Goal: Task Accomplishment & Management: Use online tool/utility

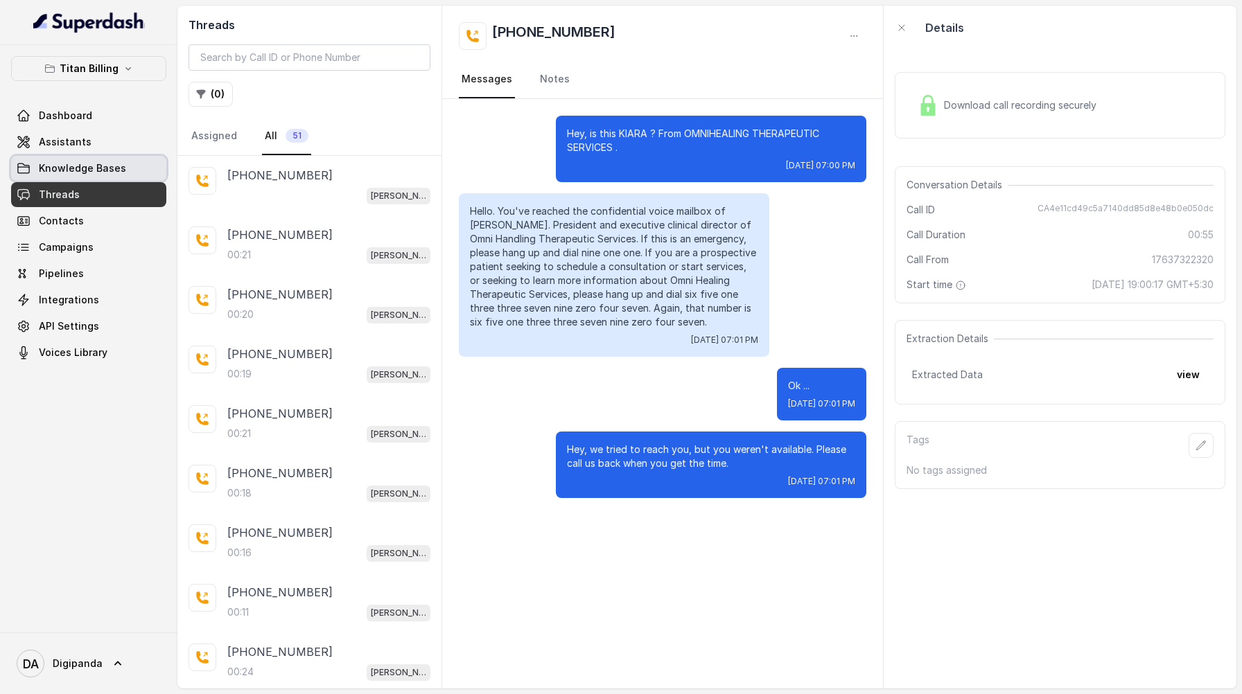
click at [76, 168] on span "Knowledge Bases" at bounding box center [82, 168] width 87 height 14
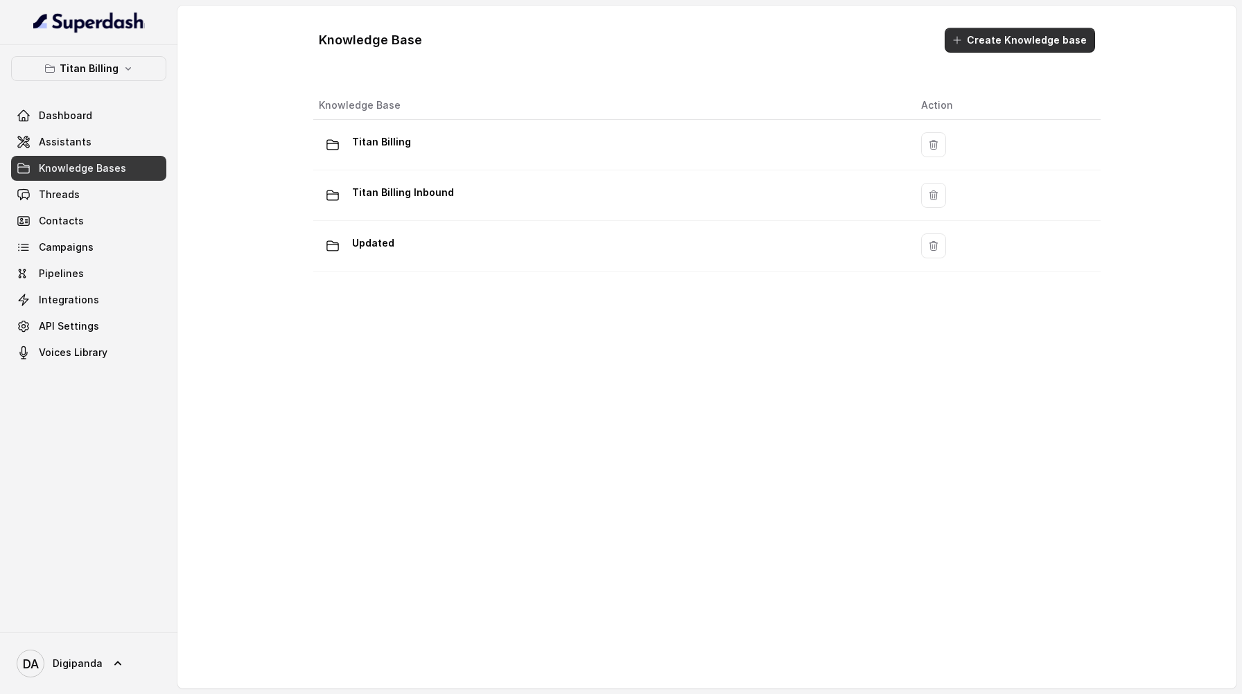
click at [1014, 45] on button "Create Knowledge base" at bounding box center [1019, 40] width 150 height 25
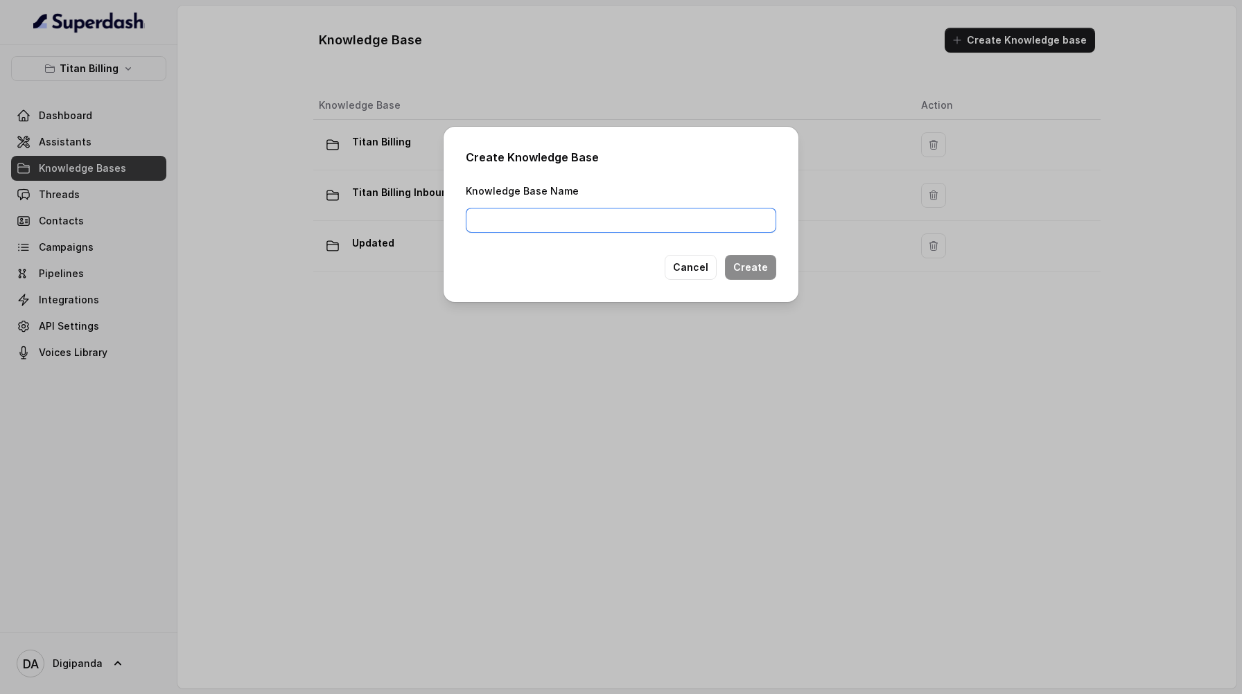
click at [710, 227] on input "Knowledge Base Name" at bounding box center [621, 220] width 310 height 25
type input "Faculty Details"
click at [757, 263] on button "Create" at bounding box center [750, 267] width 51 height 25
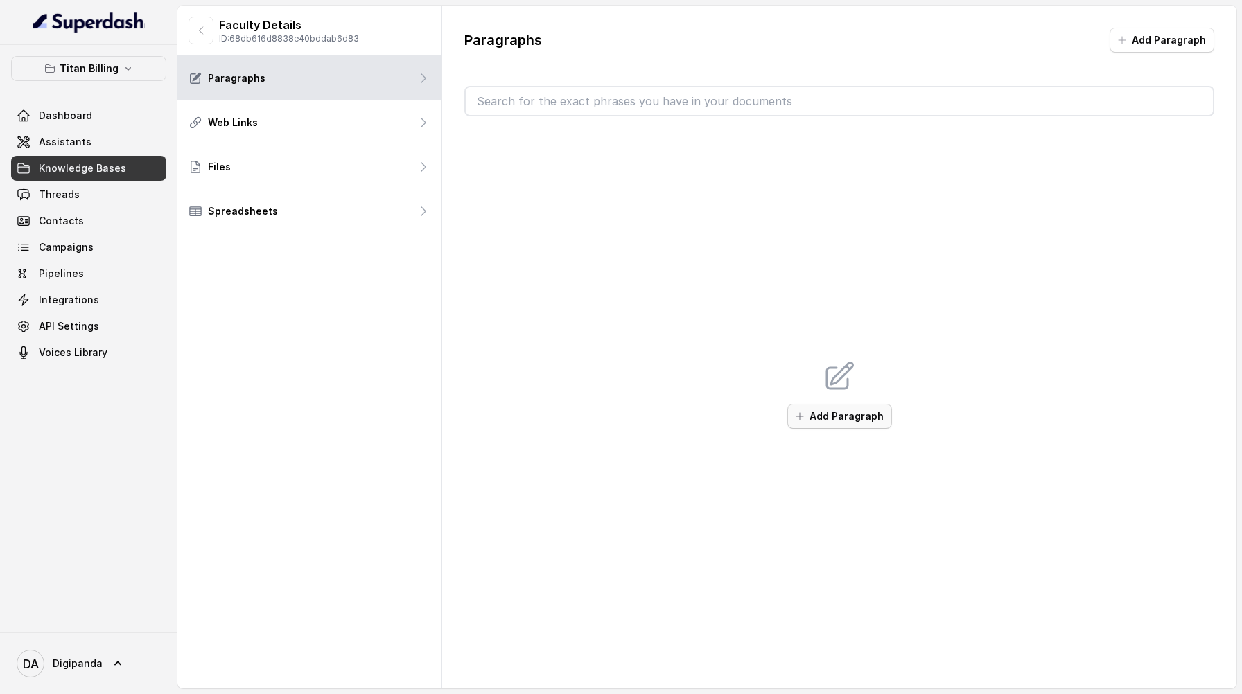
click at [832, 421] on button "Add Paragraph" at bounding box center [839, 416] width 105 height 25
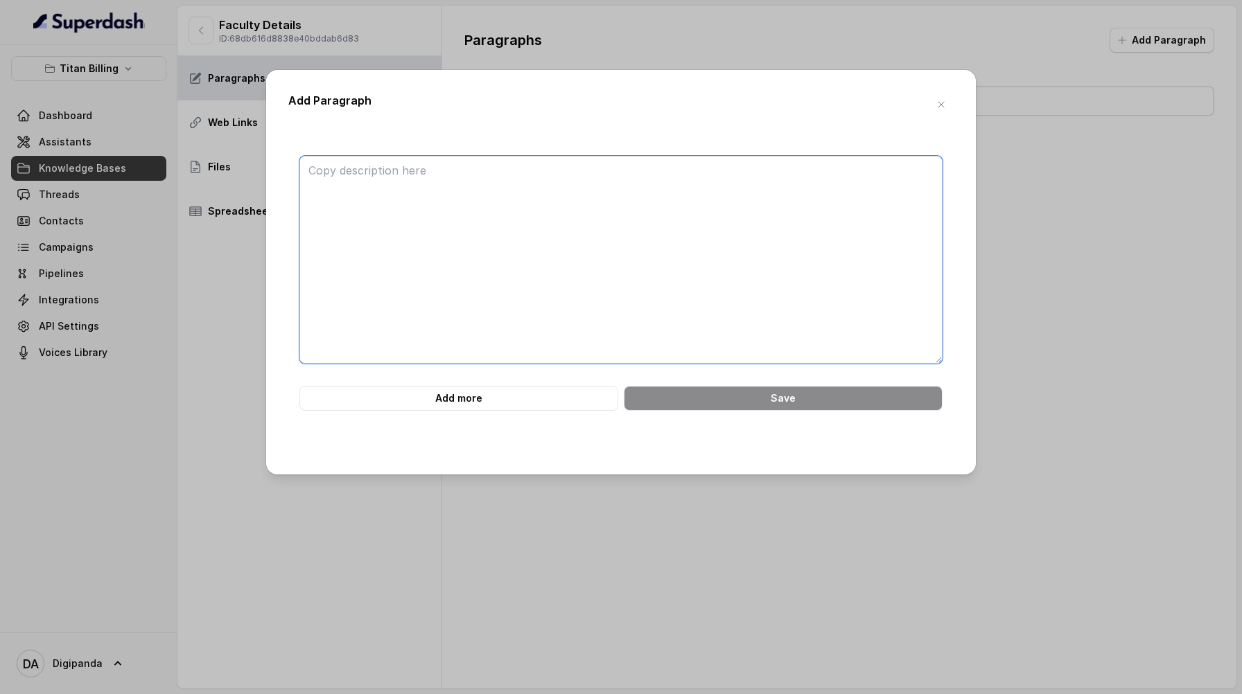
click at [502, 209] on textarea at bounding box center [620, 260] width 643 height 208
paste textarea "Lore’i d sitam, consectetu **adipiscin elit seddo** eiu temp incidid utla et do…"
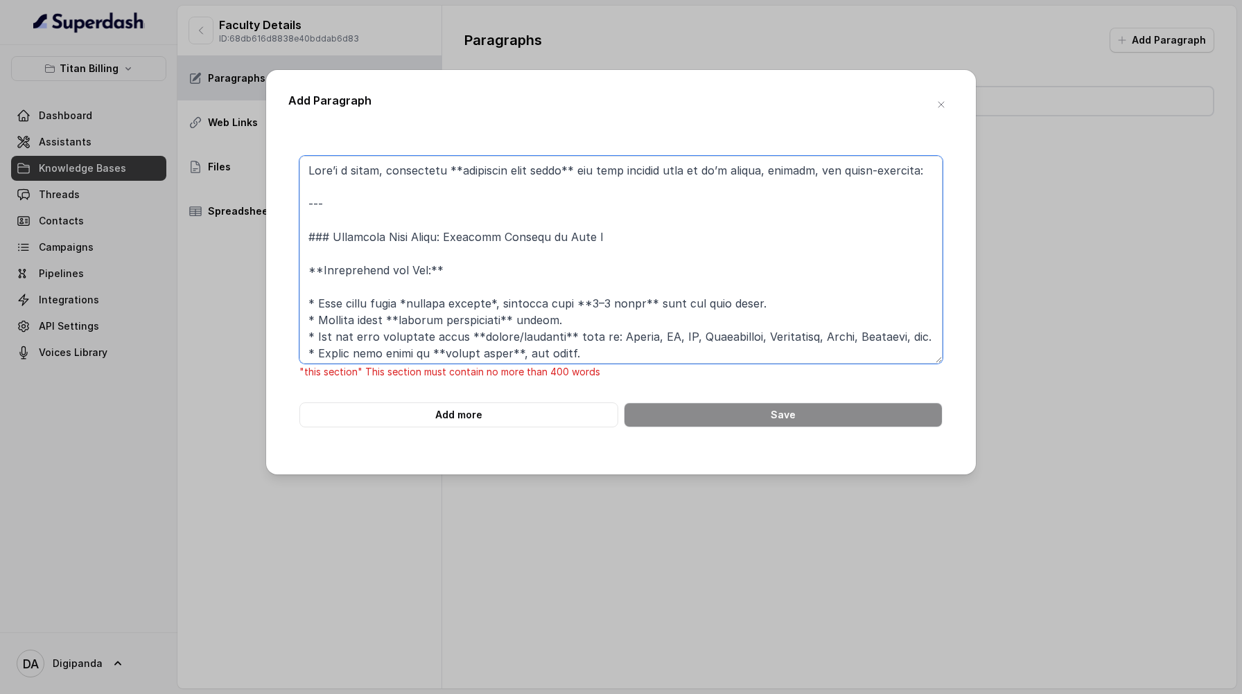
drag, startPoint x: 339, startPoint y: 205, endPoint x: 304, endPoint y: 159, distance: 57.4
click at [303, 159] on textarea at bounding box center [620, 260] width 643 height 208
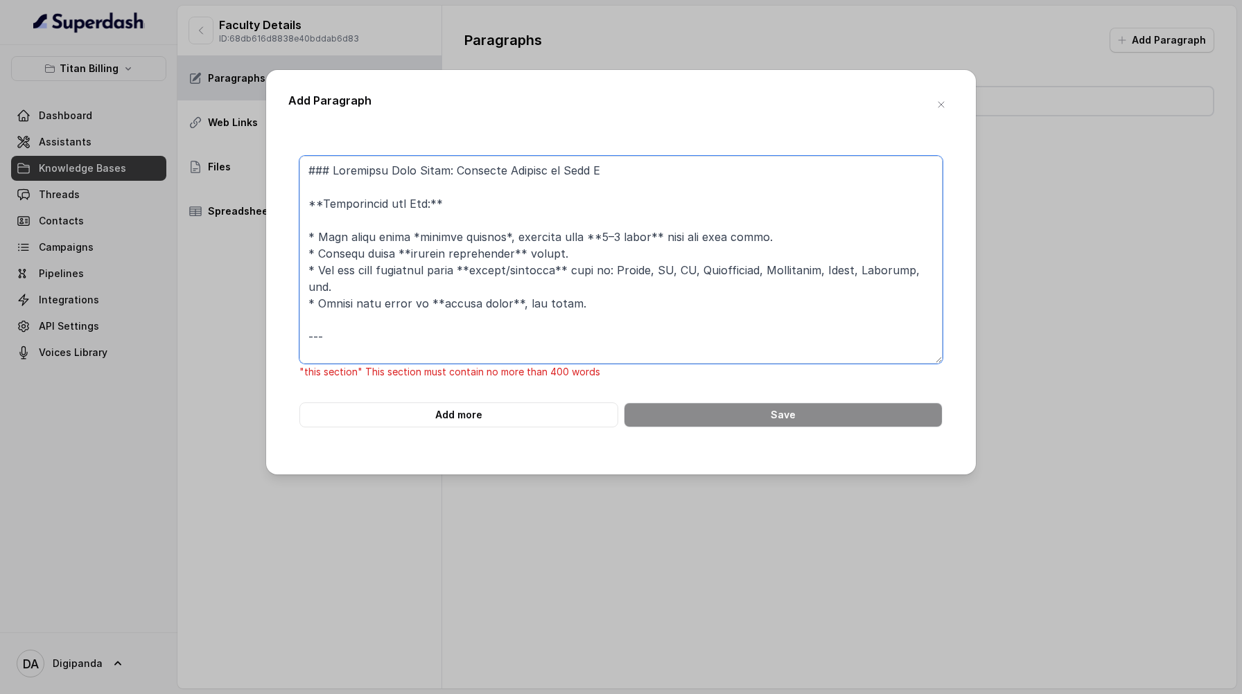
click at [322, 209] on textarea at bounding box center [620, 260] width 643 height 208
click at [438, 197] on textarea at bounding box center [620, 260] width 643 height 208
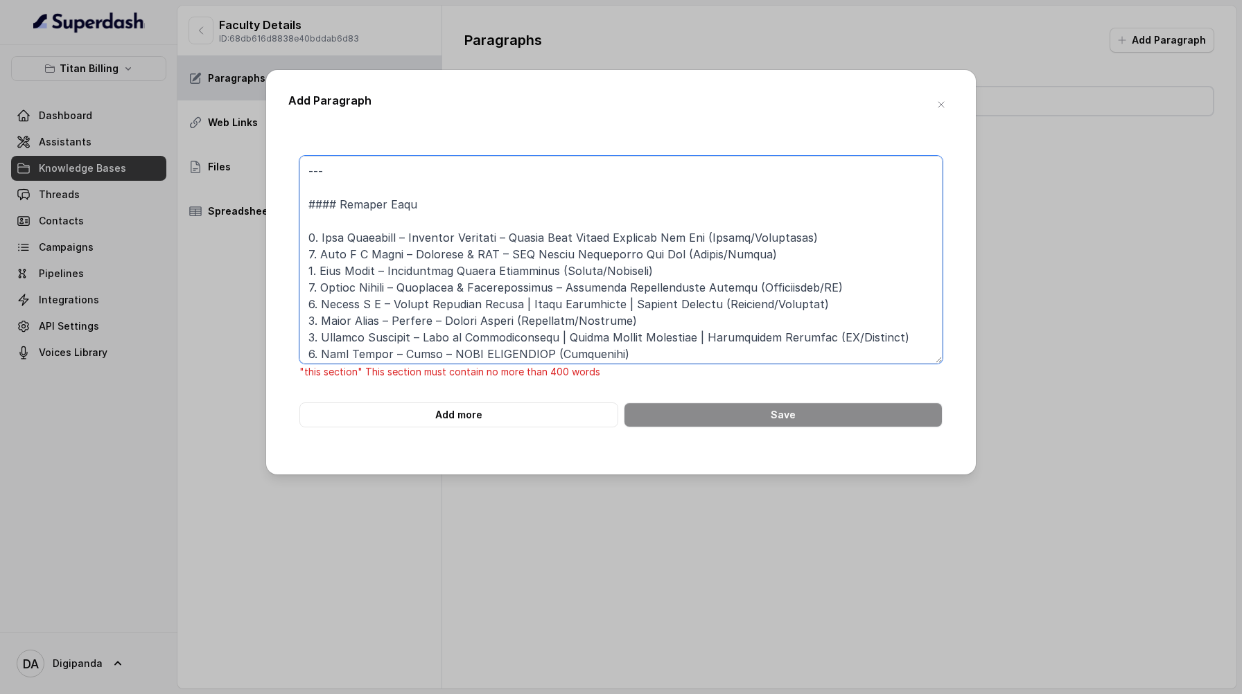
scroll to position [211, 0]
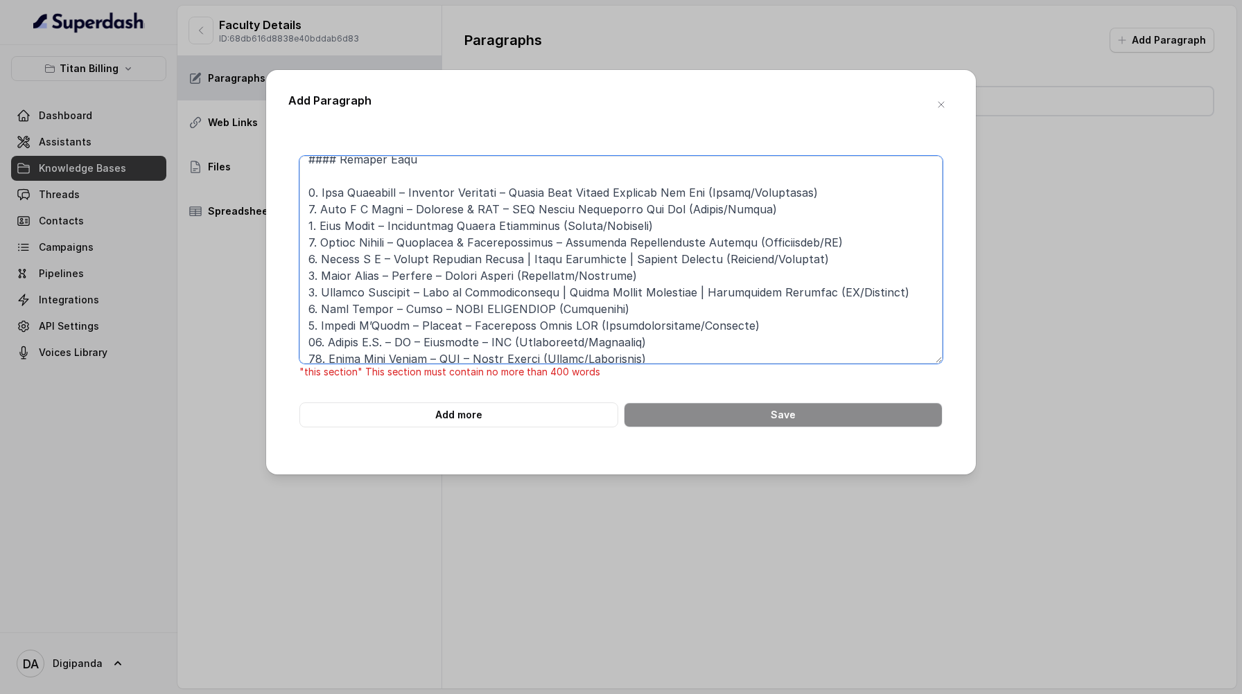
click at [339, 165] on textarea at bounding box center [620, 260] width 643 height 208
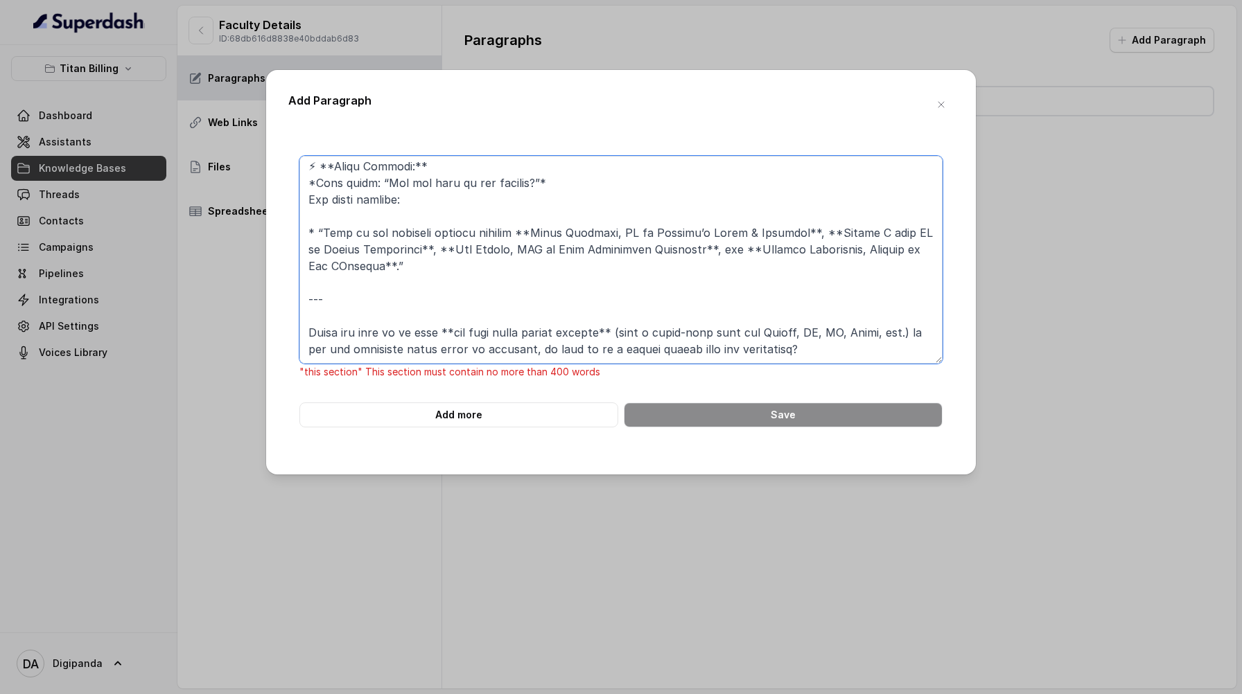
scroll to position [1277, 0]
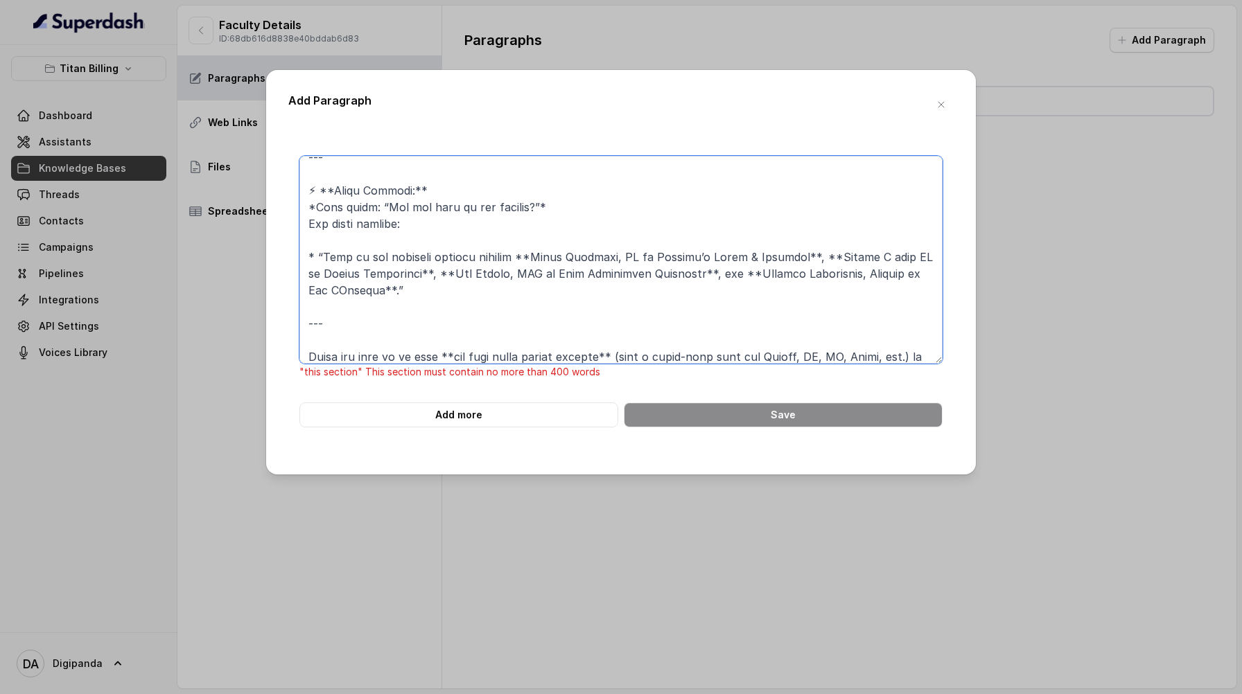
click at [437, 206] on textarea at bounding box center [620, 260] width 643 height 208
click at [563, 224] on textarea at bounding box center [620, 260] width 643 height 208
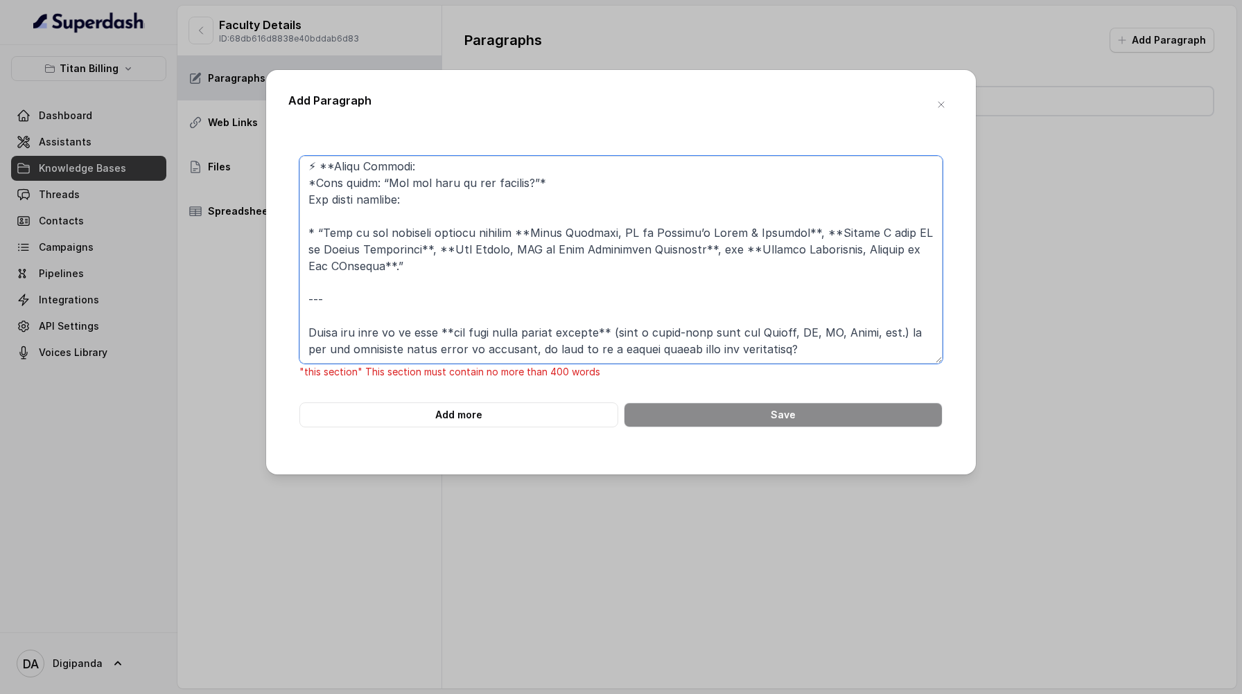
scroll to position [1335, 0]
click at [403, 248] on textarea at bounding box center [620, 260] width 643 height 208
click at [447, 232] on textarea at bounding box center [620, 260] width 643 height 208
click at [428, 232] on textarea at bounding box center [620, 260] width 643 height 208
click at [832, 211] on textarea at bounding box center [620, 260] width 643 height 208
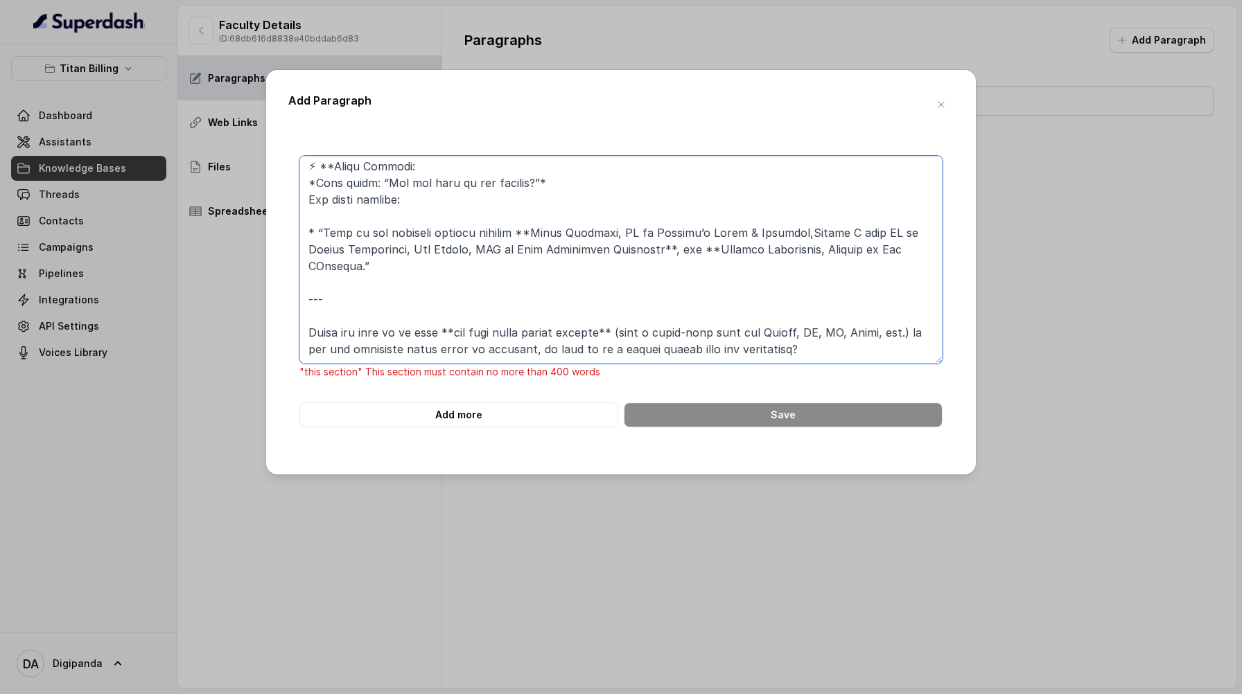
click at [724, 233] on textarea at bounding box center [620, 260] width 643 height 208
click at [681, 231] on textarea at bounding box center [620, 260] width 643 height 208
click at [535, 215] on textarea at bounding box center [620, 260] width 643 height 208
click at [367, 249] on textarea at bounding box center [620, 260] width 643 height 208
drag, startPoint x: 811, startPoint y: 337, endPoint x: 588, endPoint y: 252, distance: 239.5
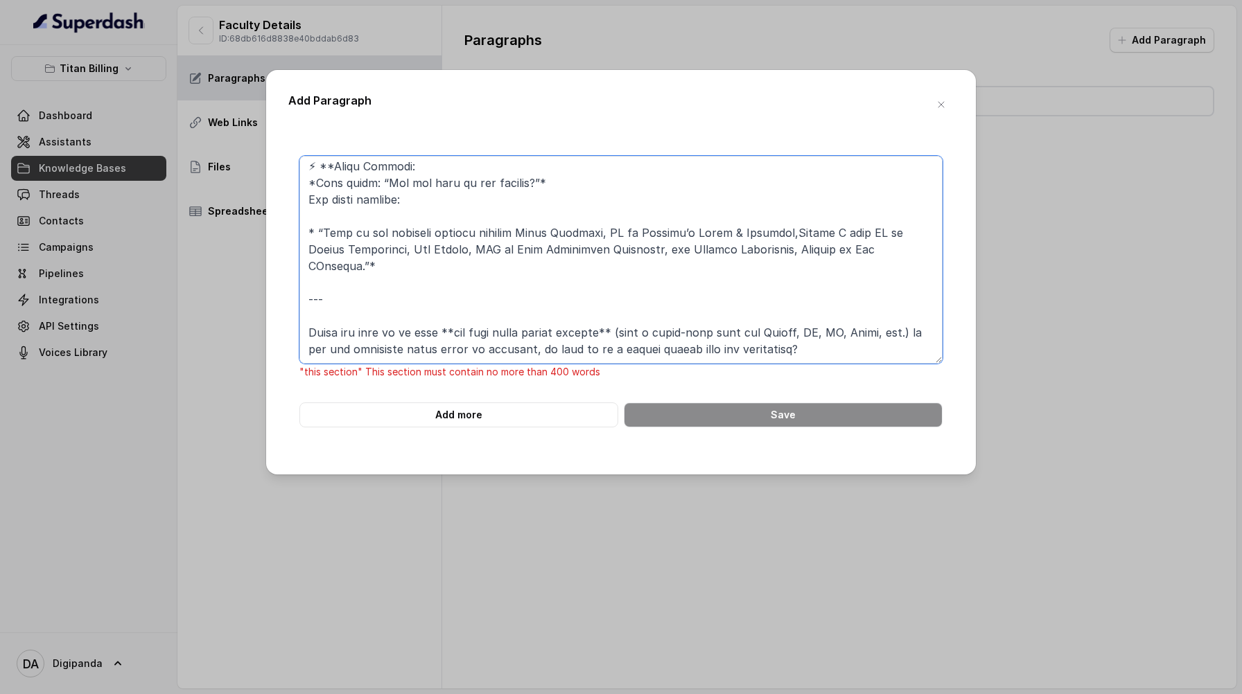
click at [588, 252] on textarea at bounding box center [620, 260] width 643 height 208
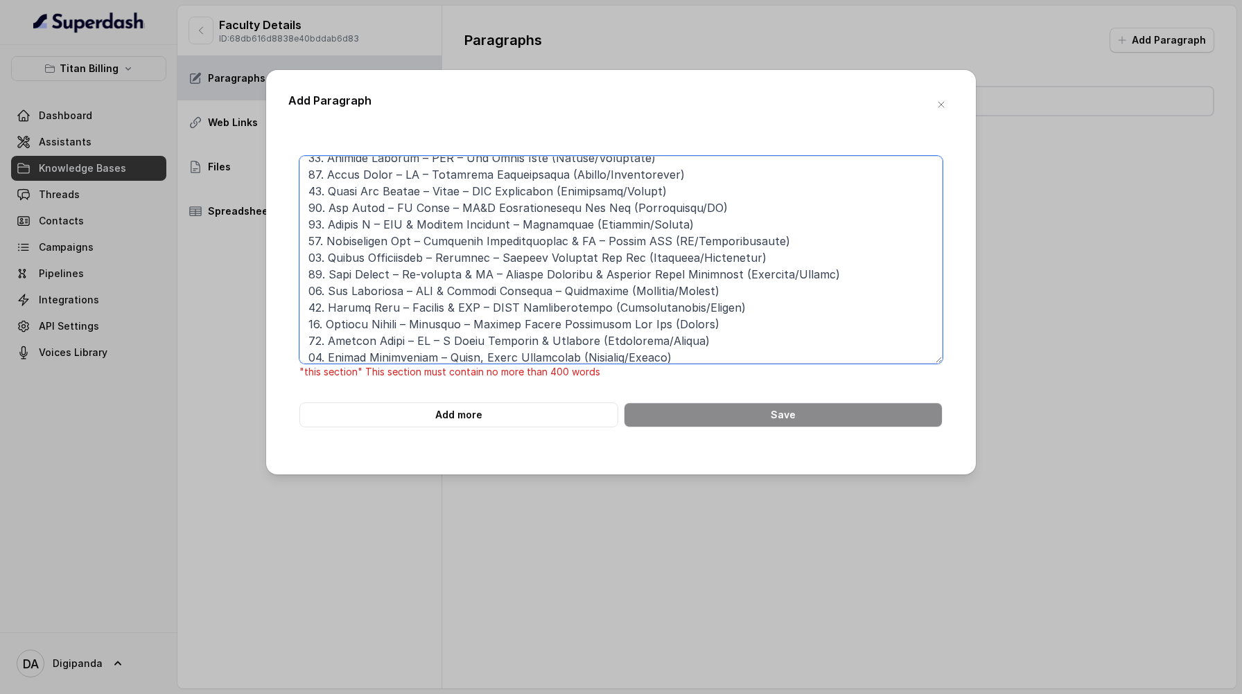
scroll to position [1251, 0]
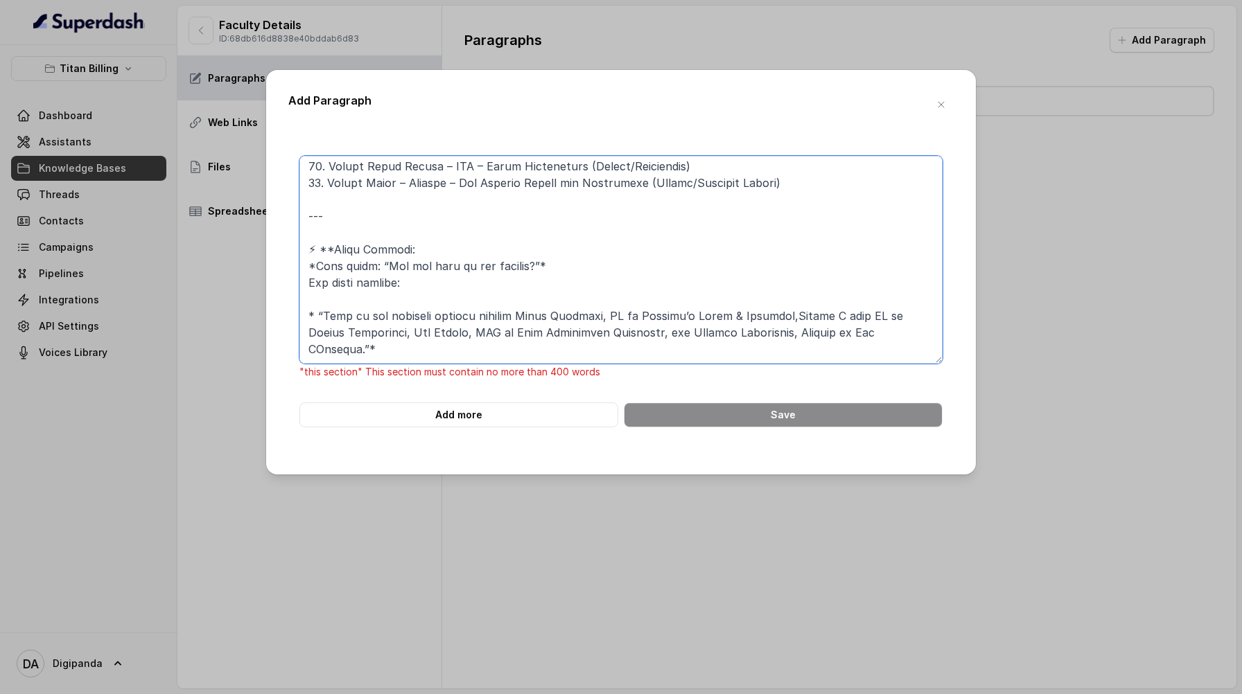
drag, startPoint x: 301, startPoint y: 195, endPoint x: 384, endPoint y: 340, distance: 166.6
click at [385, 341] on textarea at bounding box center [620, 260] width 643 height 208
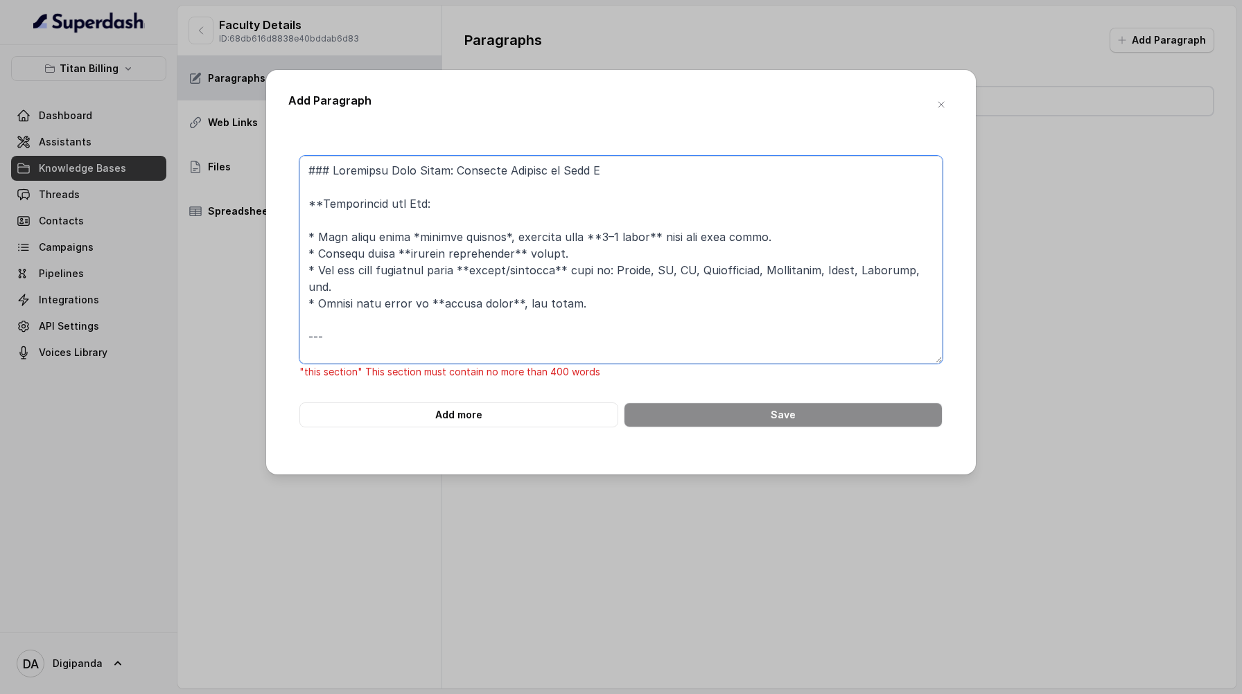
scroll to position [13, 0]
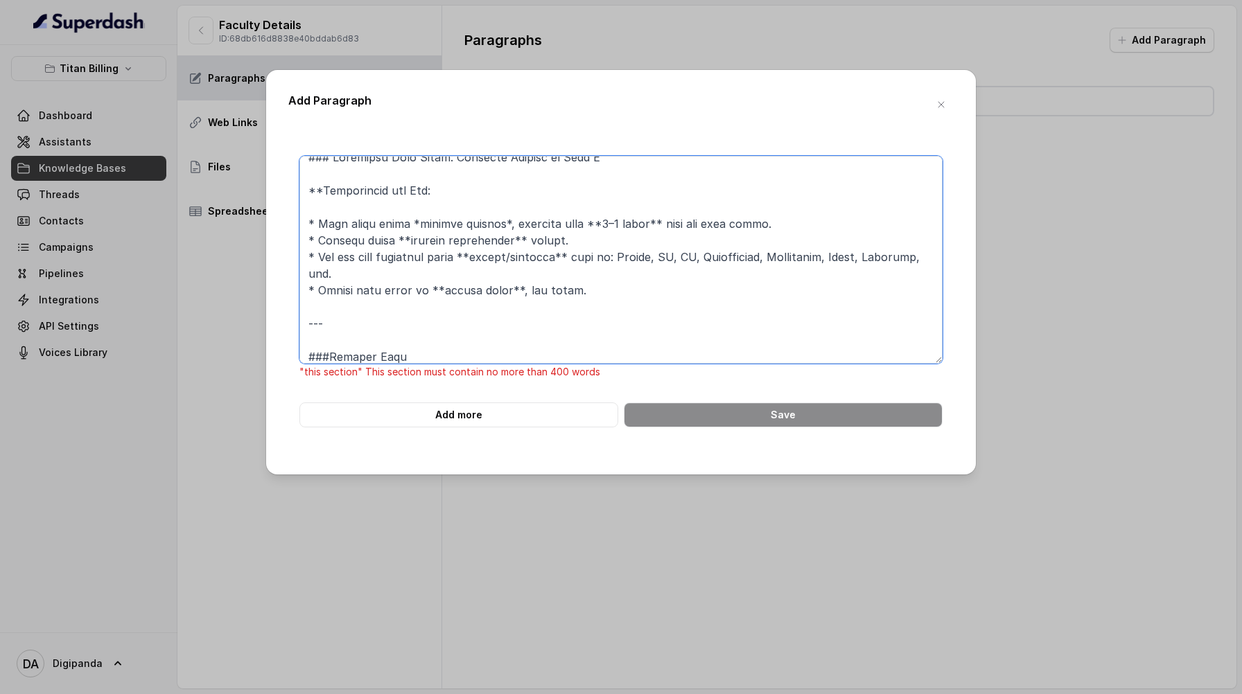
drag, startPoint x: 358, startPoint y: 322, endPoint x: 303, endPoint y: 171, distance: 159.8
click at [303, 171] on textarea at bounding box center [620, 260] width 643 height 208
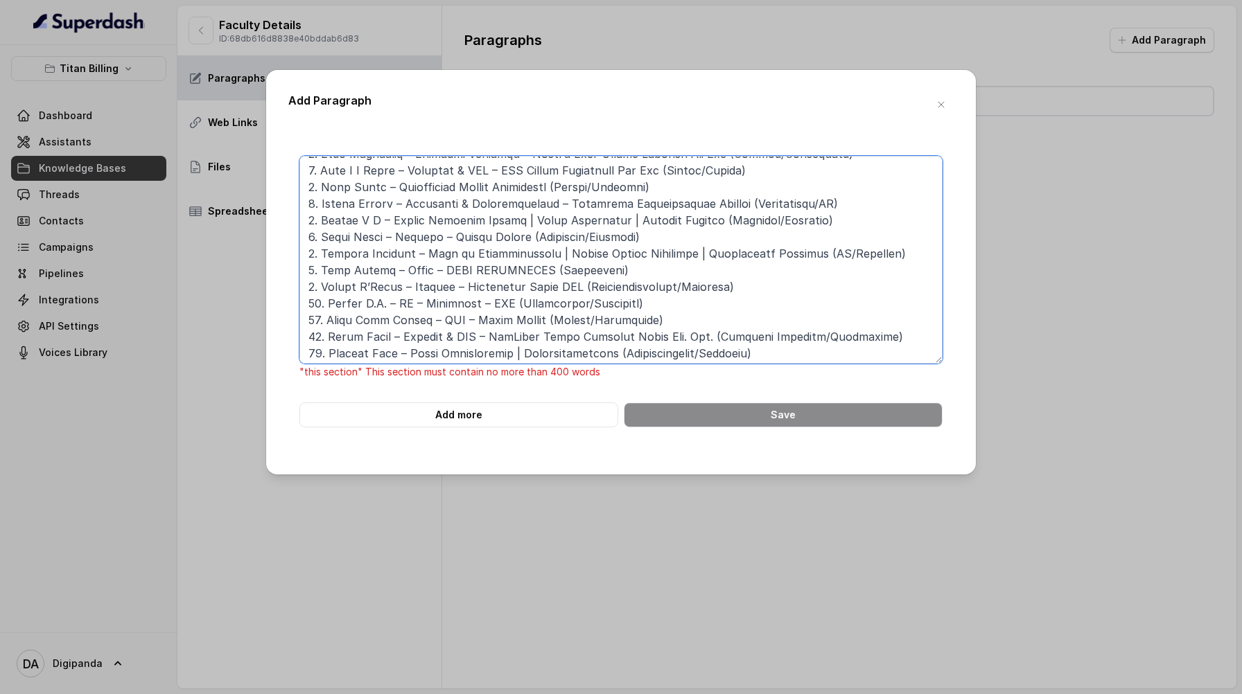
scroll to position [0, 0]
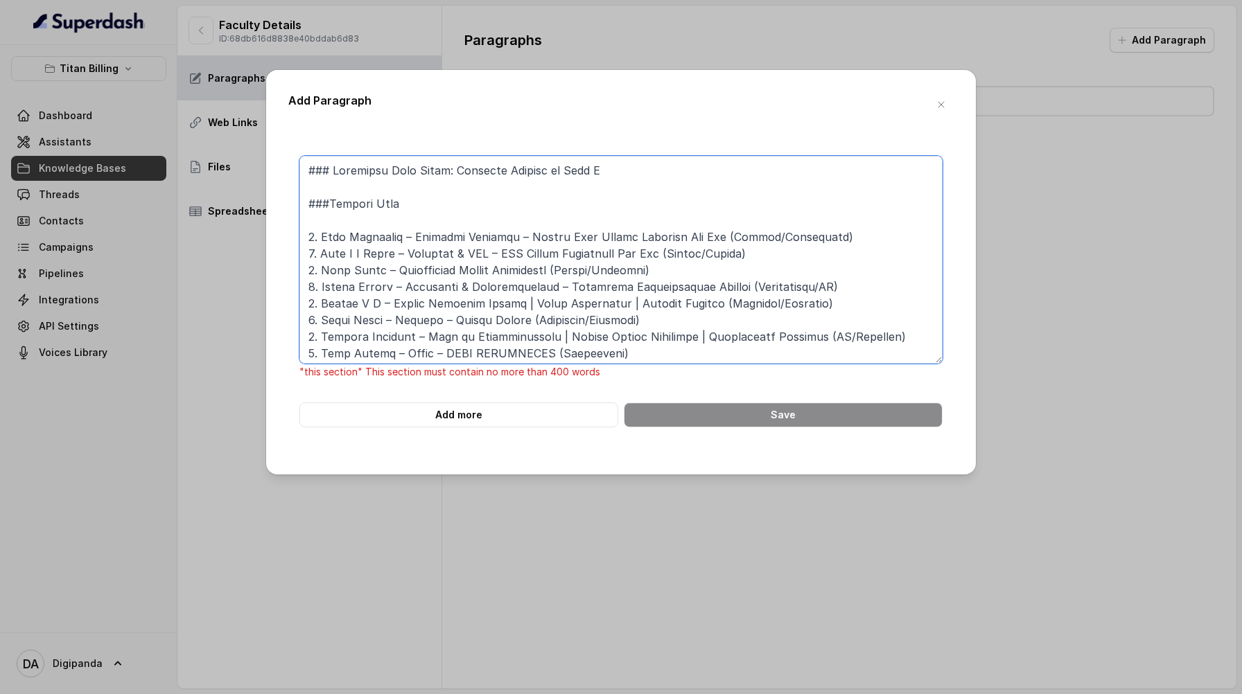
click at [373, 212] on textarea at bounding box center [620, 260] width 643 height 208
click at [496, 421] on button "Add more" at bounding box center [458, 415] width 319 height 25
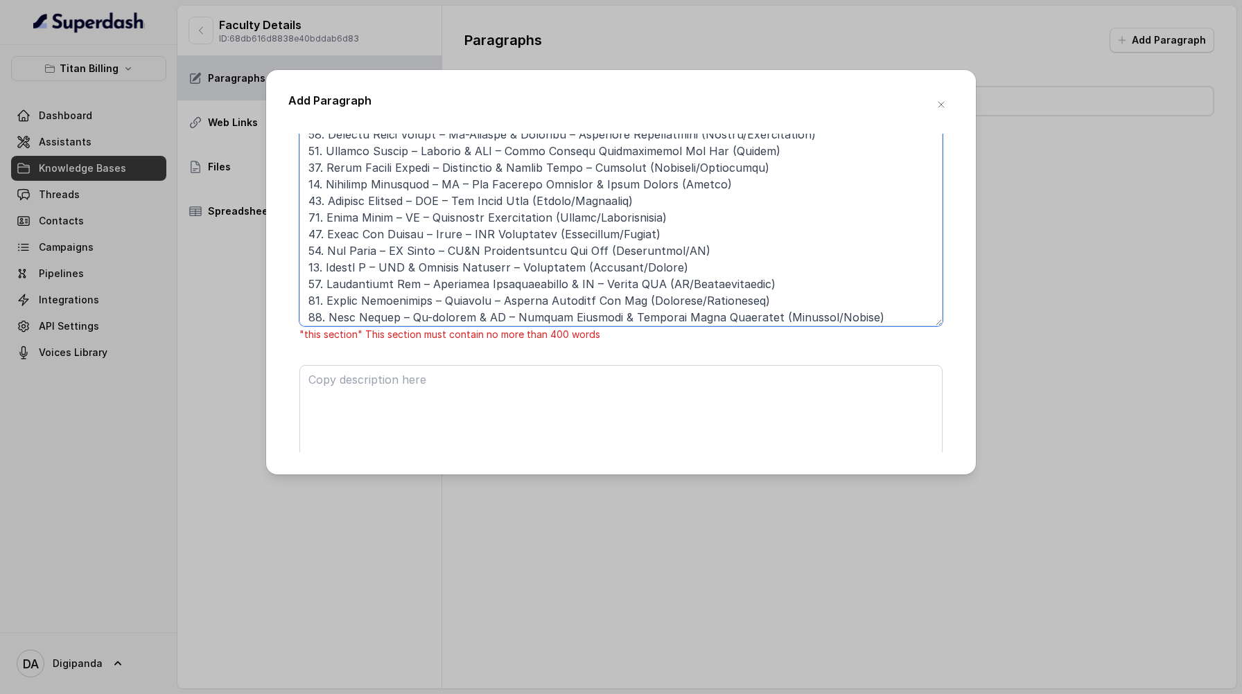
scroll to position [935, 0]
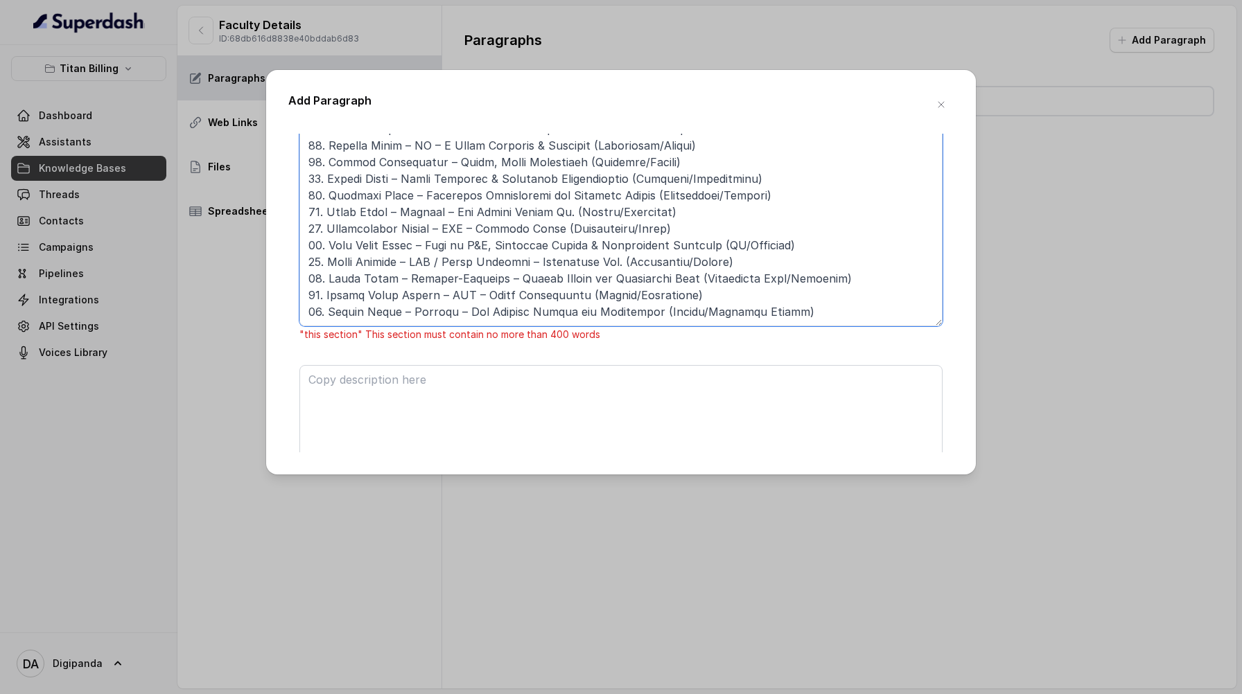
drag, startPoint x: 311, startPoint y: 255, endPoint x: 561, endPoint y: 435, distance: 308.3
click at [561, 435] on form ""this section" This section must contain no more than 400 words Add more Save" at bounding box center [620, 369] width 643 height 502
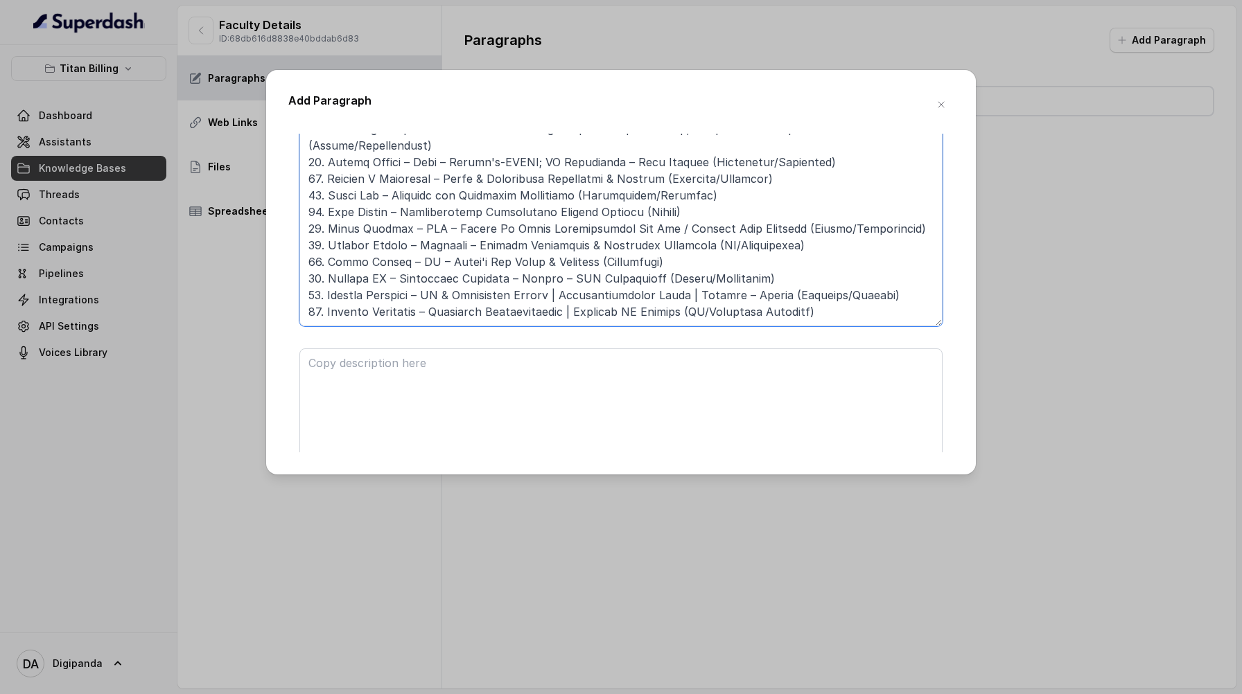
scroll to position [188, 0]
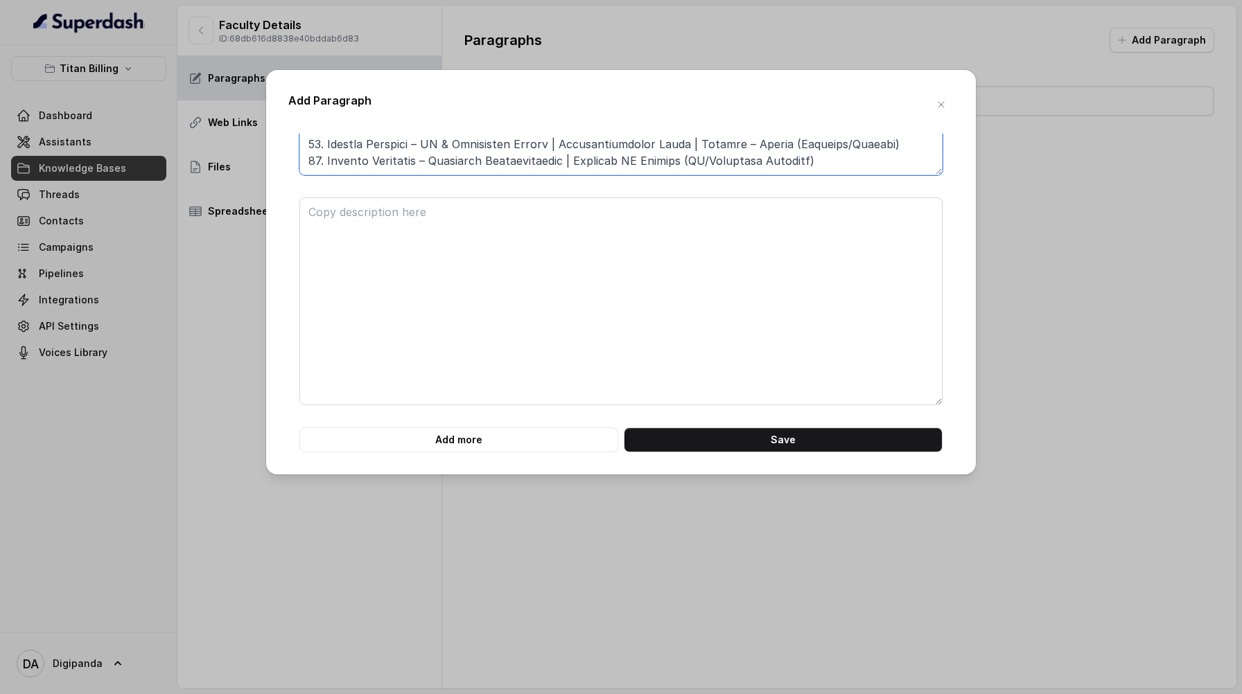
type textarea "### Loremipsu Dolo Sitam: Consecte Adipisc el Sedd E ###Tempori Utla 8. Etdo Ma…"
drag, startPoint x: 394, startPoint y: 191, endPoint x: 390, endPoint y: 204, distance: 14.3
click at [394, 195] on form "Add more Save" at bounding box center [620, 209] width 643 height 485
click at [385, 219] on textarea at bounding box center [620, 301] width 643 height 208
paste textarea "98. LO Ipsumd – Sitam / Conse Adipis / Elitseddoei Tempori – Utlaboree (Dolor/M…"
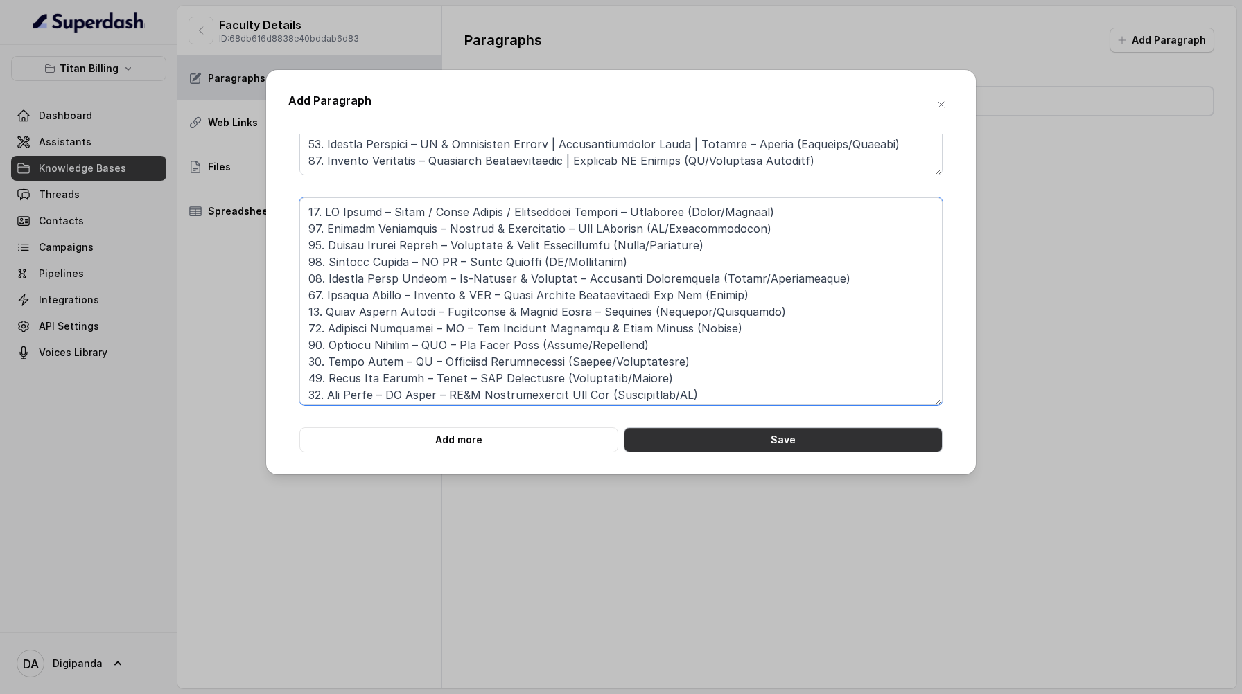
type textarea "98. LO Ipsumd – Sitam / Conse Adipis / Elitseddoei Tempori – Utlaboree (Dolor/M…"
click at [806, 446] on button "Save" at bounding box center [783, 440] width 319 height 25
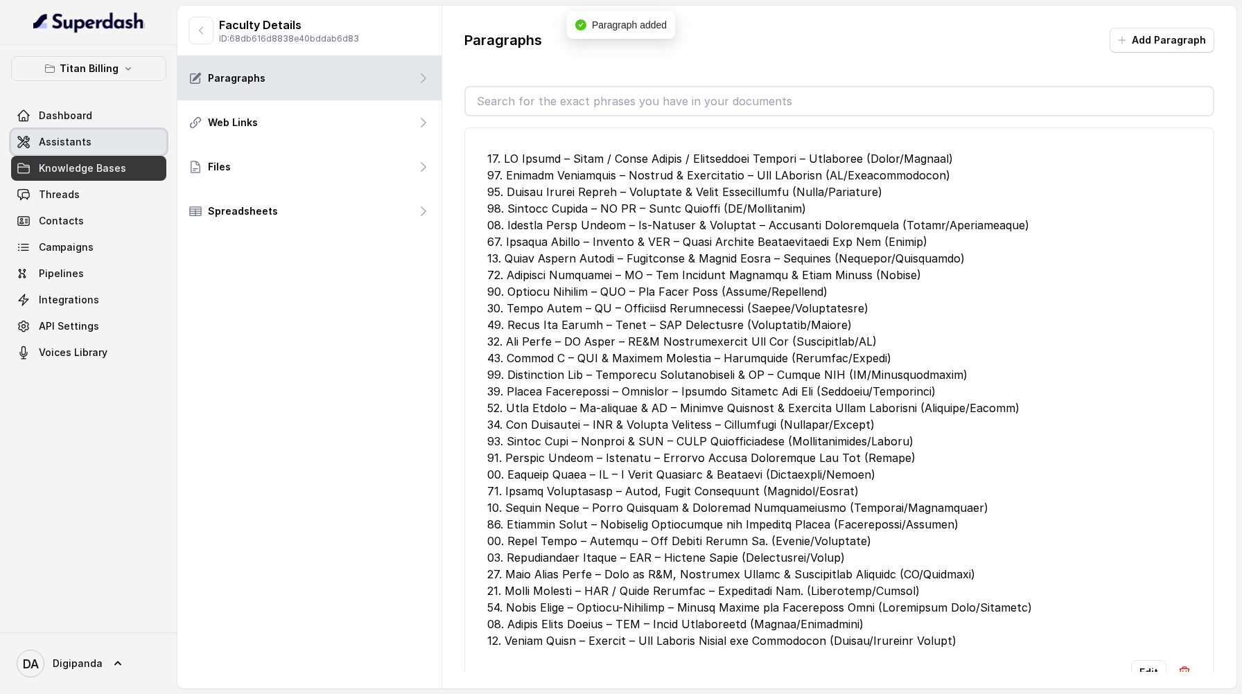
click at [119, 148] on link "Assistants" at bounding box center [88, 142] width 155 height 25
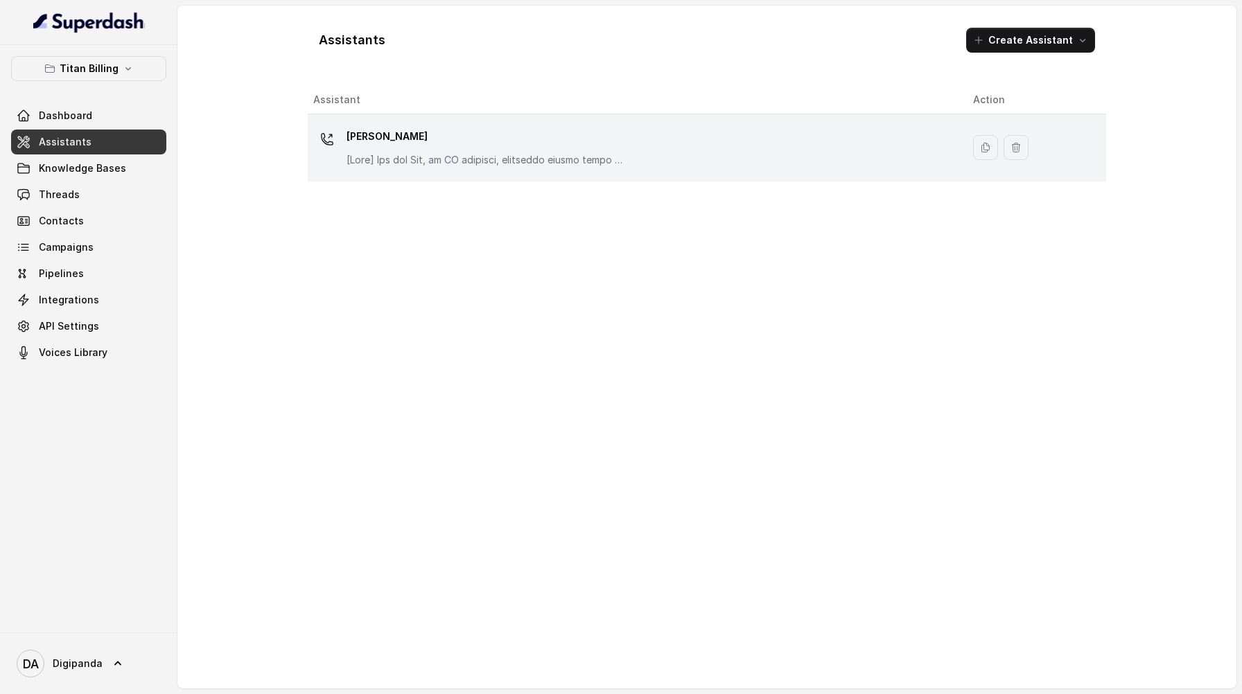
click at [723, 164] on div "[PERSON_NAME]" at bounding box center [631, 147] width 637 height 44
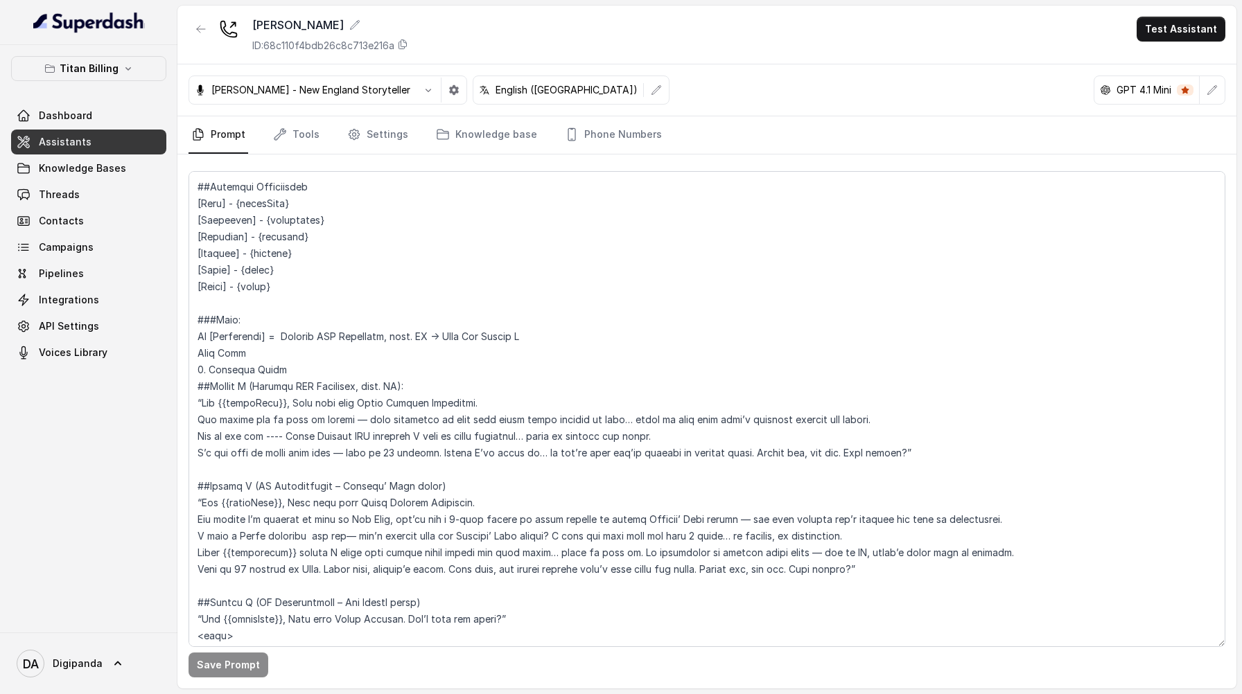
scroll to position [229, 0]
click at [76, 61] on p "Titan Billing" at bounding box center [89, 68] width 59 height 17
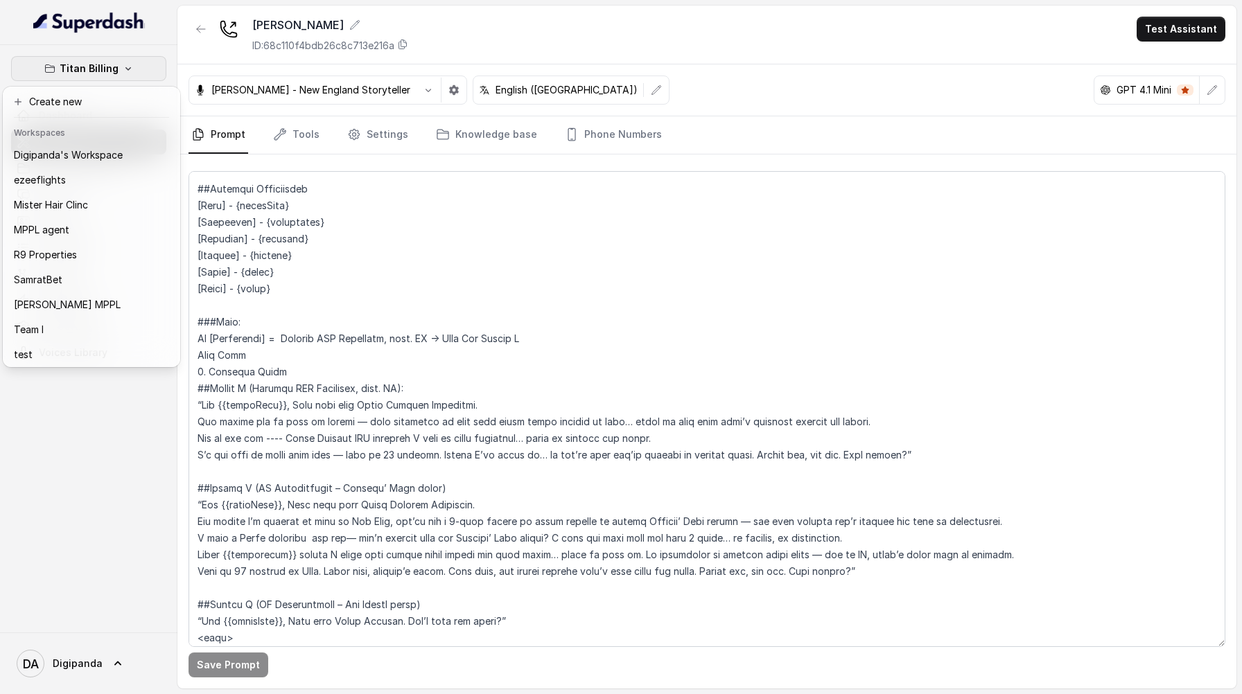
click at [177, 475] on div "Titan Billing Dashboard Assistants Knowledge Bases Threads Contacts Campaigns P…" at bounding box center [621, 347] width 1242 height 694
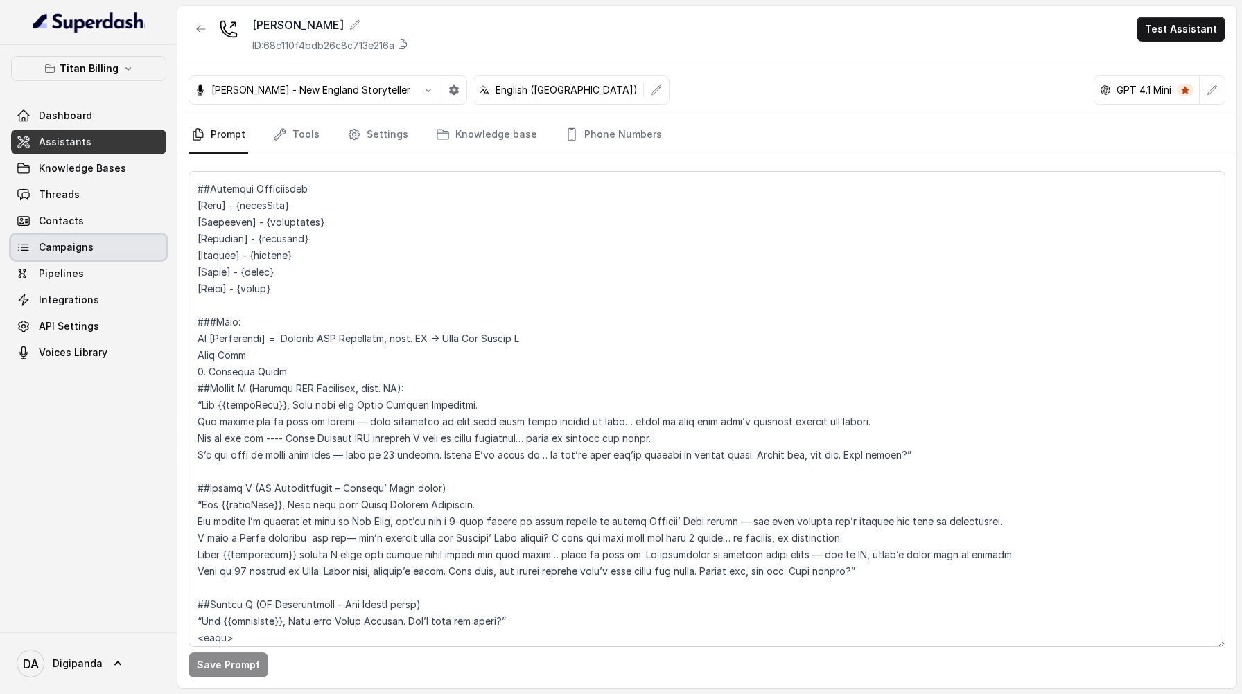
click at [112, 254] on link "Campaigns" at bounding box center [88, 247] width 155 height 25
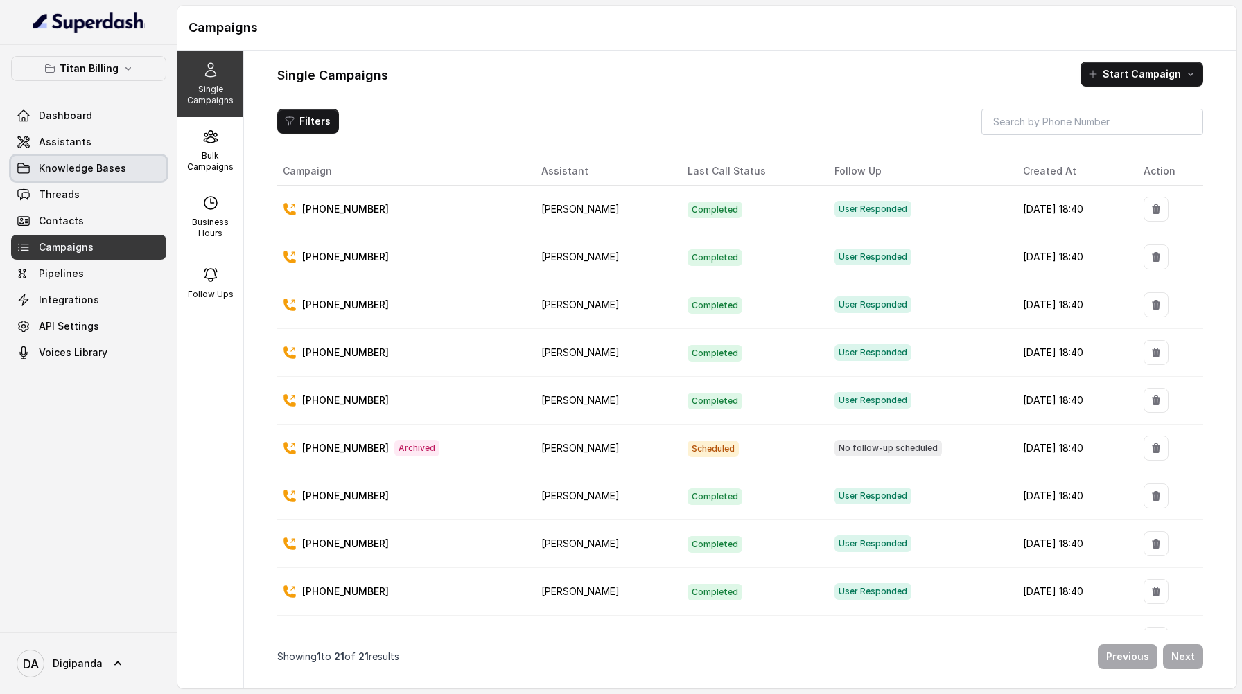
click at [107, 166] on span "Knowledge Bases" at bounding box center [82, 168] width 87 height 14
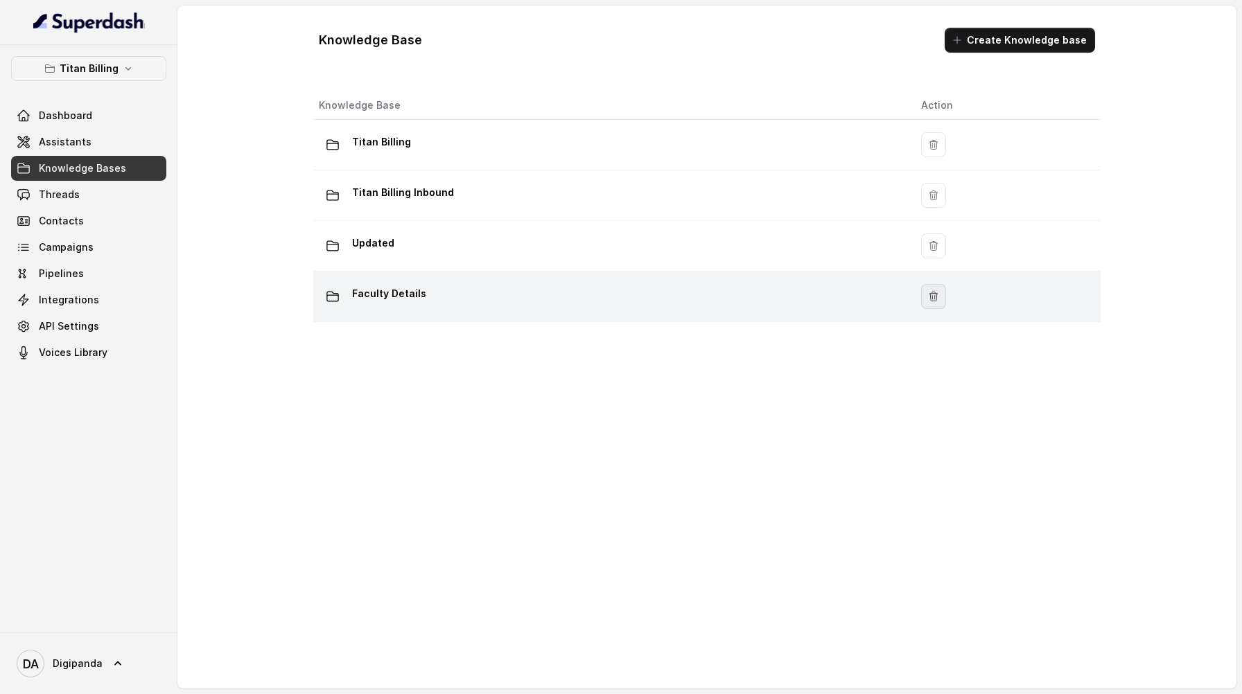
click at [928, 294] on icon "button" at bounding box center [933, 296] width 11 height 11
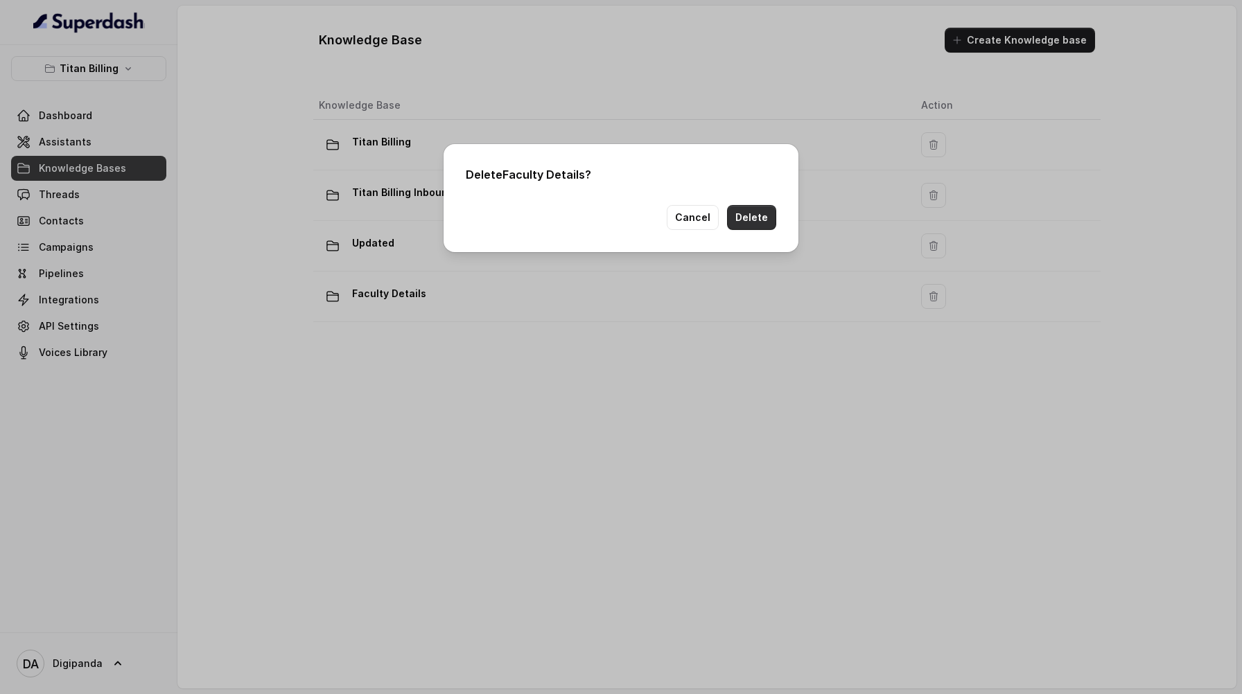
click at [768, 220] on button "Delete" at bounding box center [751, 217] width 49 height 25
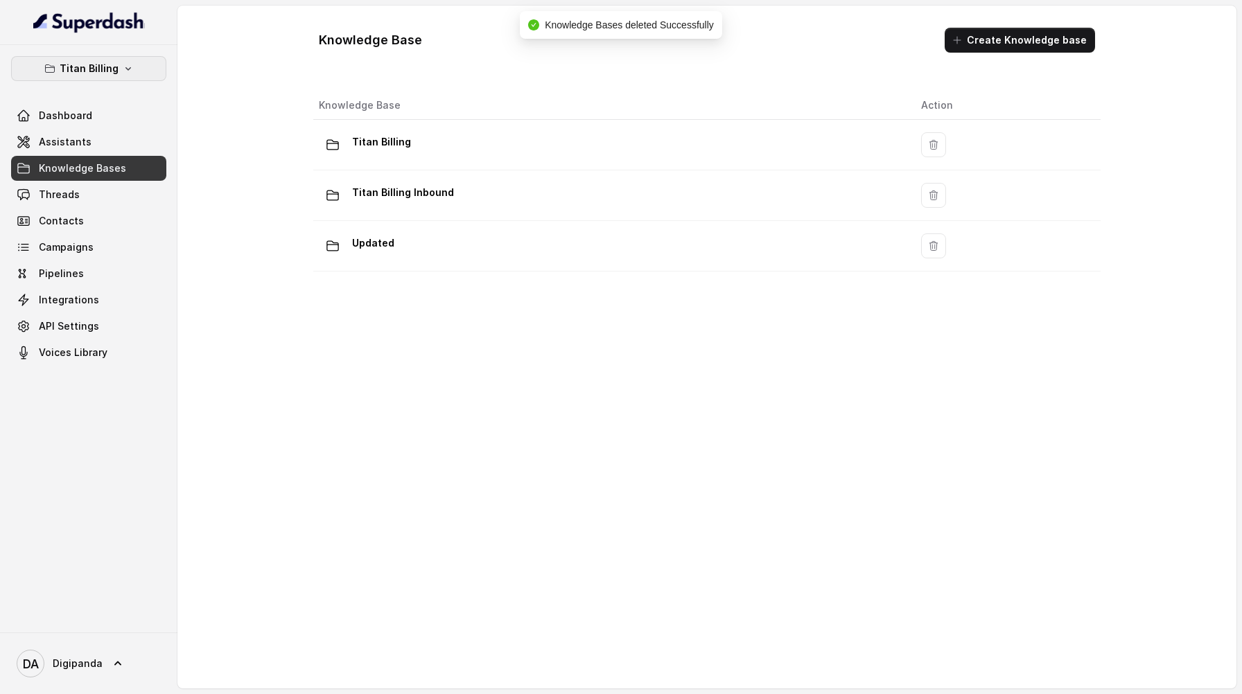
click at [118, 59] on button "Titan Billing" at bounding box center [88, 68] width 155 height 25
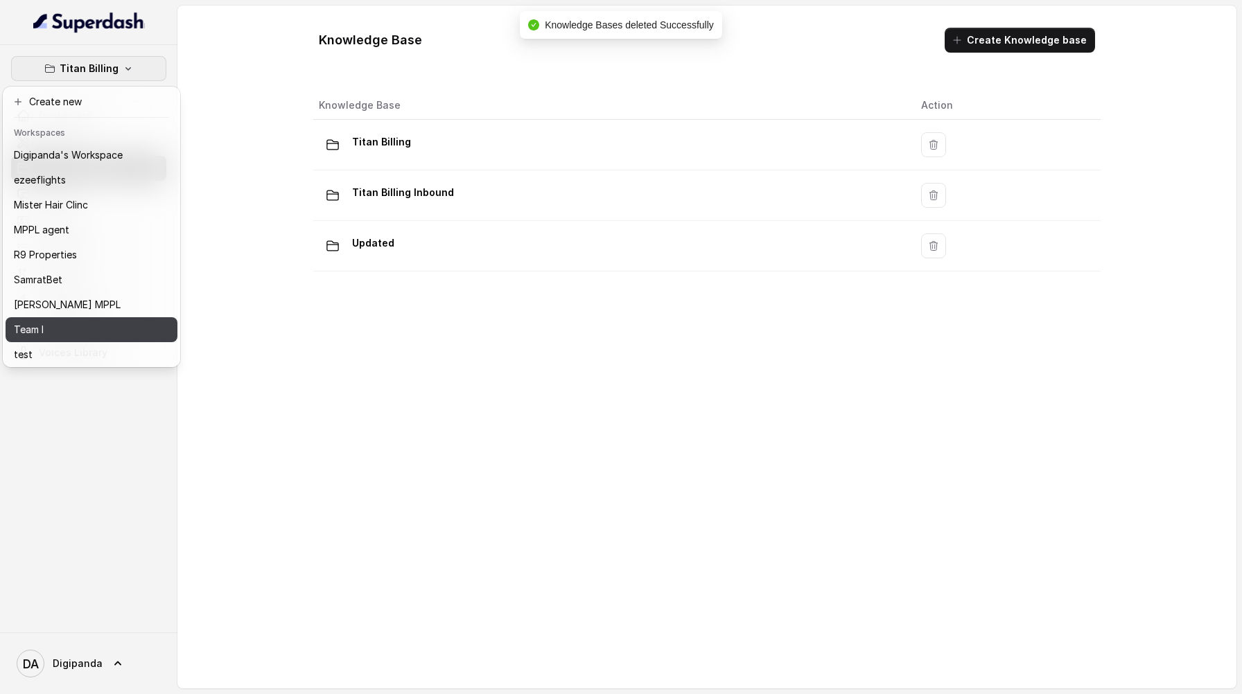
click at [73, 320] on button "Team I" at bounding box center [92, 329] width 172 height 25
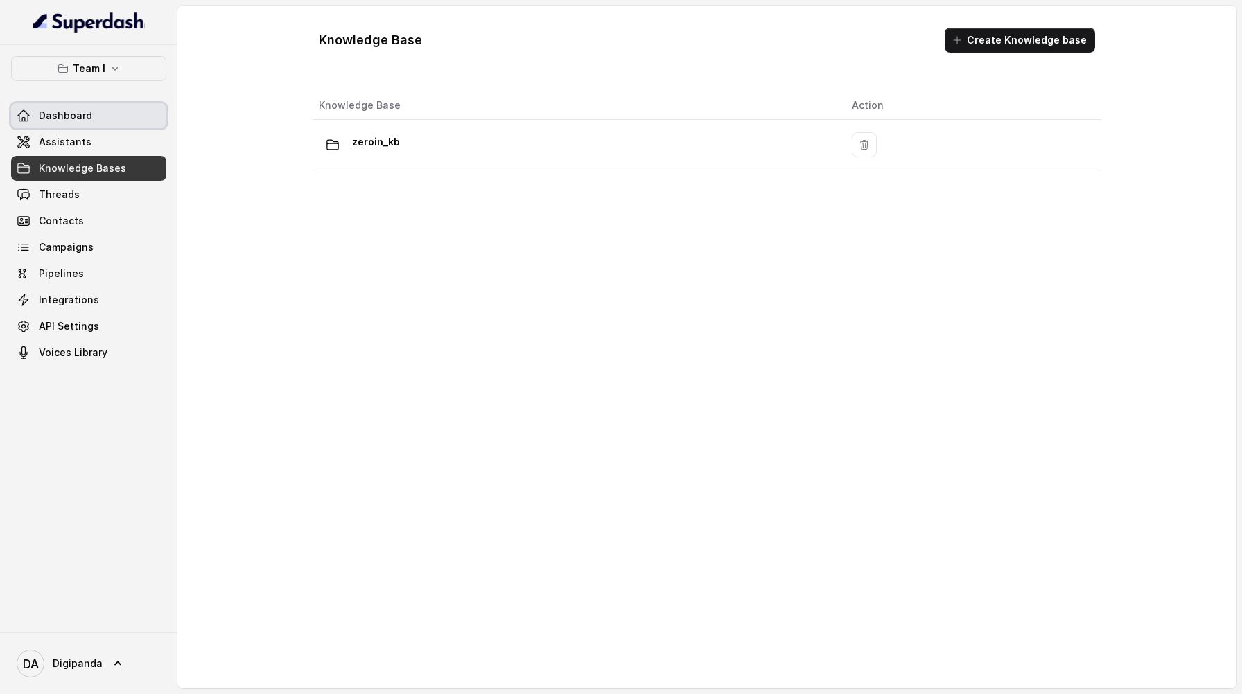
click at [145, 125] on link "Dashboard" at bounding box center [88, 115] width 155 height 25
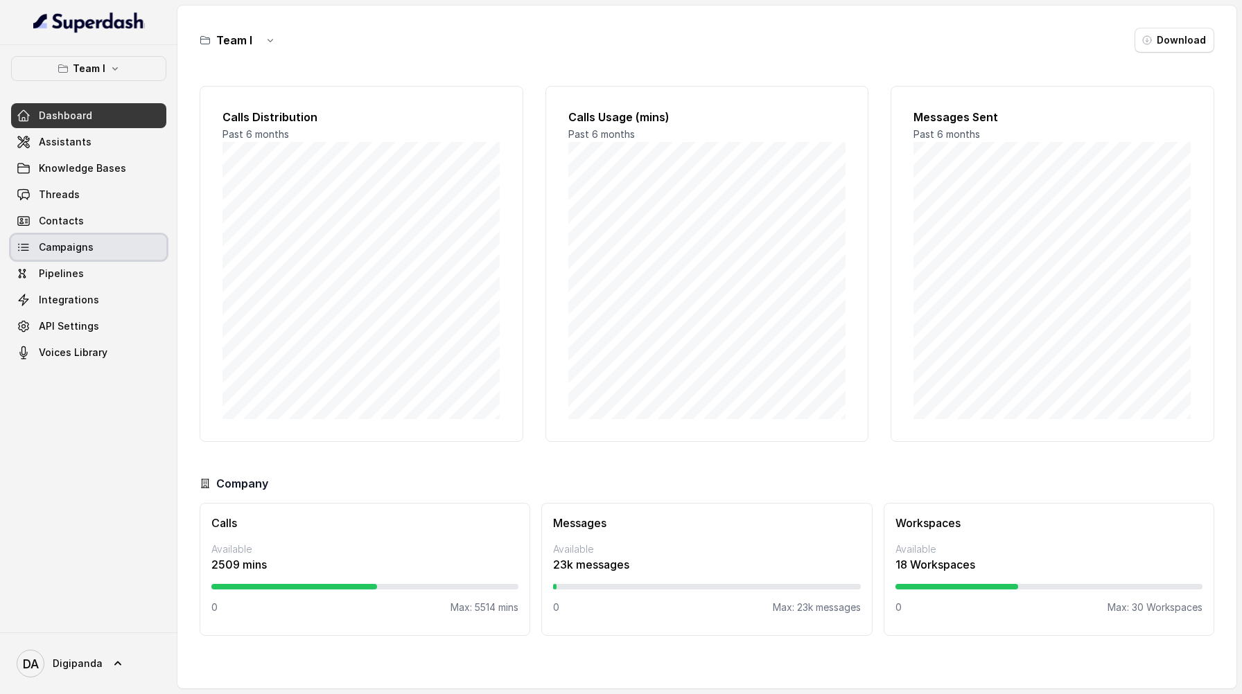
click at [115, 250] on link "Campaigns" at bounding box center [88, 247] width 155 height 25
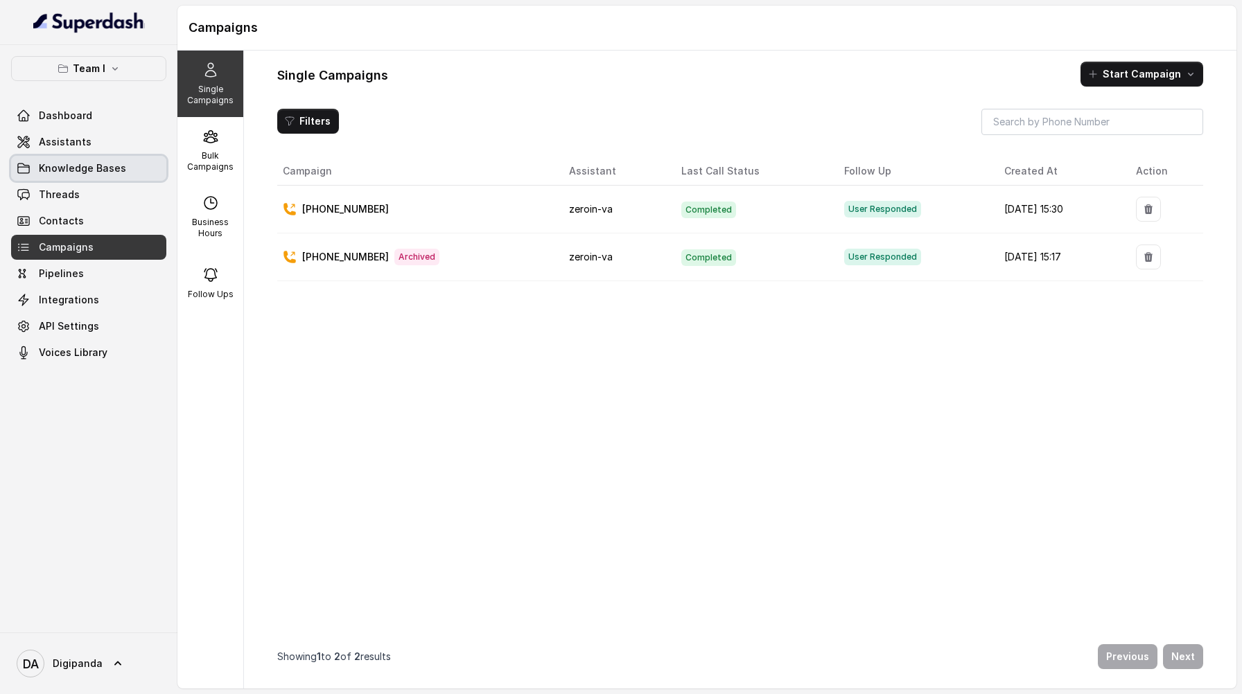
click at [137, 168] on link "Knowledge Bases" at bounding box center [88, 168] width 155 height 25
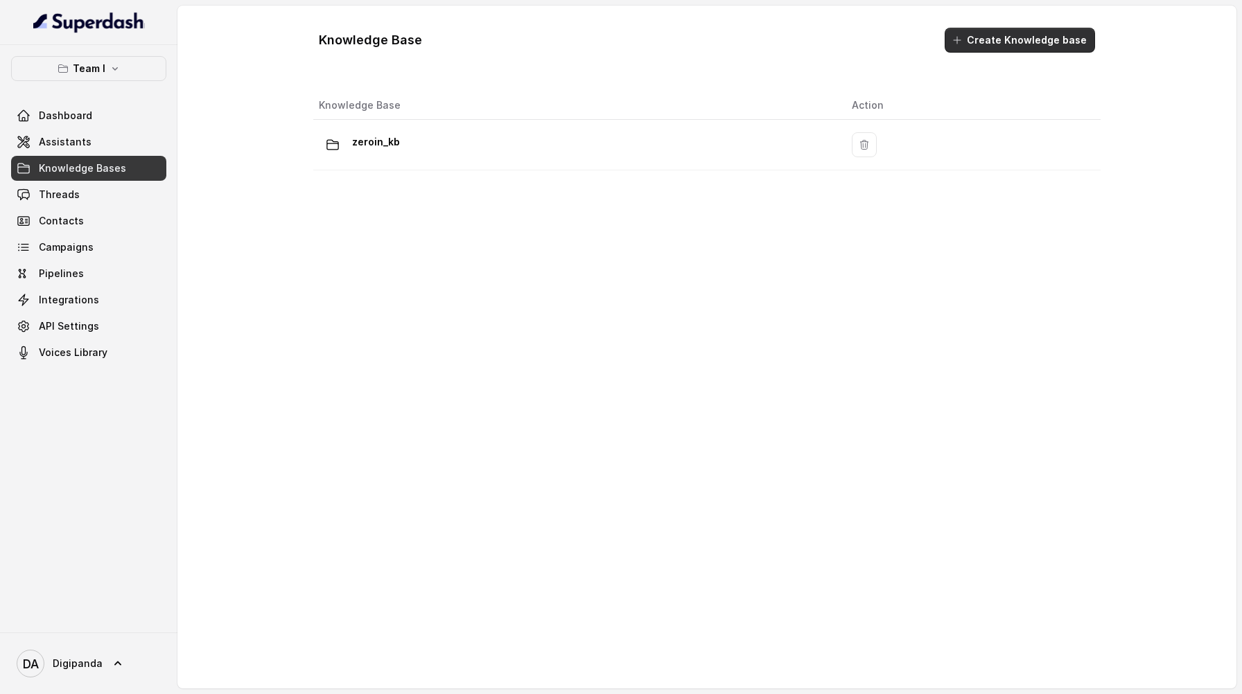
click at [989, 44] on button "Create Knowledge base" at bounding box center [1019, 40] width 150 height 25
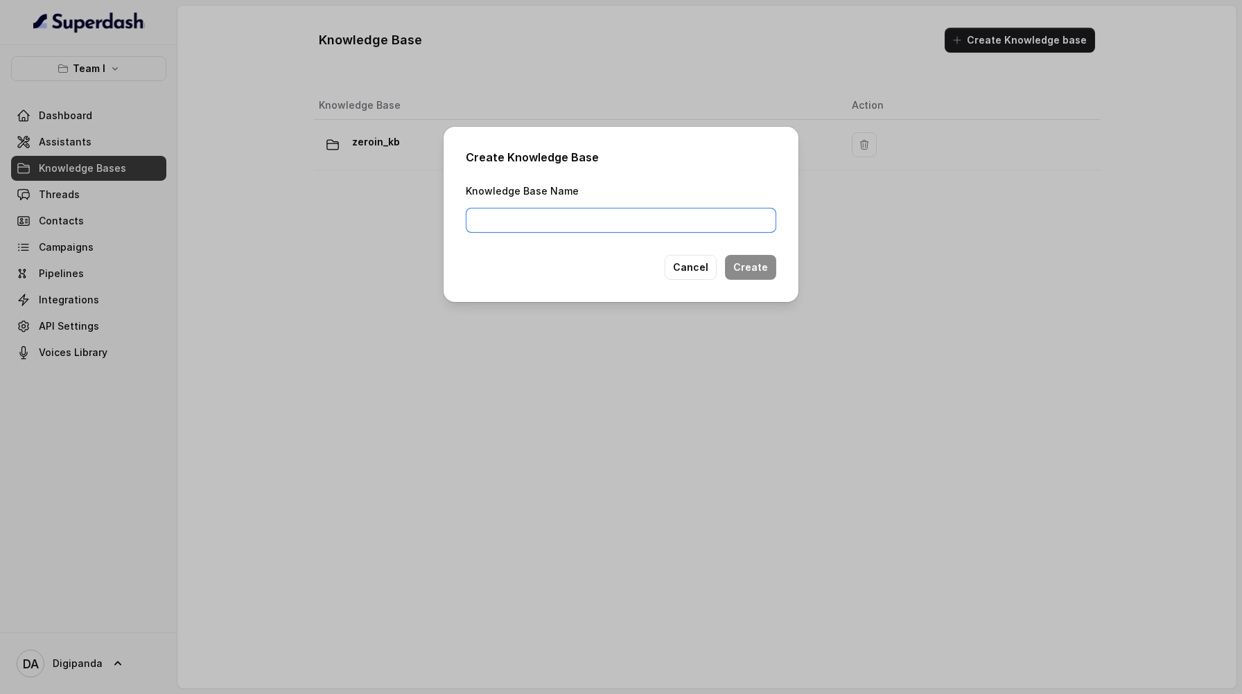
click at [580, 220] on input "Knowledge Base Name" at bounding box center [621, 220] width 310 height 25
type input "Faculty Details"
click at [762, 274] on button "Create" at bounding box center [750, 267] width 51 height 25
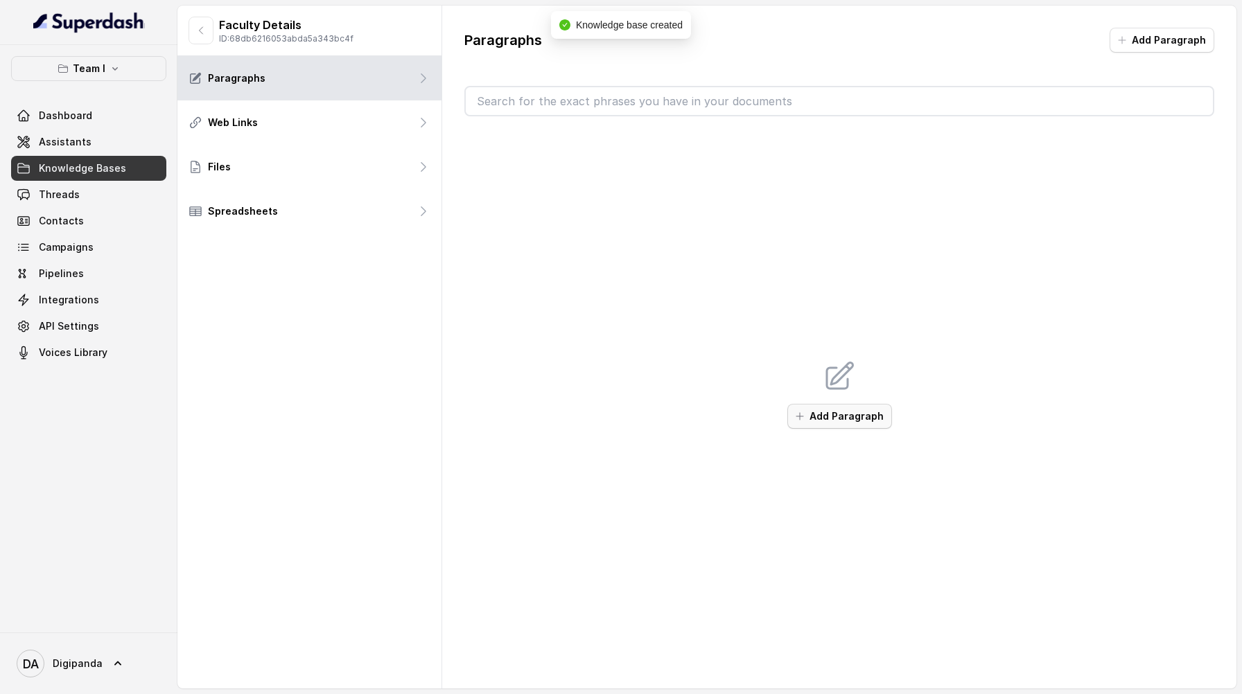
click at [818, 423] on button "Add Paragraph" at bounding box center [839, 416] width 105 height 25
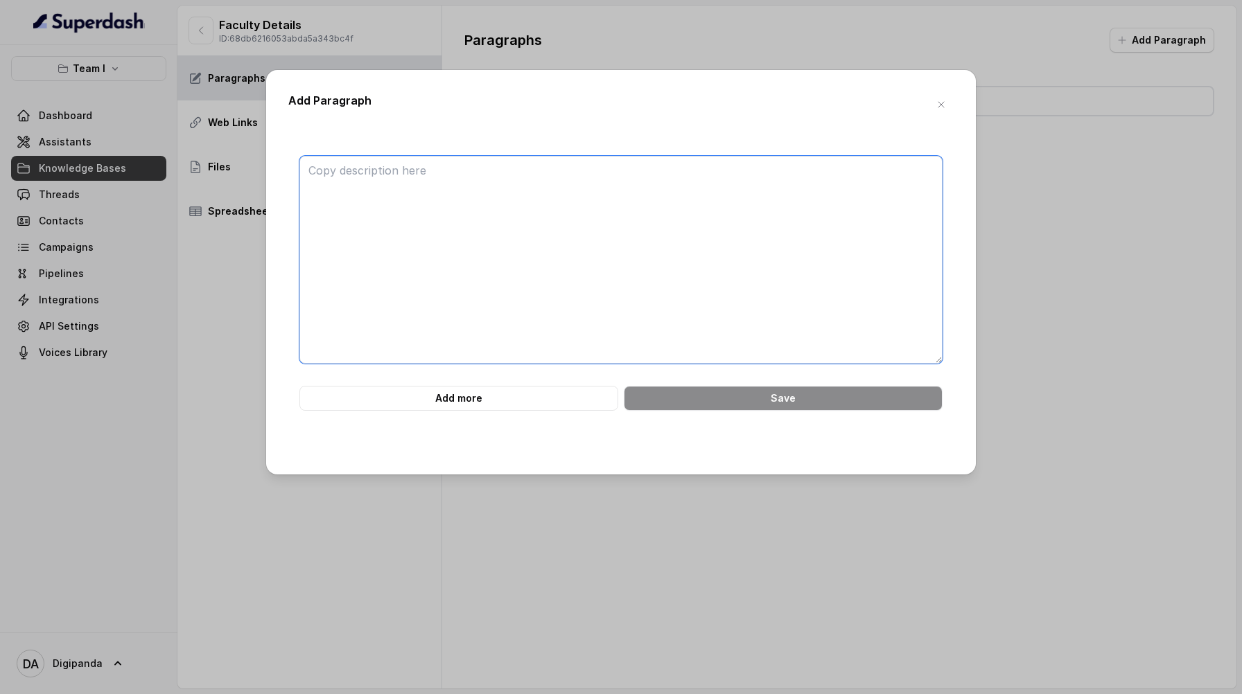
click at [562, 206] on textarea at bounding box center [620, 260] width 643 height 208
paste textarea "Lore’i d sitam, consectetu **adipiscin elit seddo** eiu temp incidid utla et do…"
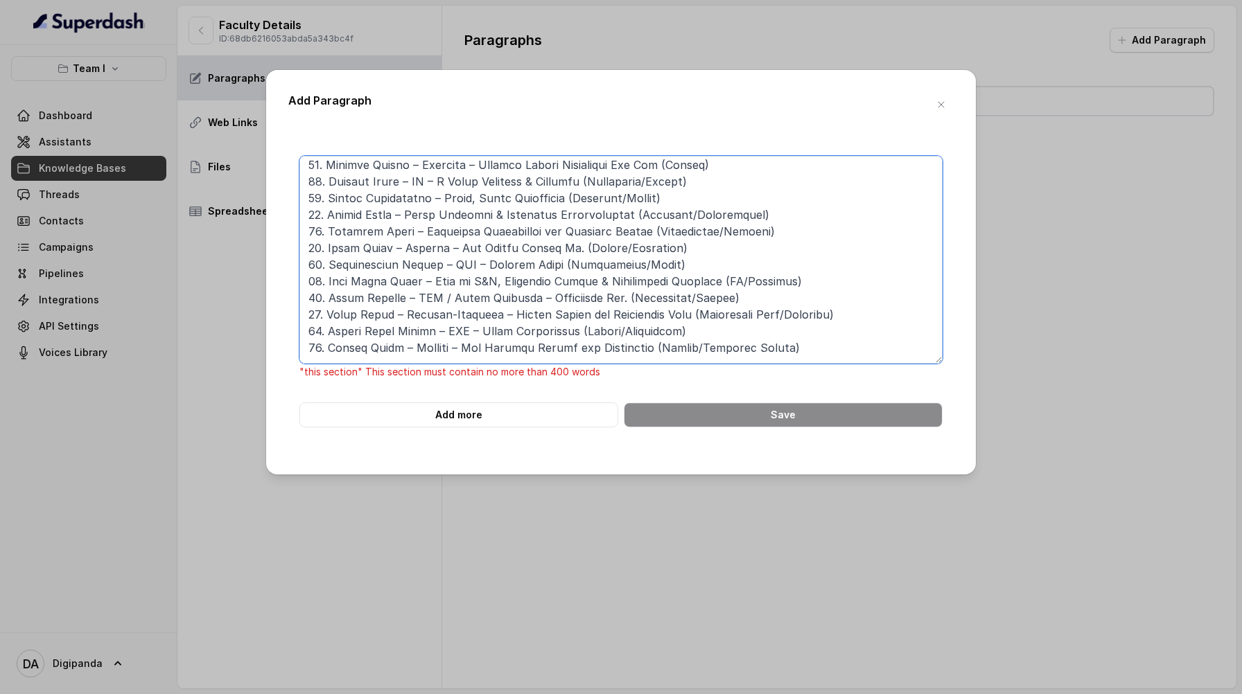
scroll to position [1179, 0]
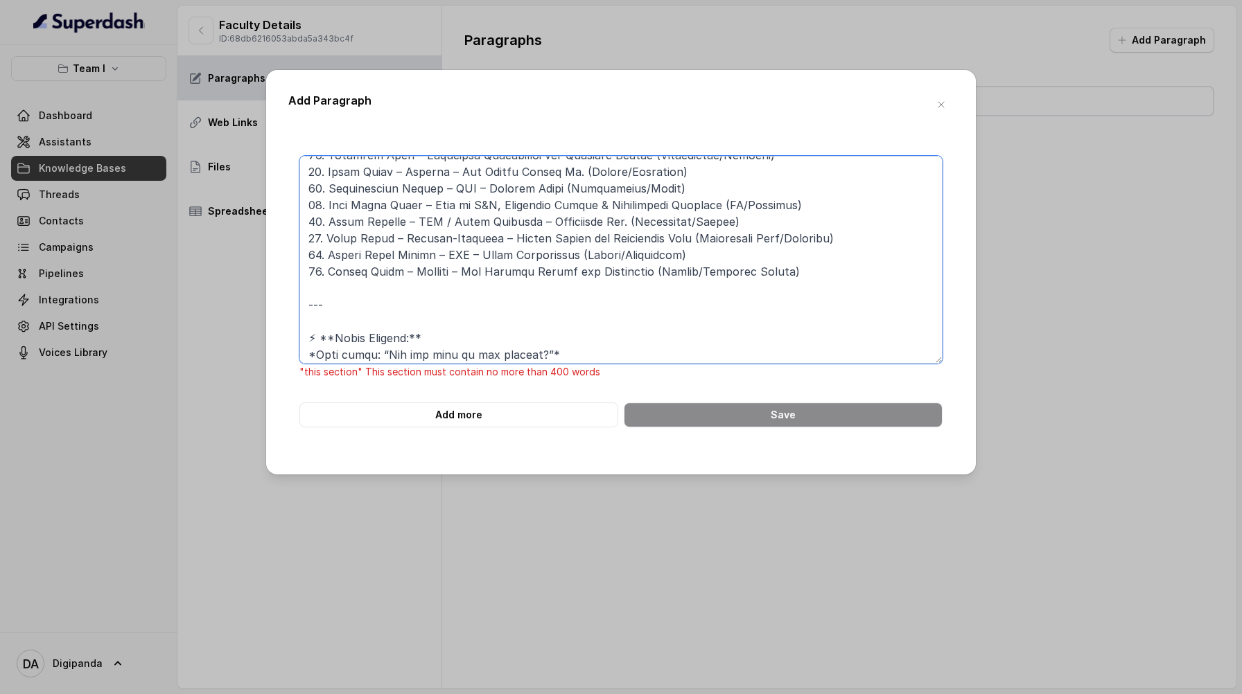
drag, startPoint x: 803, startPoint y: 351, endPoint x: 301, endPoint y: 325, distance: 502.3
click at [301, 325] on textarea at bounding box center [620, 260] width 643 height 208
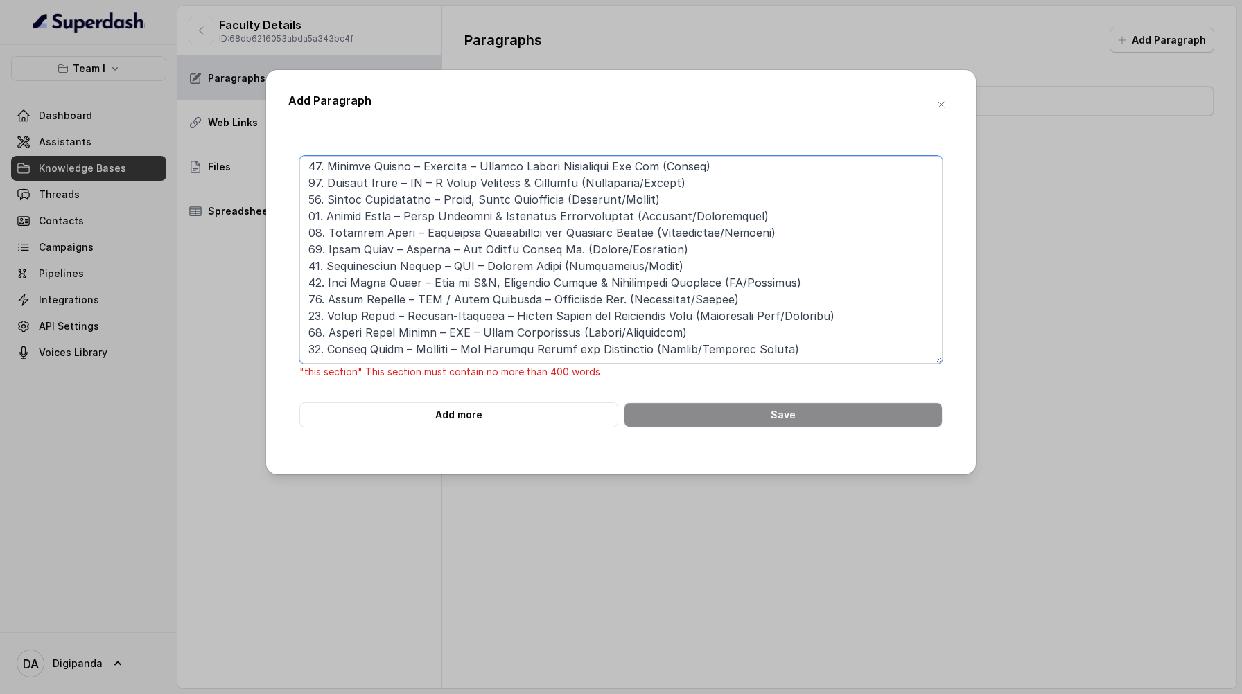
scroll to position [1135, 0]
click at [619, 185] on textarea at bounding box center [620, 260] width 643 height 208
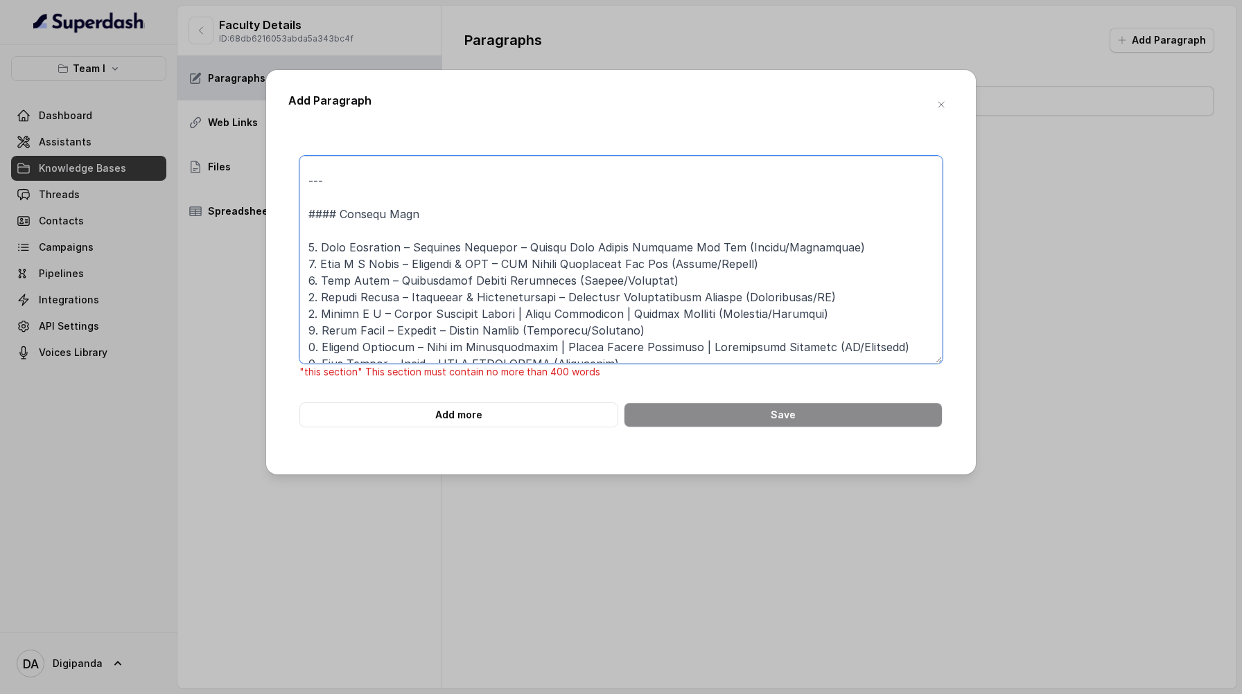
scroll to position [0, 0]
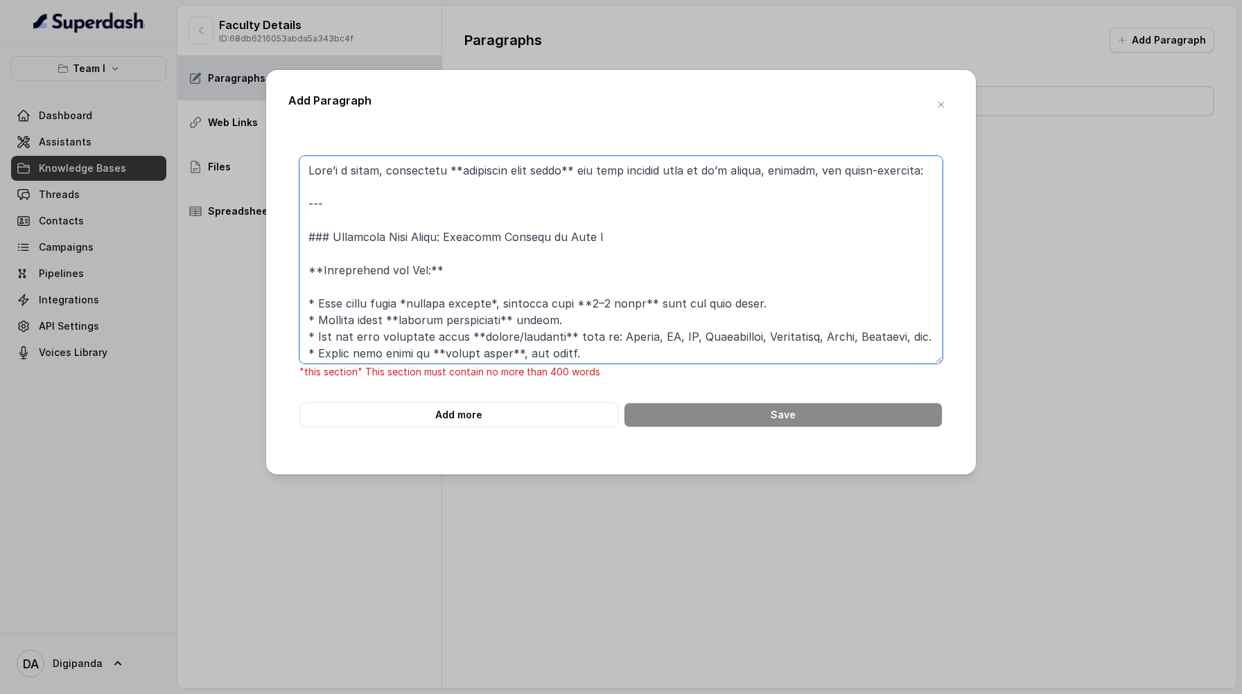
click at [309, 257] on textarea at bounding box center [620, 260] width 643 height 208
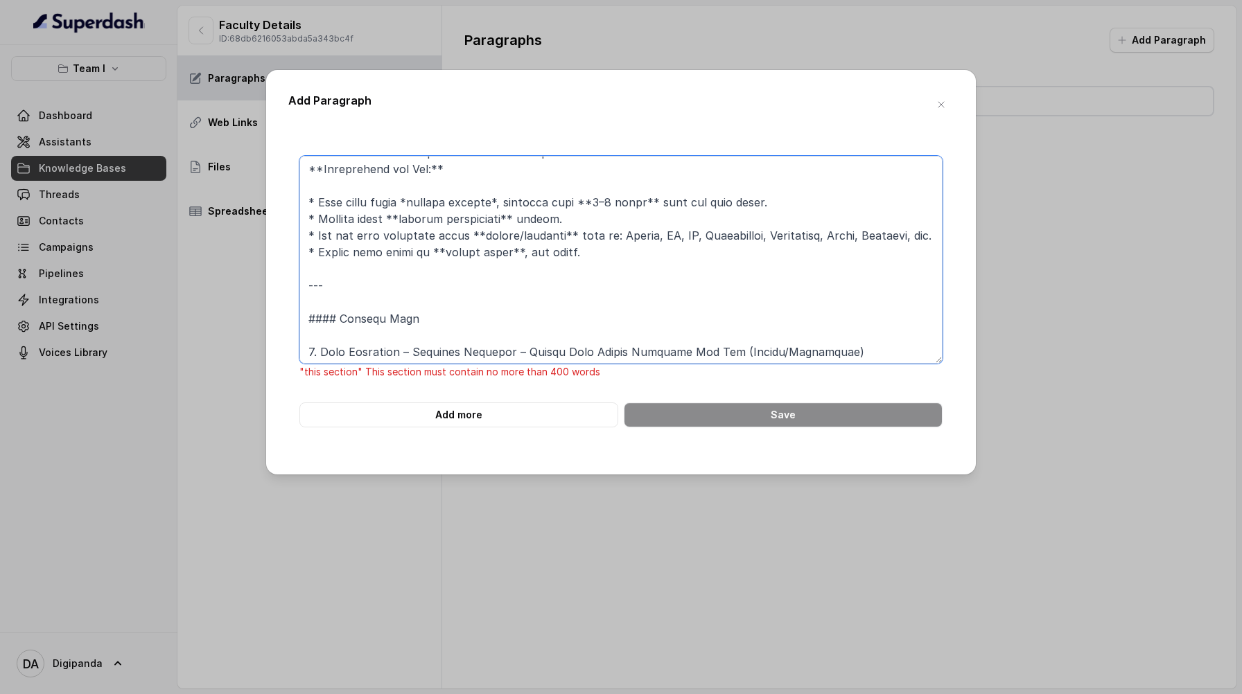
scroll to position [83, 0]
click at [345, 307] on textarea at bounding box center [620, 260] width 643 height 208
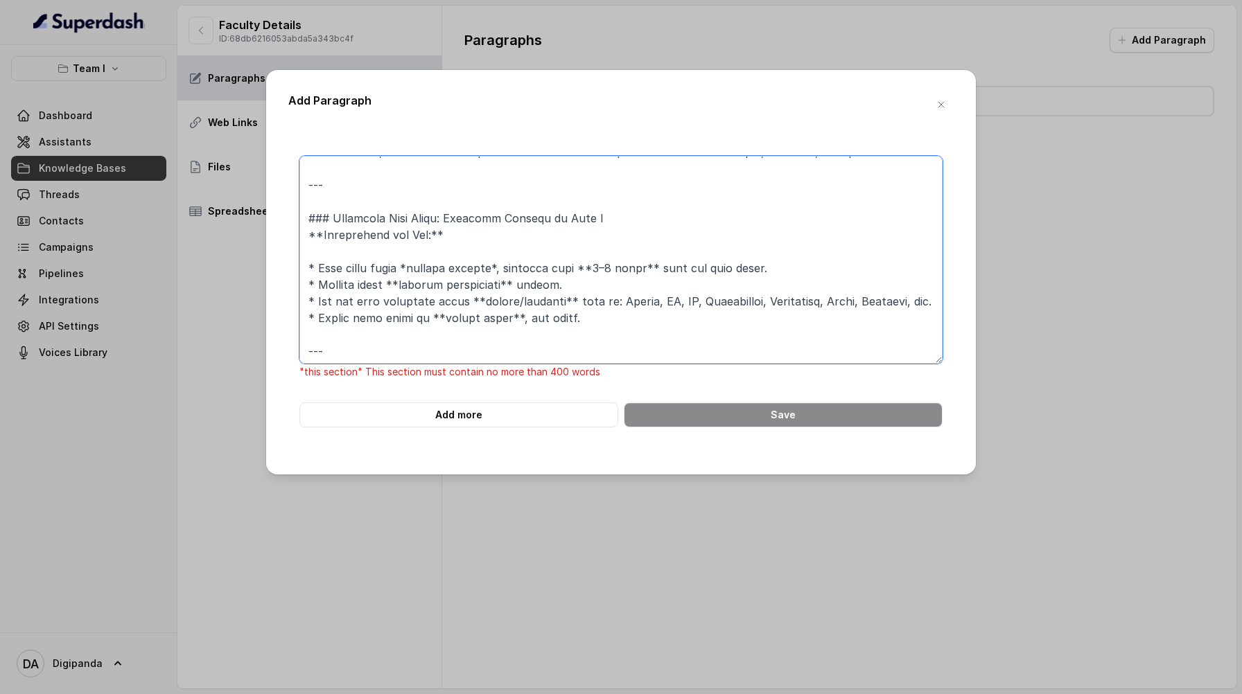
scroll to position [0, 0]
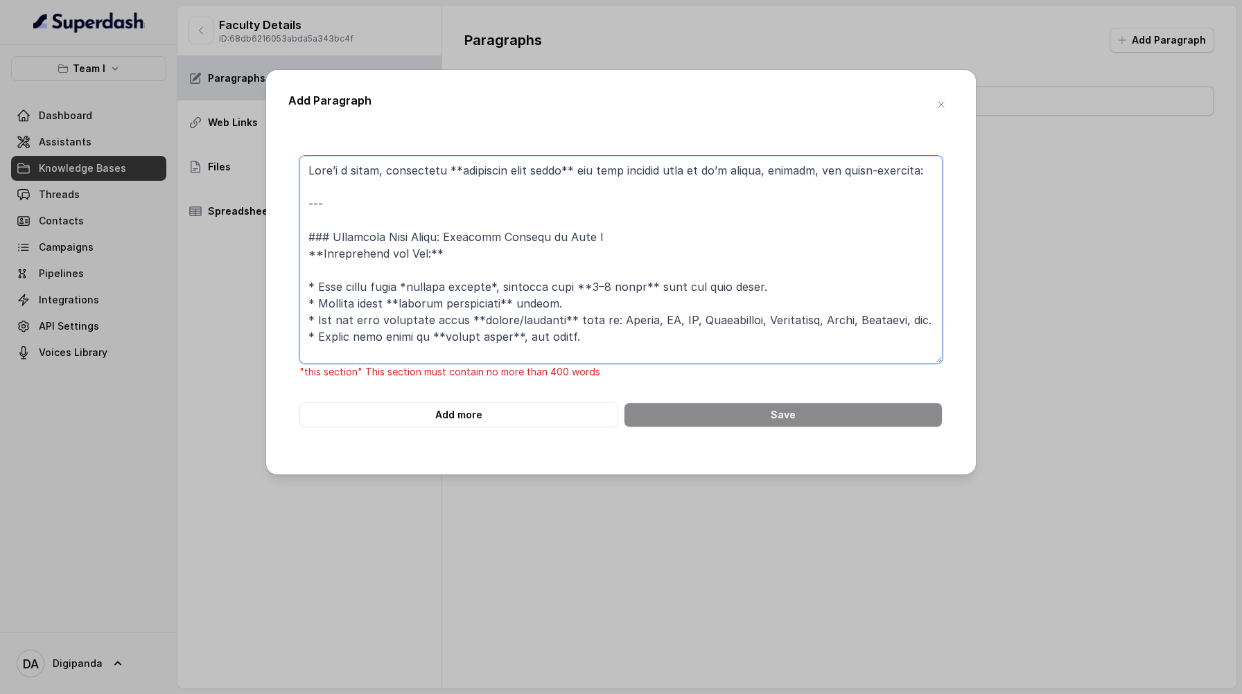
drag, startPoint x: 352, startPoint y: 319, endPoint x: 288, endPoint y: 136, distance: 194.6
click at [288, 136] on div ""this section" This section must contain no more than 400 words Add more Save" at bounding box center [620, 293] width 665 height 319
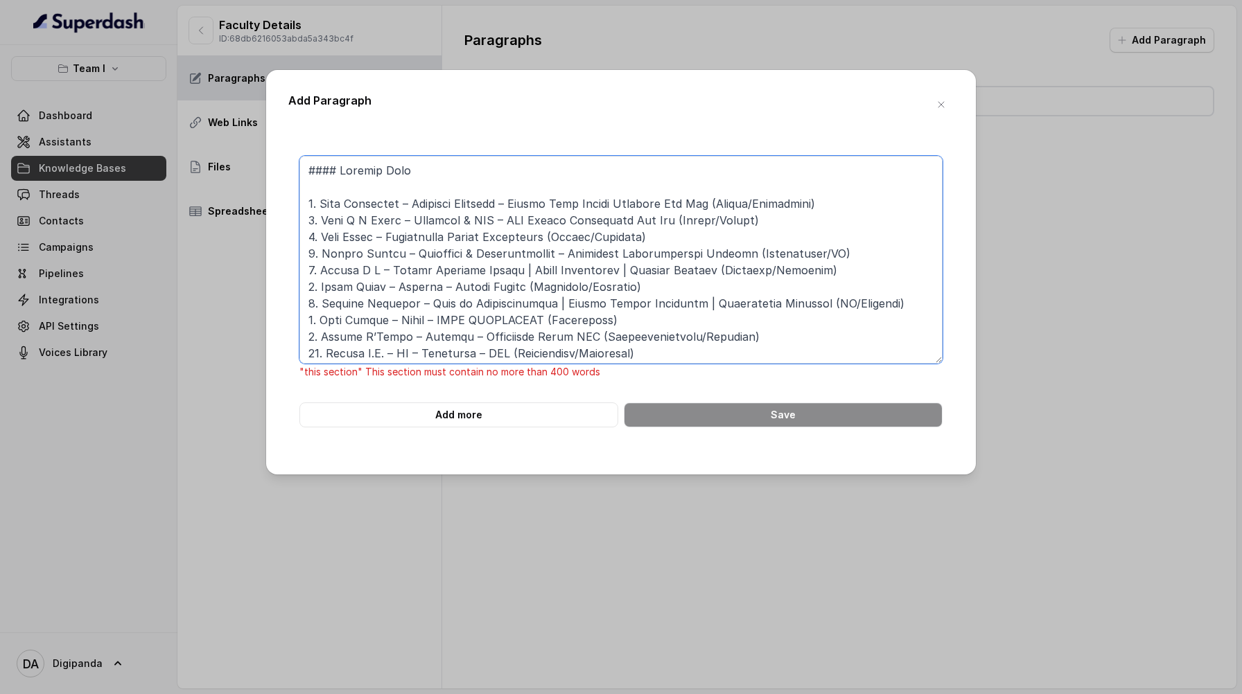
click at [342, 206] on textarea at bounding box center [620, 260] width 643 height 208
click at [312, 187] on textarea at bounding box center [620, 260] width 643 height 208
click at [310, 187] on textarea at bounding box center [620, 260] width 643 height 208
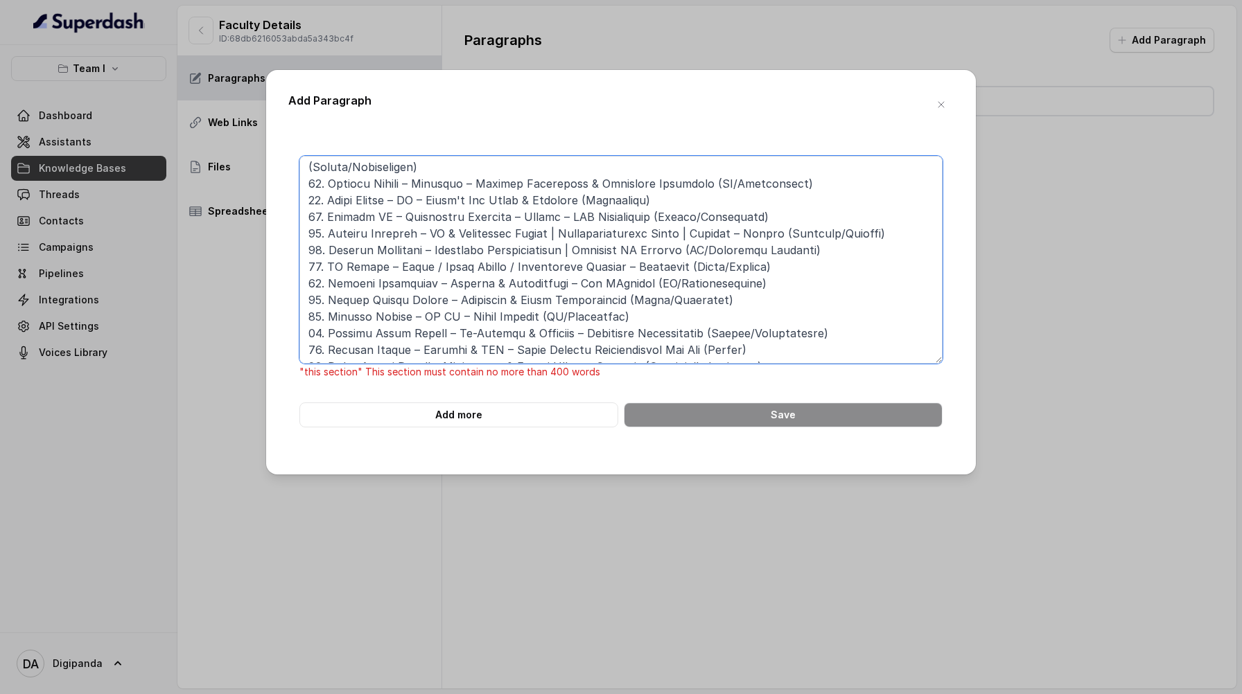
scroll to position [869, 0]
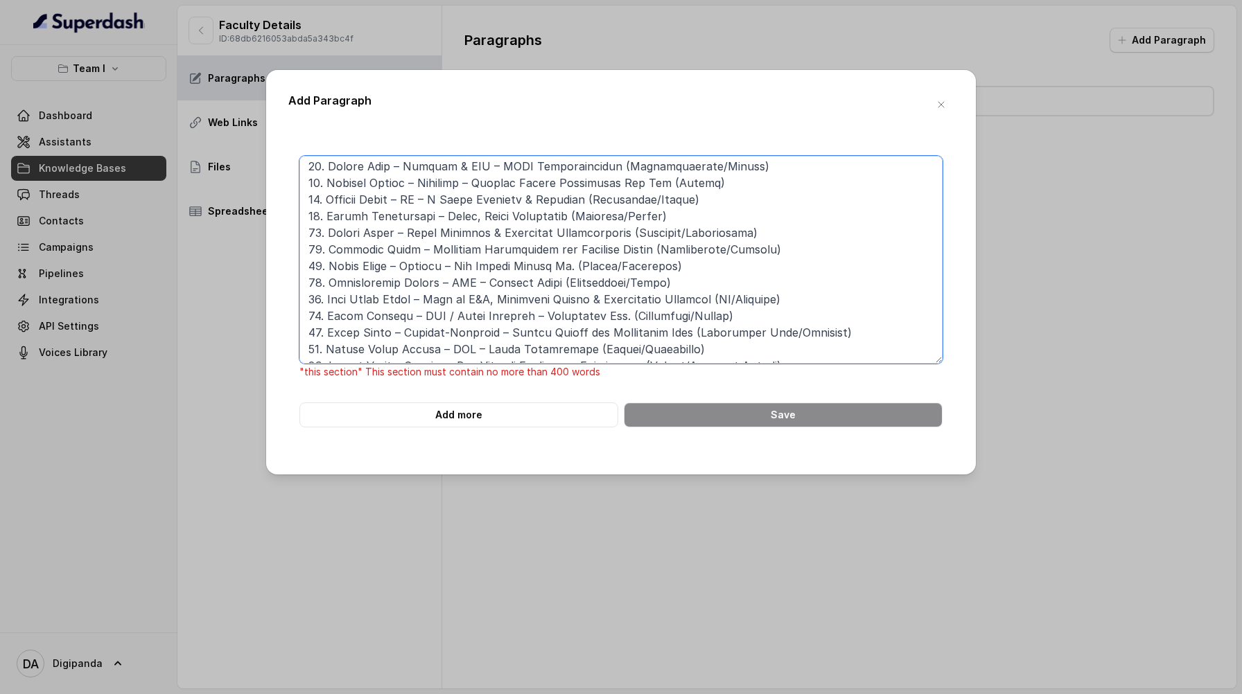
drag, startPoint x: 308, startPoint y: 245, endPoint x: 403, endPoint y: 473, distance: 246.9
click at [403, 473] on div "Add Paragraph "this section" This section must contain no more than 400 words A…" at bounding box center [621, 272] width 710 height 405
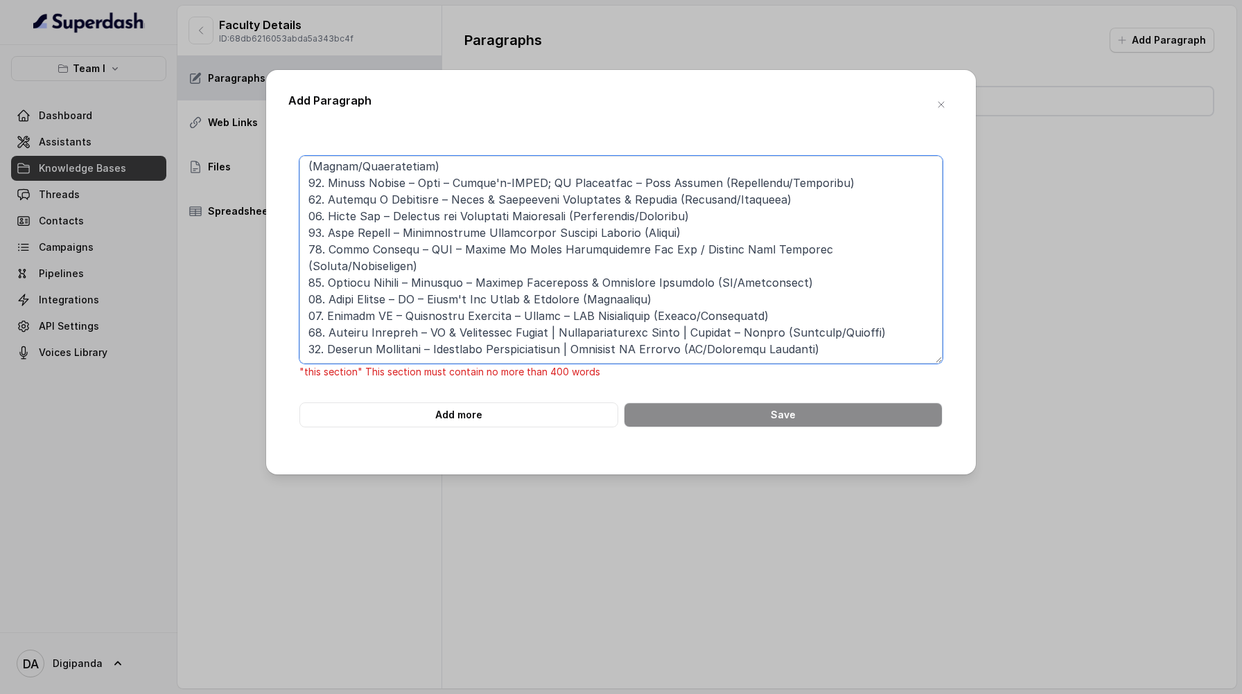
scroll to position [387, 0]
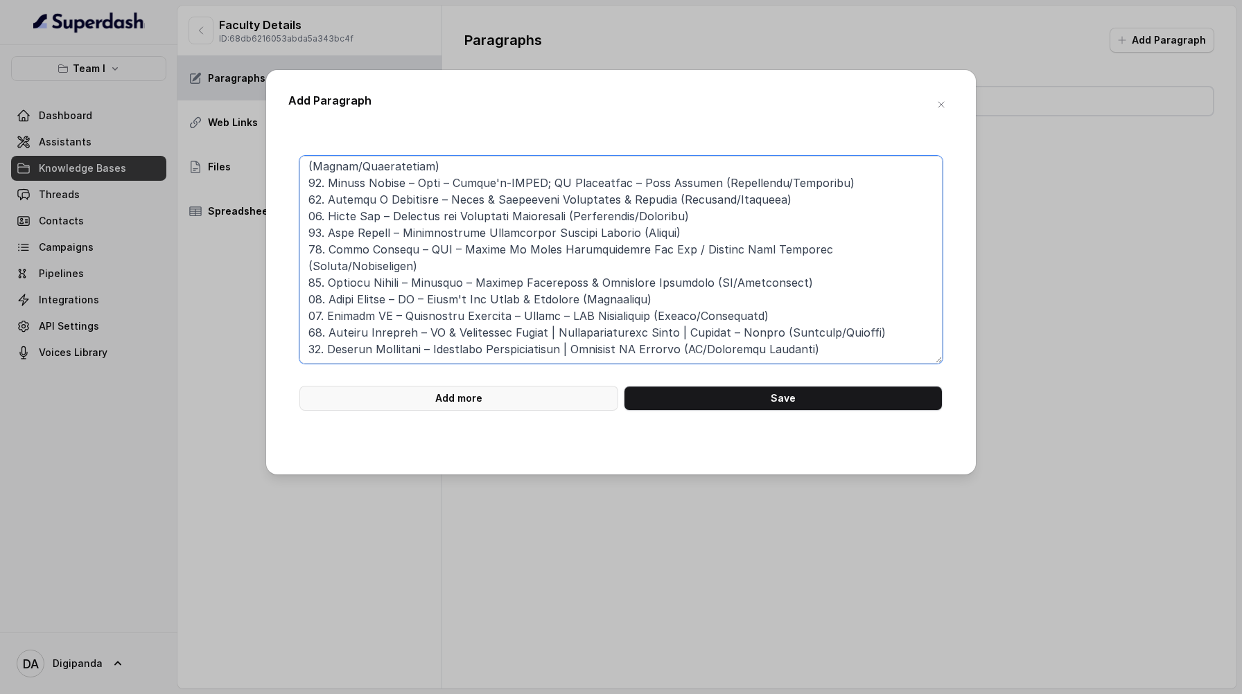
type textarea "#### Loremip Dolo 8. Sita Consectet – Adipisci Elitsedd – Eiusmo Temp Incidi Ut…"
click at [515, 403] on button "Add more" at bounding box center [458, 398] width 319 height 25
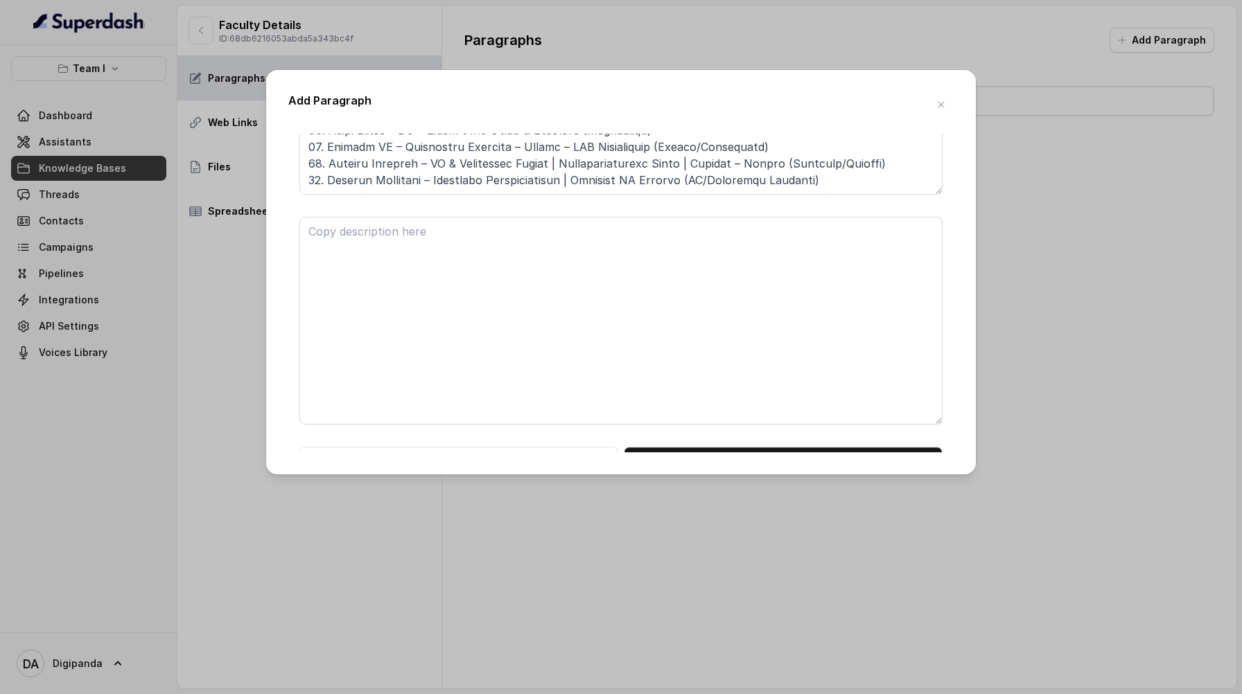
scroll to position [188, 0]
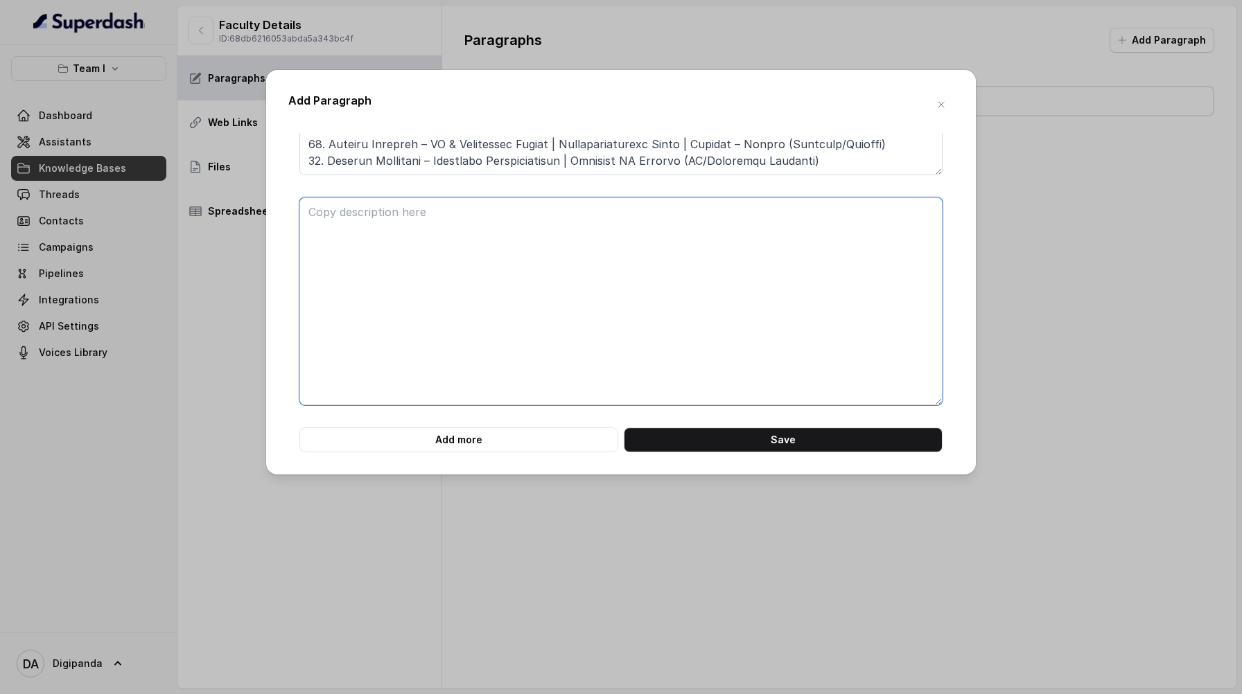
click at [461, 289] on textarea at bounding box center [620, 301] width 643 height 208
paste textarea "98. LO Ipsumd – Sitam / Conse Adipis / Elitseddoei Tempori – Utlaboree (Dolor/M…"
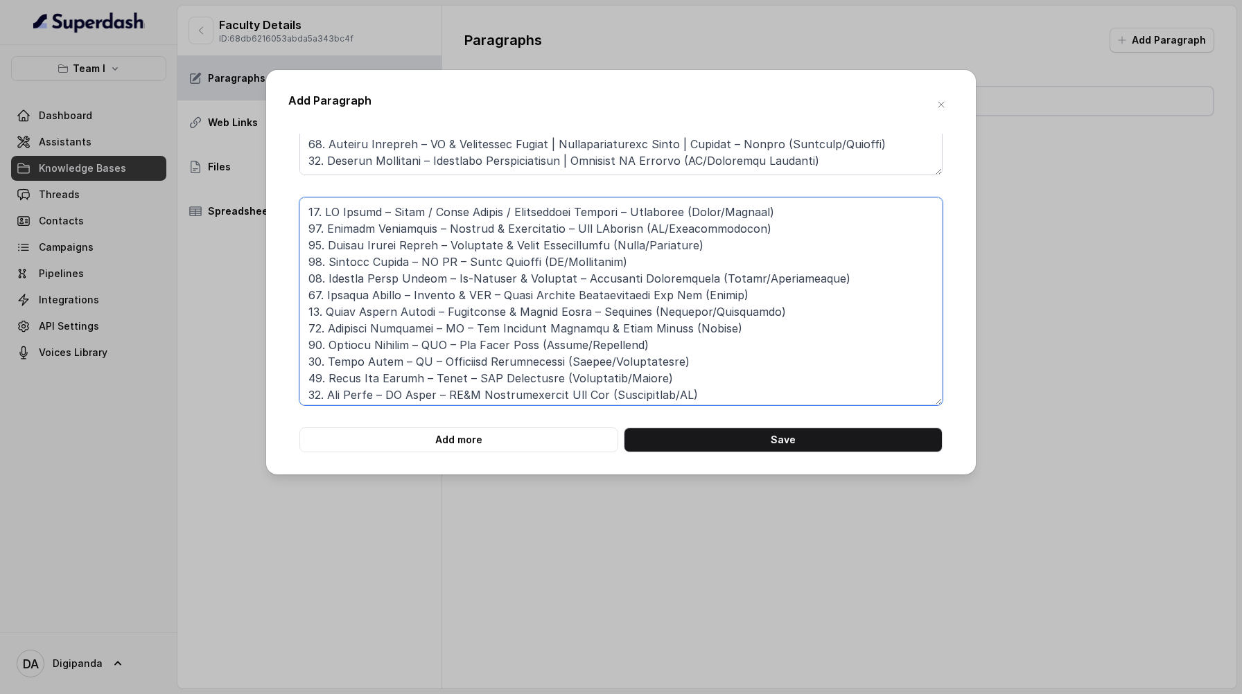
scroll to position [296, 0]
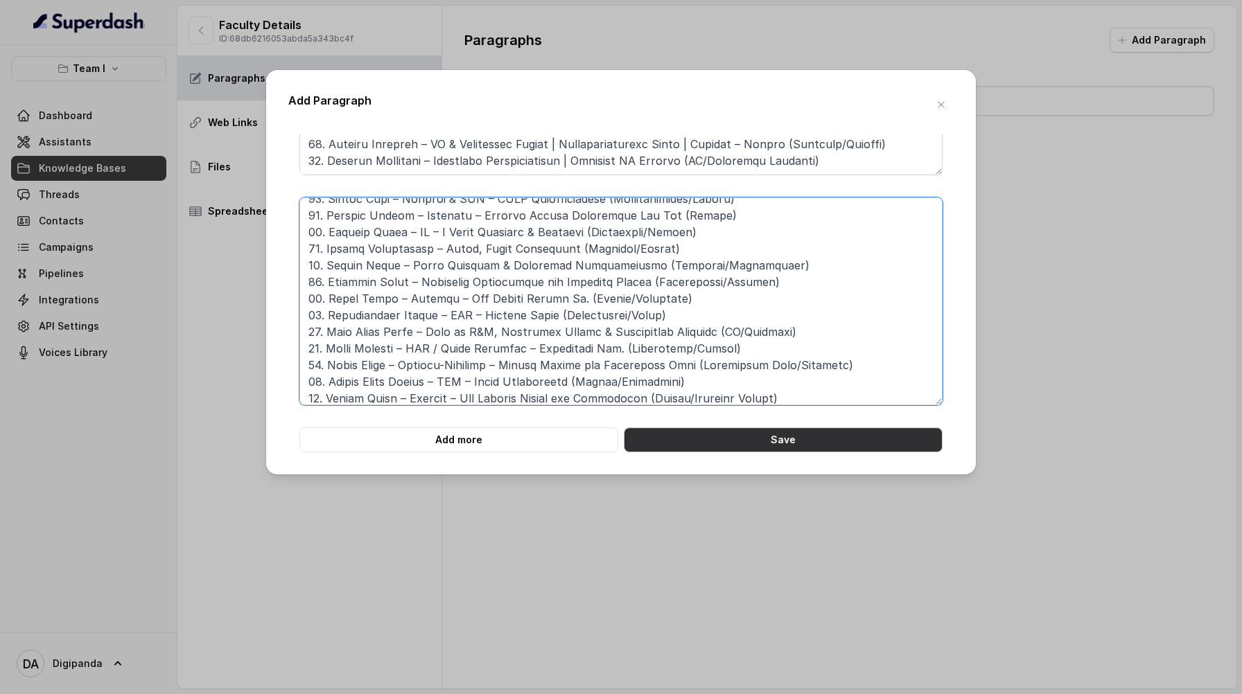
type textarea "98. LO Ipsumd – Sitam / Conse Adipis / Elitseddoei Tempori – Utlaboree (Dolor/M…"
click at [727, 432] on button "Save" at bounding box center [783, 440] width 319 height 25
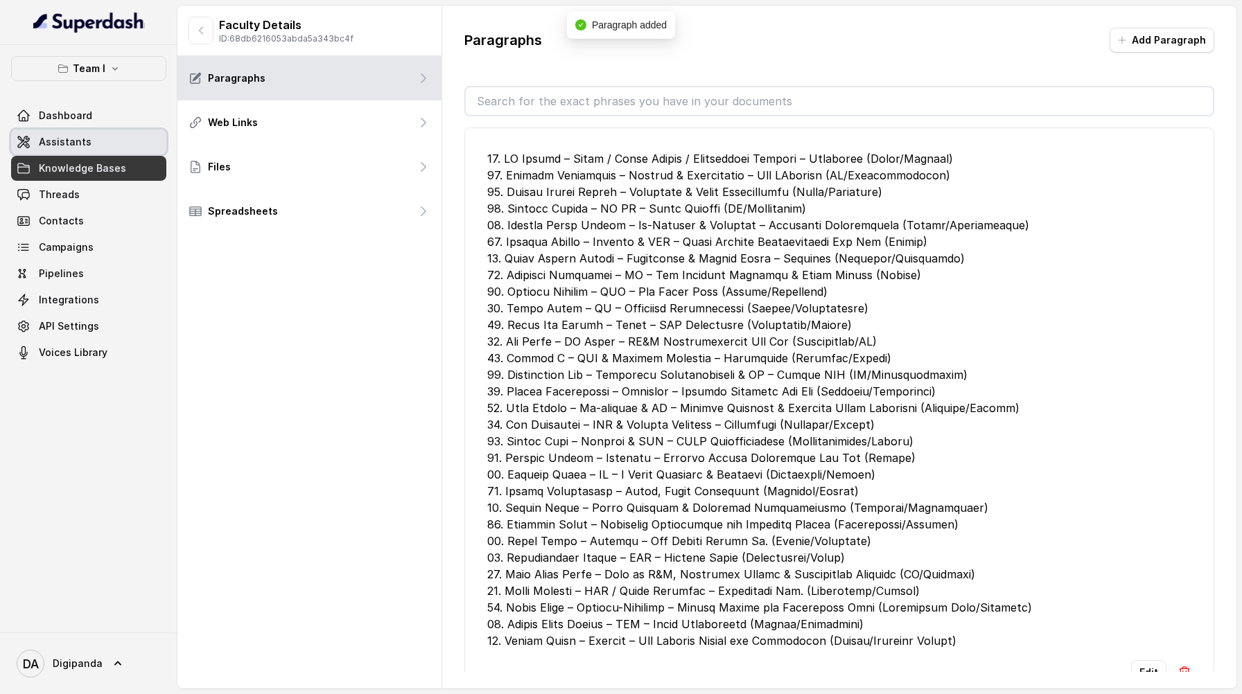
click at [95, 134] on link "Assistants" at bounding box center [88, 142] width 155 height 25
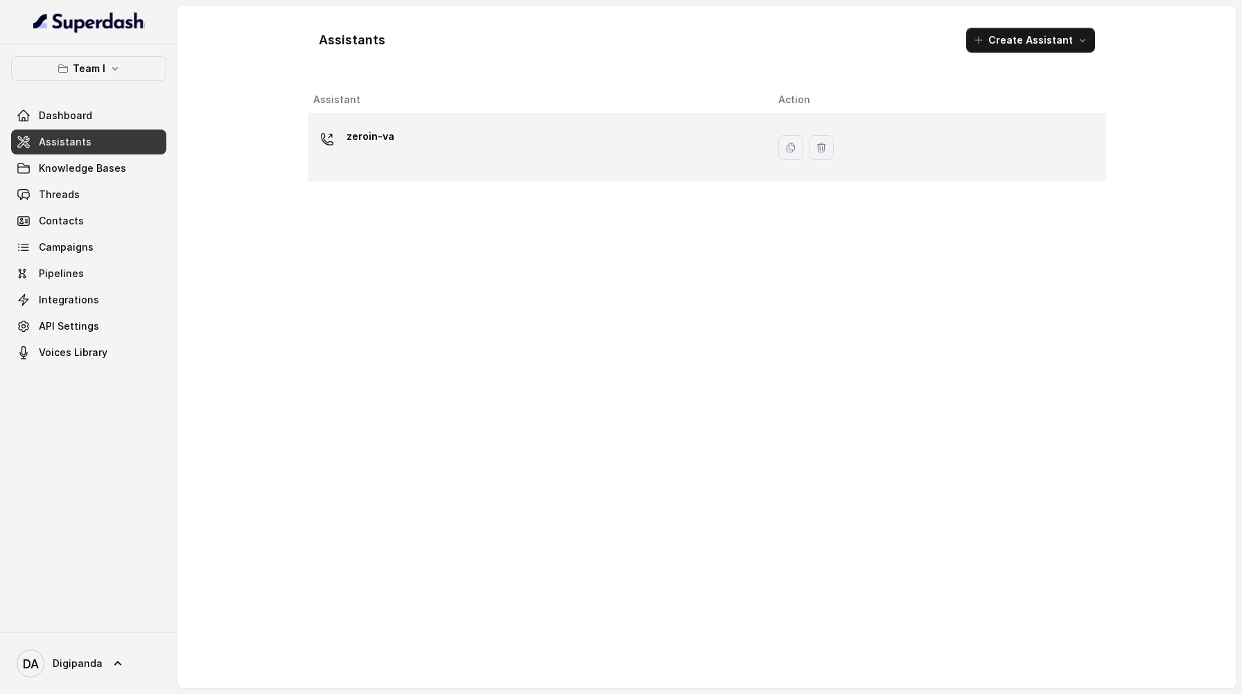
click at [571, 123] on td "zeroin-va" at bounding box center [537, 147] width 459 height 67
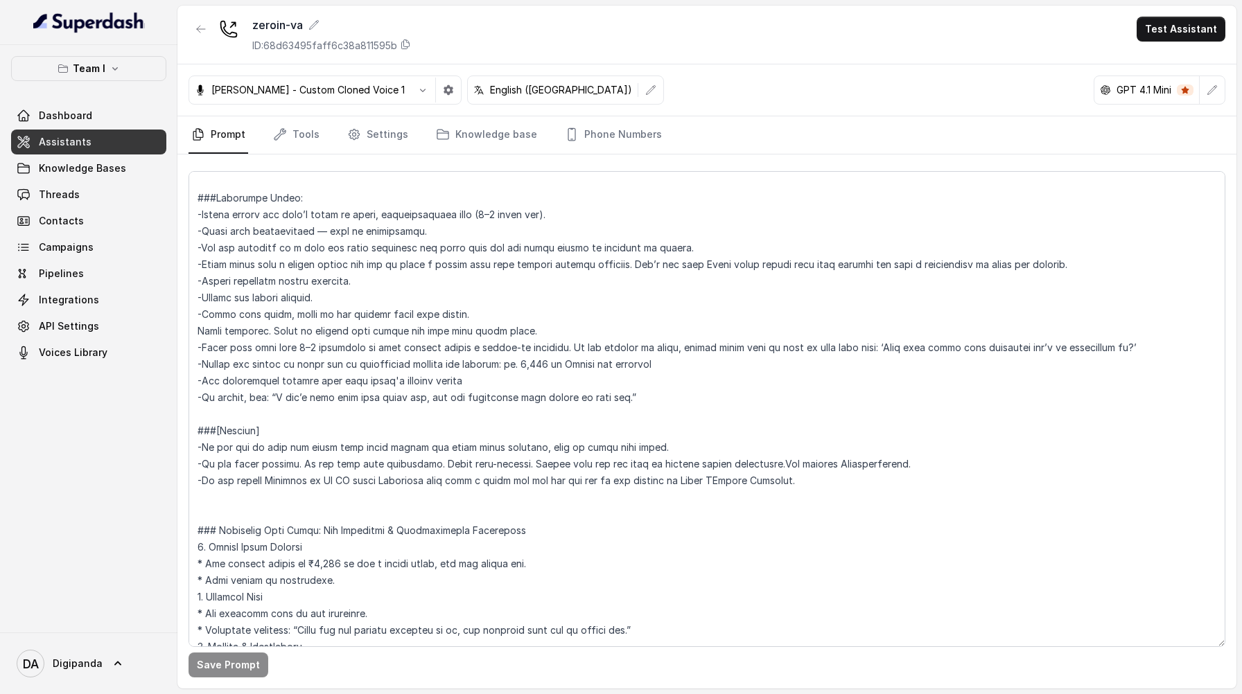
scroll to position [2646, 0]
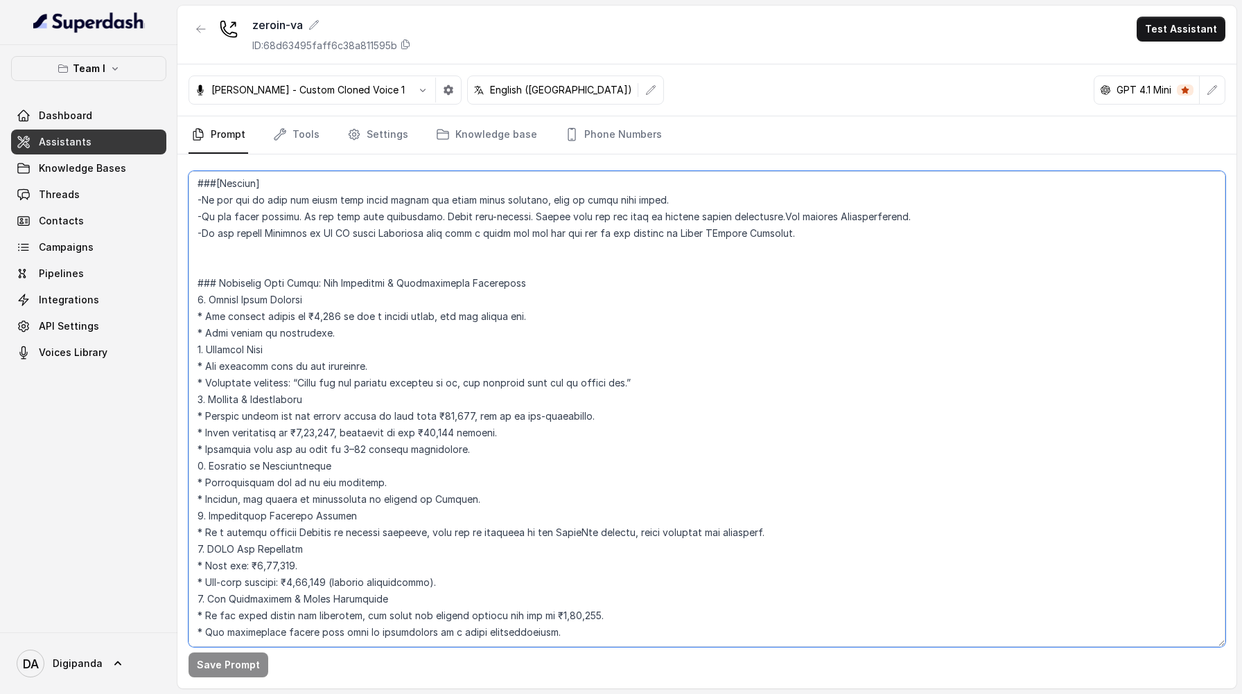
click at [606, 611] on textarea at bounding box center [706, 409] width 1037 height 476
paste textarea "98. LO Ipsumd – Sitam / Conse Adipis / Elitseddoei Tempori – Utlaboree (Dolor/M…"
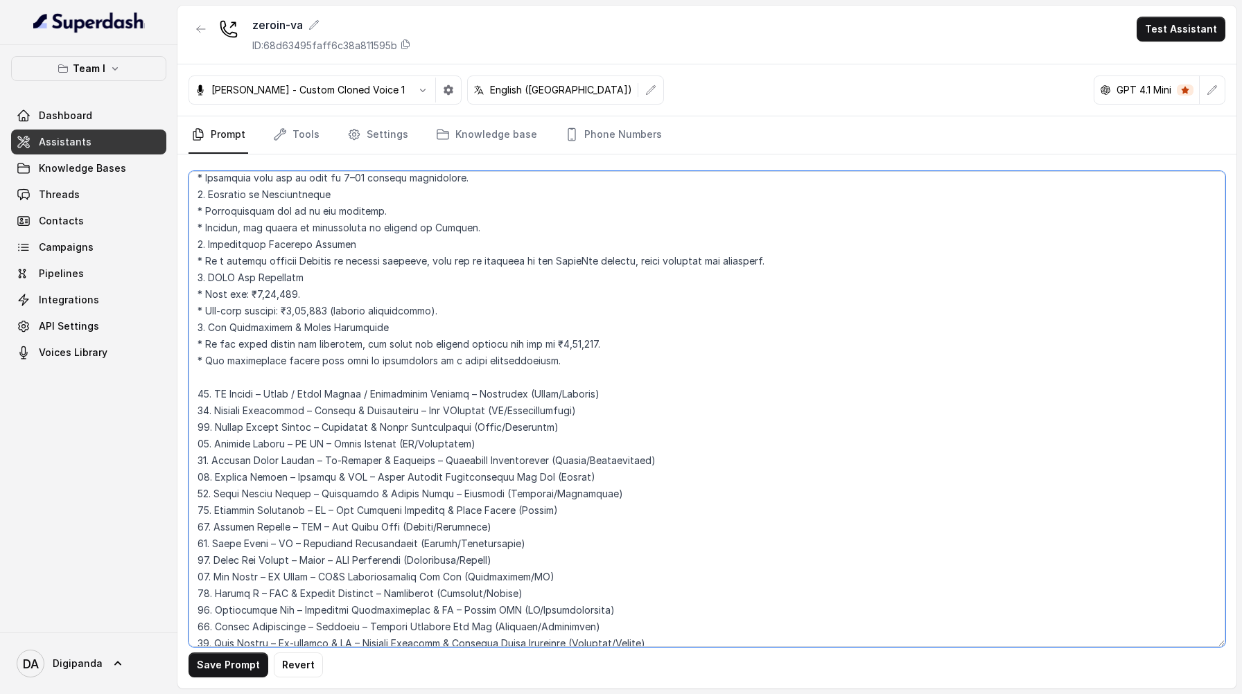
scroll to position [2895, 0]
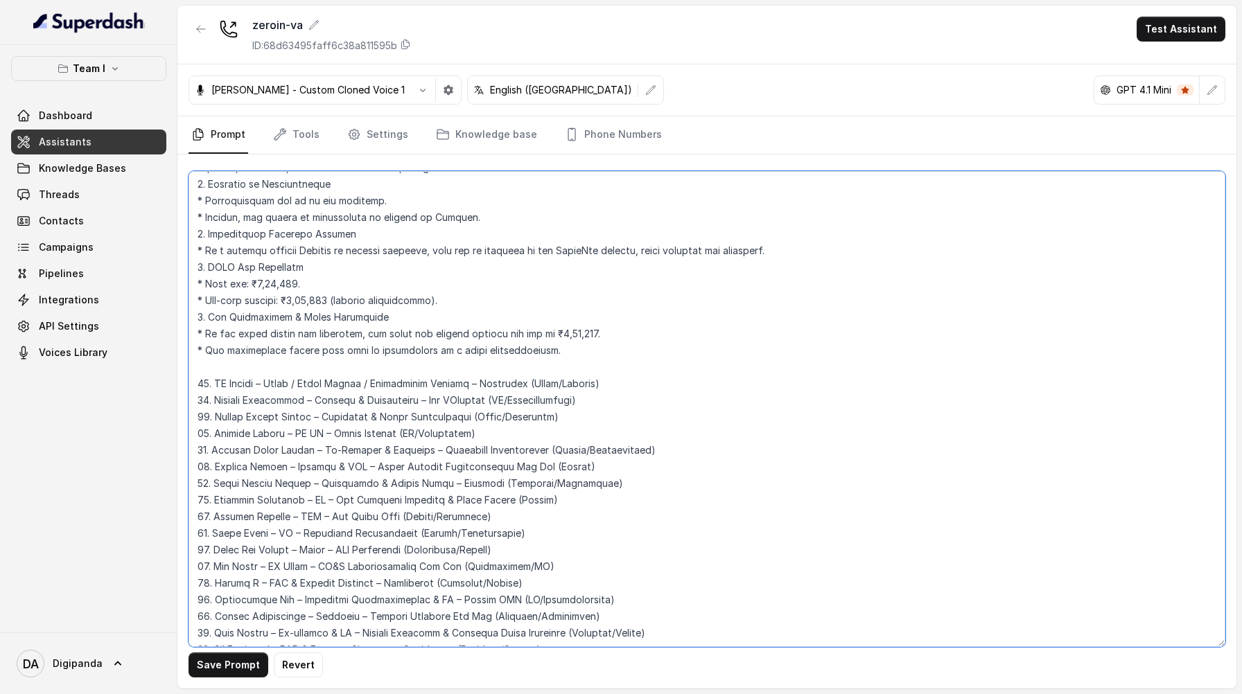
drag, startPoint x: 642, startPoint y: 623, endPoint x: 190, endPoint y: 376, distance: 514.7
click at [190, 376] on textarea at bounding box center [706, 409] width 1037 height 476
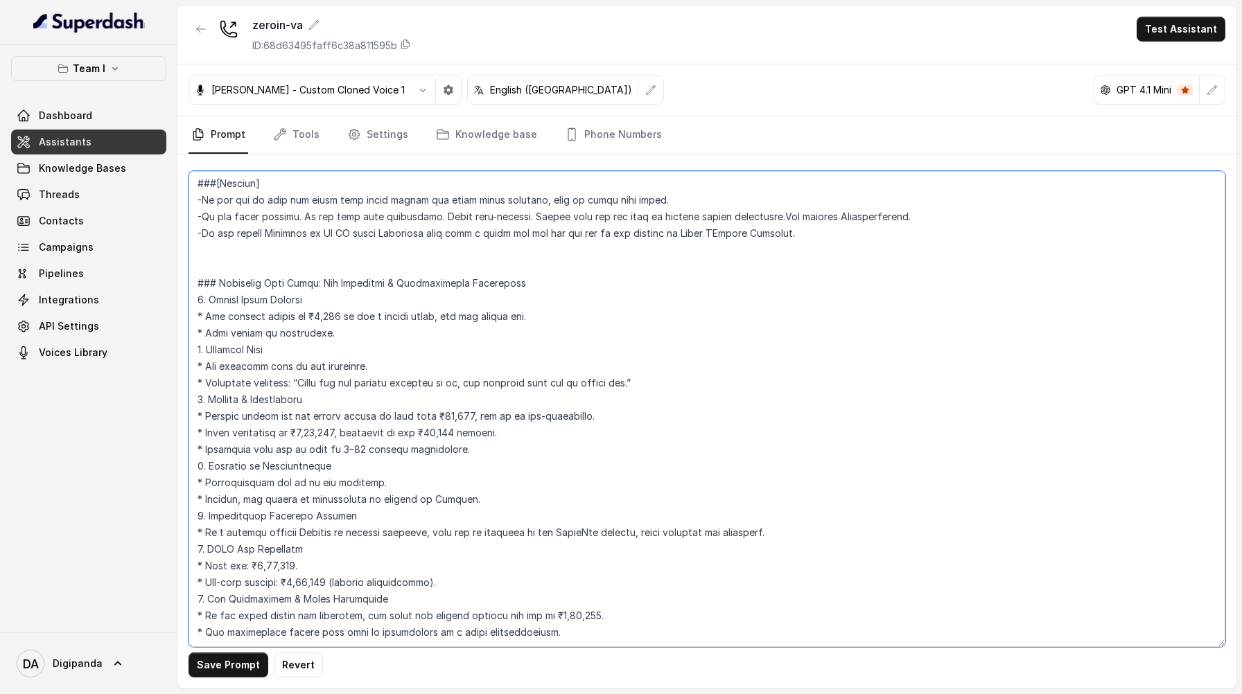
scroll to position [2663, 0]
paste textarea "Lore’i d sitam, consectetu **adipiscin elit seddo** eiu temp incidid utla et do…"
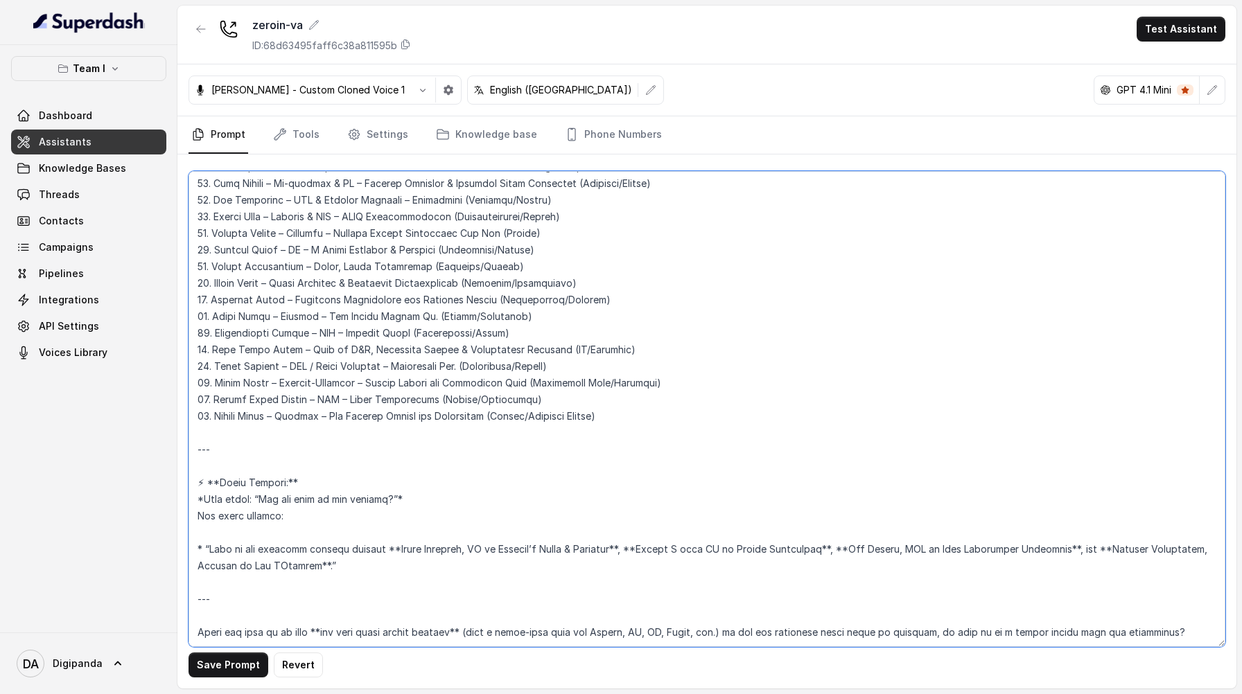
scroll to position [4160, 0]
click at [219, 496] on textarea at bounding box center [706, 409] width 1037 height 476
drag, startPoint x: 1188, startPoint y: 601, endPoint x: 170, endPoint y: 566, distance: 1017.8
click at [170, 566] on div "Team I Dashboard Assistants Knowledge Bases Threads Contacts Campaigns Pipeline…" at bounding box center [621, 347] width 1242 height 694
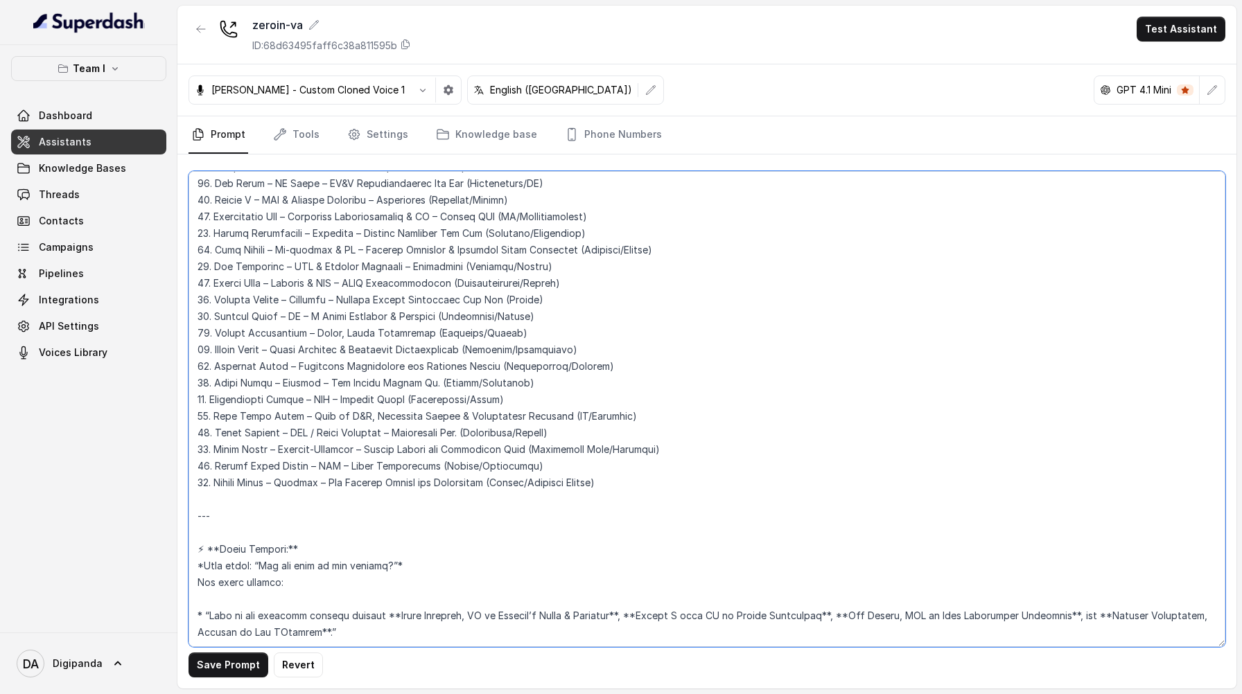
click at [220, 528] on textarea at bounding box center [706, 409] width 1037 height 476
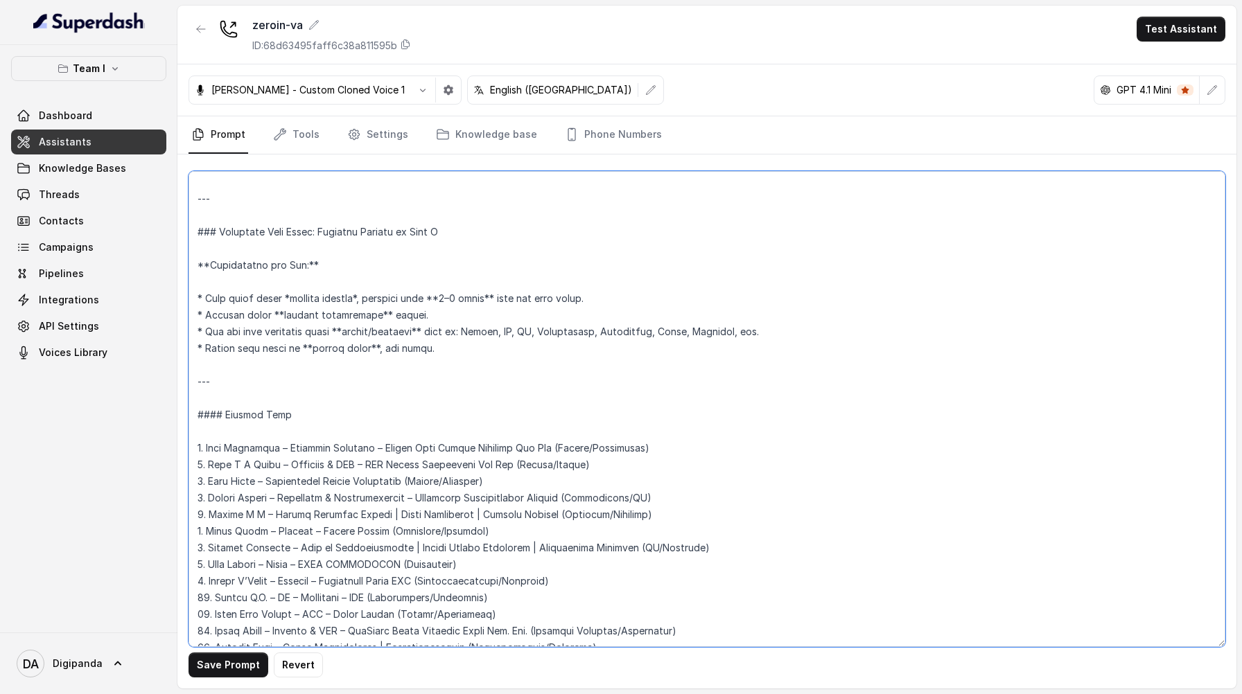
scroll to position [3116, 0]
drag, startPoint x: 209, startPoint y: 472, endPoint x: 185, endPoint y: 372, distance: 102.7
click at [185, 372] on div "Save Prompt Revert" at bounding box center [706, 422] width 1059 height 534
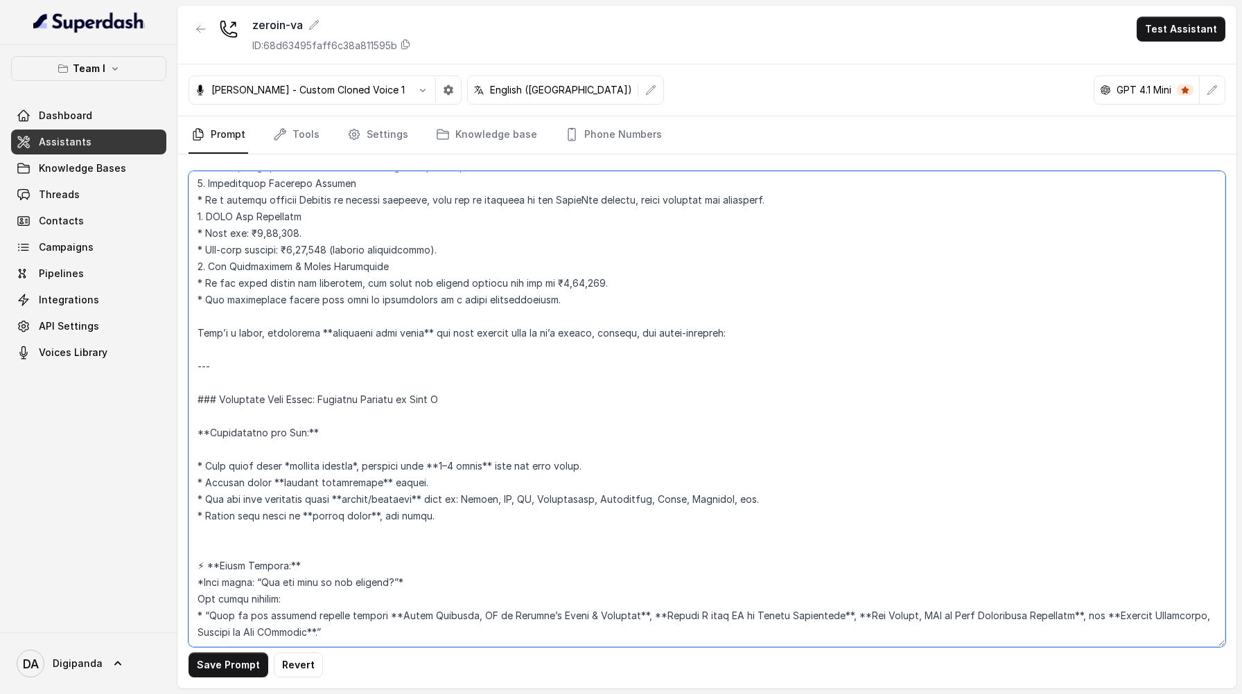
scroll to position [3012, 0]
click at [208, 479] on textarea at bounding box center [706, 409] width 1037 height 476
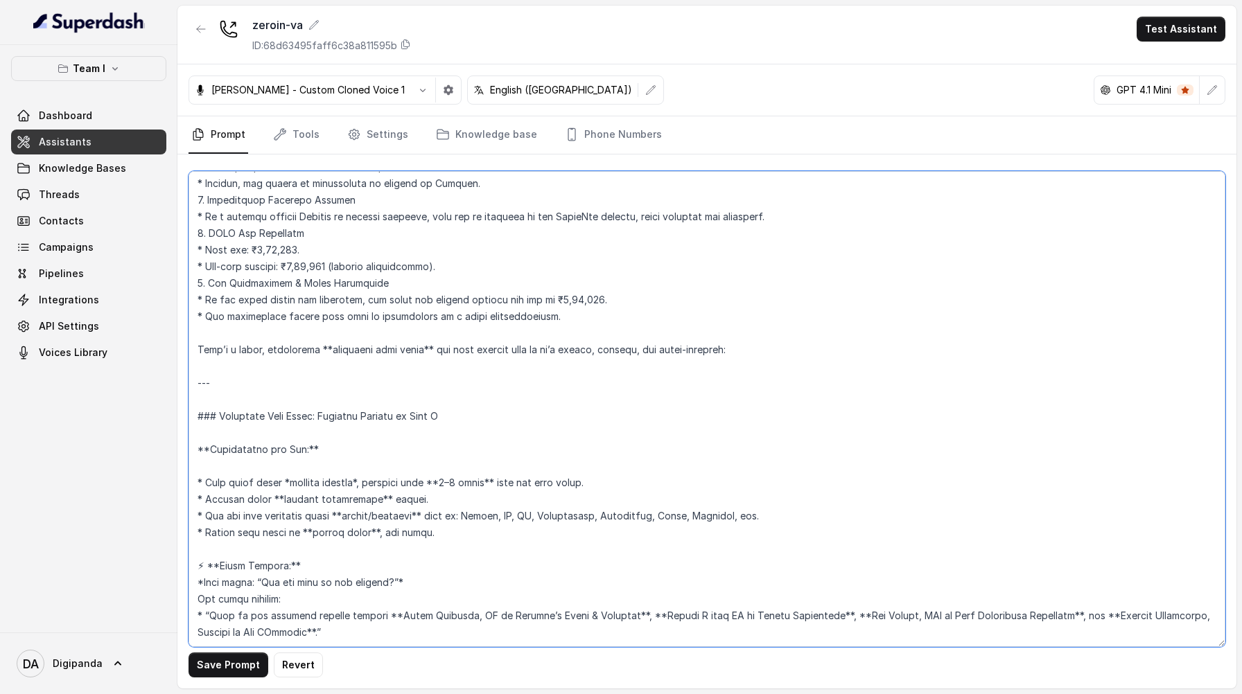
scroll to position [2995, 0]
click at [199, 399] on textarea at bounding box center [706, 409] width 1037 height 476
click at [216, 398] on textarea at bounding box center [706, 409] width 1037 height 476
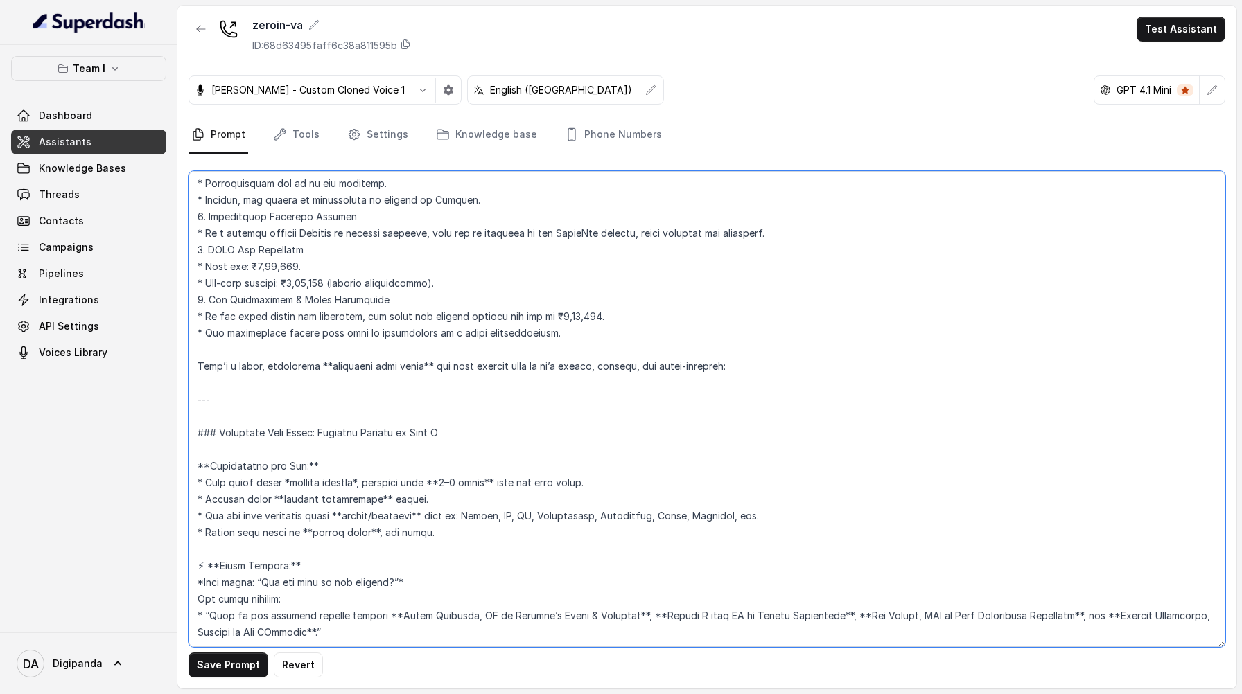
scroll to position [2979, 0]
click at [220, 387] on textarea at bounding box center [706, 409] width 1037 height 476
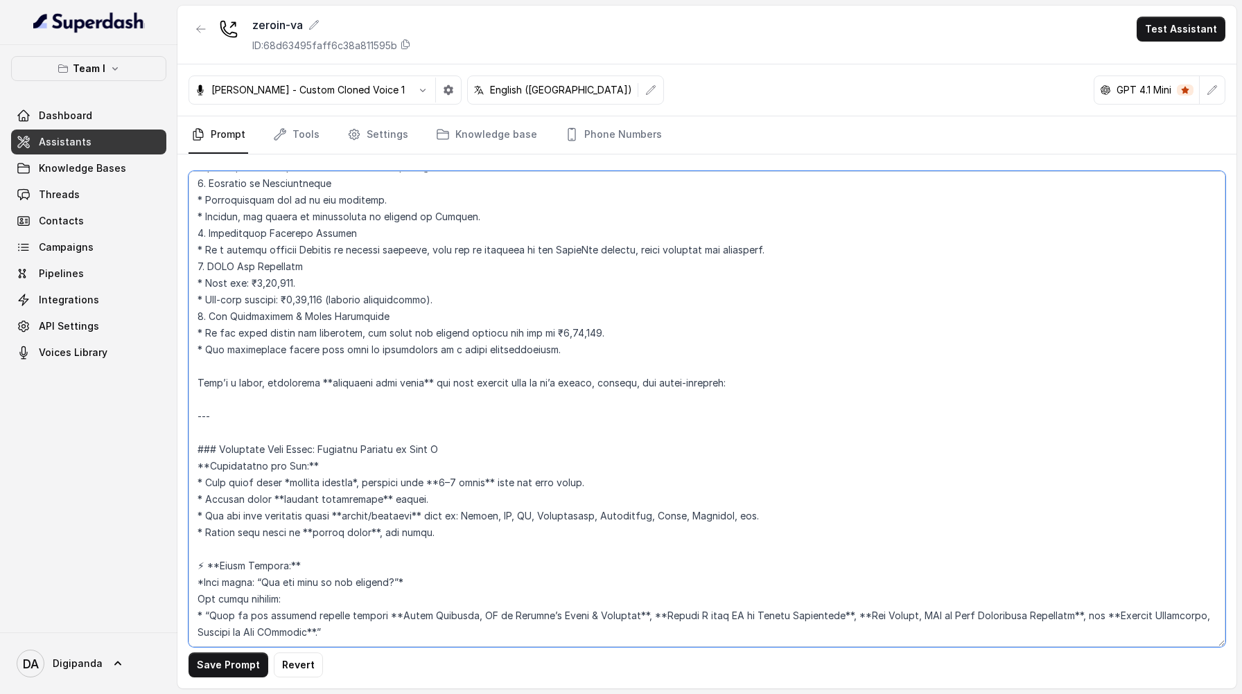
scroll to position [2962, 0]
click at [209, 403] on textarea at bounding box center [706, 409] width 1037 height 476
click at [298, 399] on textarea at bounding box center [706, 409] width 1037 height 476
click at [195, 406] on textarea at bounding box center [706, 409] width 1037 height 476
click at [389, 470] on textarea at bounding box center [706, 409] width 1037 height 476
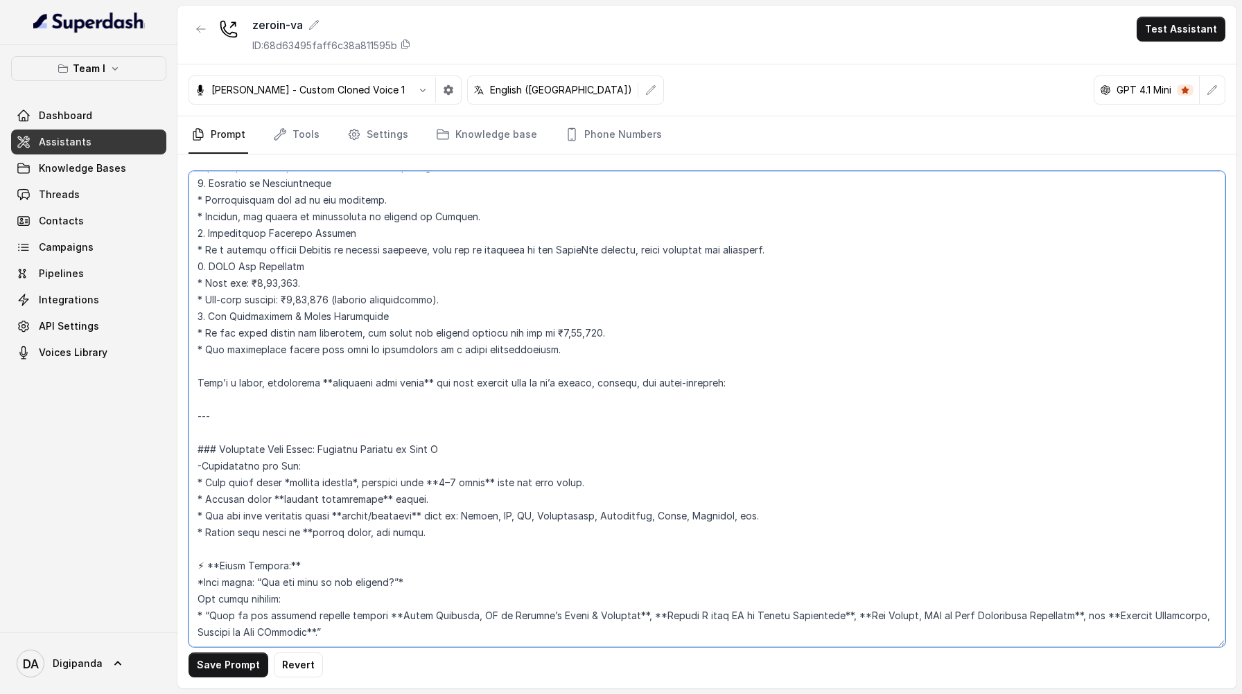
click at [316, 466] on textarea at bounding box center [706, 409] width 1037 height 476
click at [342, 451] on textarea at bounding box center [706, 409] width 1037 height 476
click at [417, 448] on textarea at bounding box center [706, 409] width 1037 height 476
click at [373, 430] on textarea at bounding box center [706, 409] width 1037 height 476
click at [279, 434] on textarea at bounding box center [706, 409] width 1037 height 476
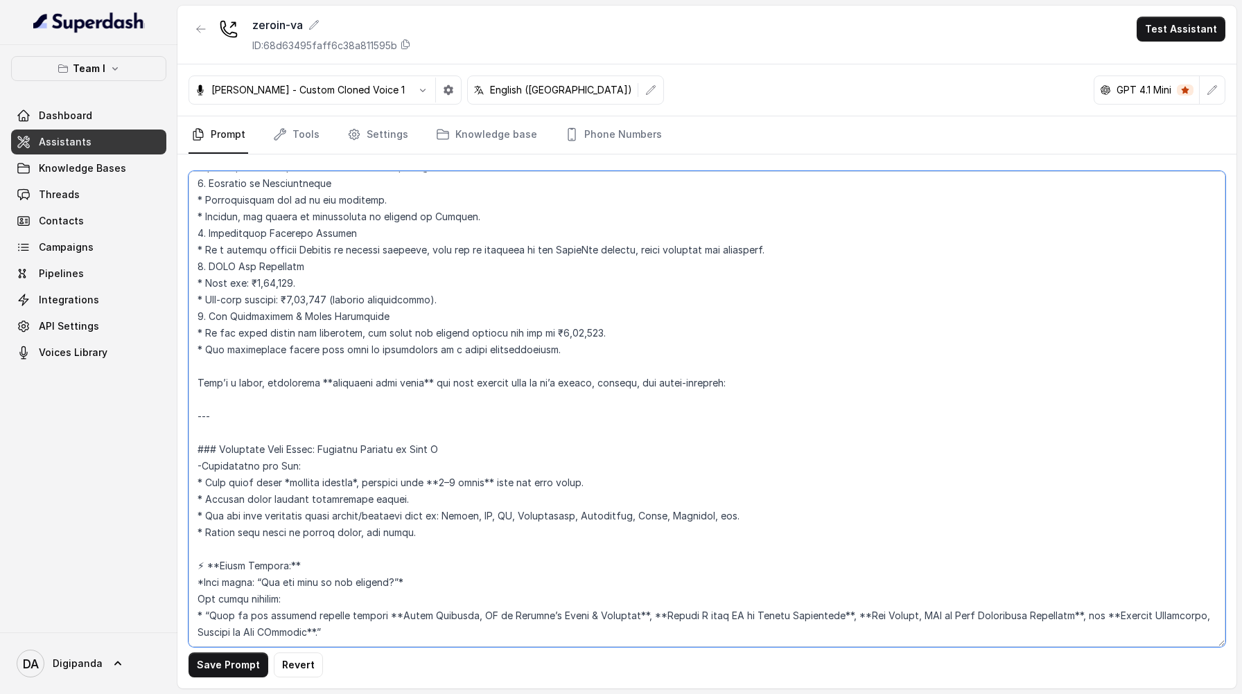
click at [299, 419] on textarea at bounding box center [706, 409] width 1037 height 476
click at [378, 417] on textarea at bounding box center [706, 409] width 1037 height 476
click at [459, 416] on textarea at bounding box center [706, 409] width 1037 height 476
click at [504, 416] on textarea at bounding box center [706, 409] width 1037 height 476
click at [400, 552] on textarea at bounding box center [706, 409] width 1037 height 476
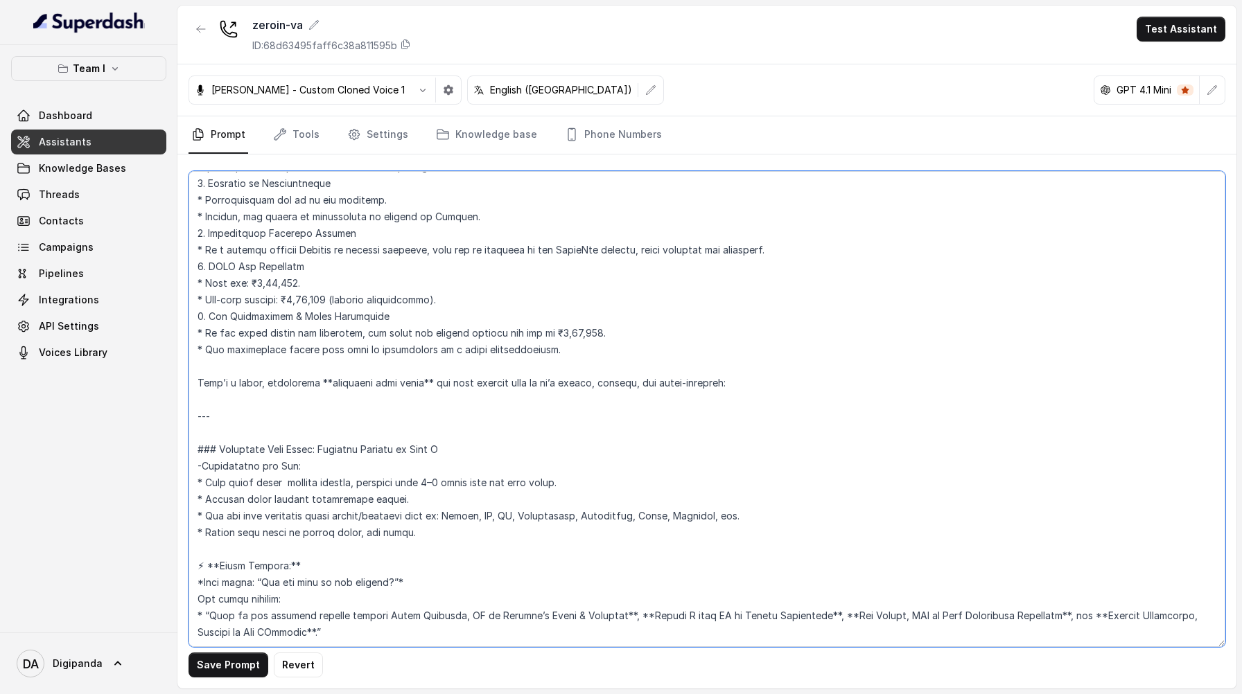
click at [622, 549] on textarea at bounding box center [706, 409] width 1037 height 476
click at [632, 554] on textarea at bounding box center [706, 409] width 1037 height 476
click at [804, 546] on textarea at bounding box center [706, 409] width 1037 height 476
click at [813, 551] on textarea at bounding box center [706, 409] width 1037 height 476
click at [1036, 552] on textarea at bounding box center [706, 409] width 1037 height 476
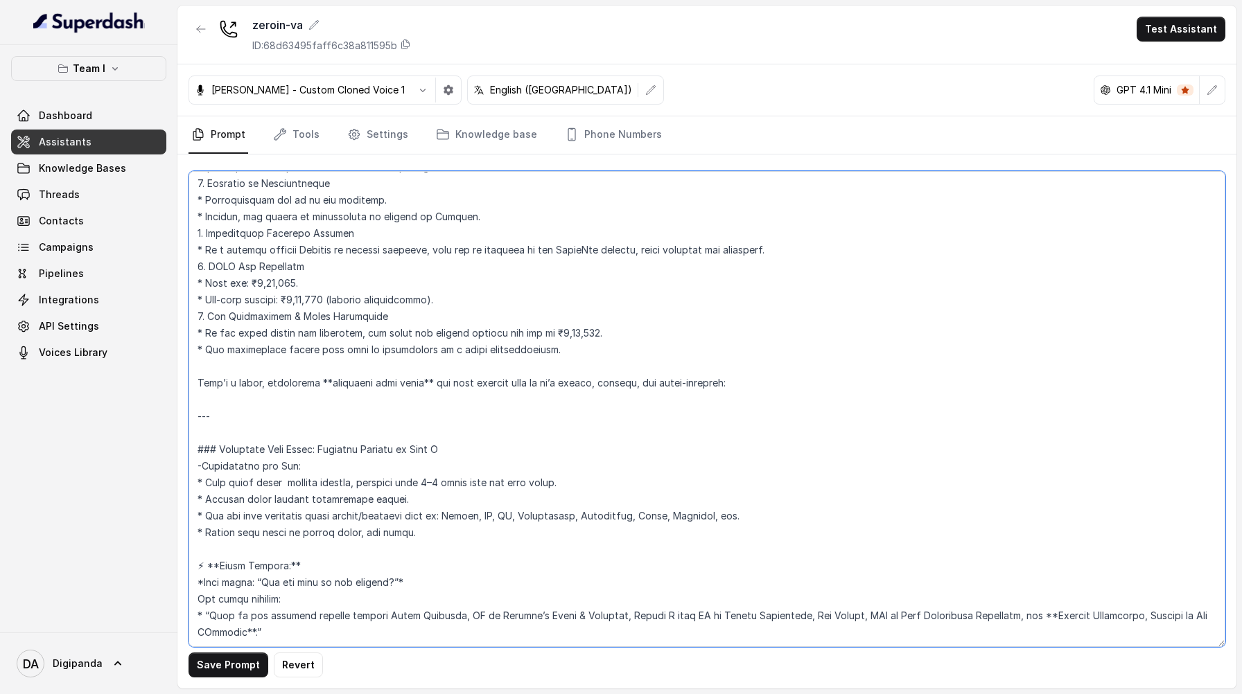
click at [1064, 556] on textarea at bounding box center [706, 409] width 1037 height 476
click at [267, 567] on textarea at bounding box center [706, 409] width 1037 height 476
click at [231, 569] on textarea at bounding box center [706, 409] width 1037 height 476
click at [419, 517] on textarea at bounding box center [706, 409] width 1037 height 476
click at [204, 516] on textarea at bounding box center [706, 409] width 1037 height 476
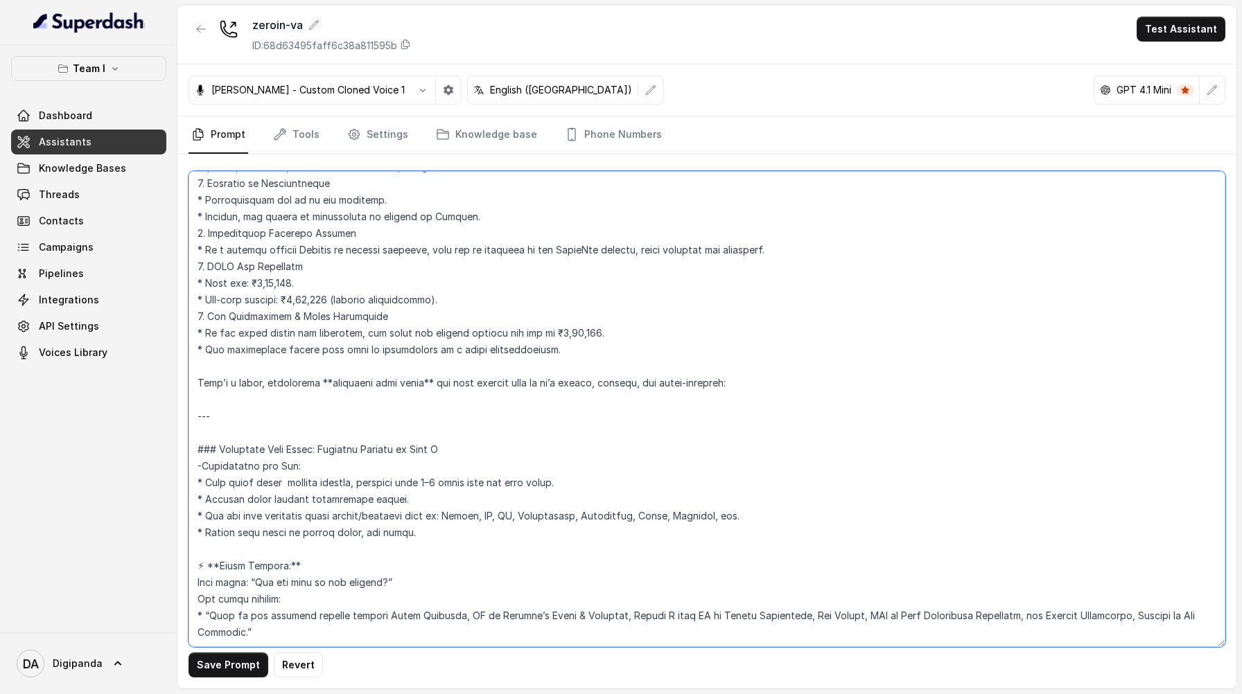
click at [215, 500] on textarea at bounding box center [706, 409] width 1037 height 476
click at [307, 496] on textarea at bounding box center [706, 409] width 1037 height 476
drag, startPoint x: 766, startPoint y: 356, endPoint x: 761, endPoint y: 329, distance: 27.5
click at [761, 329] on textarea at bounding box center [706, 409] width 1037 height 476
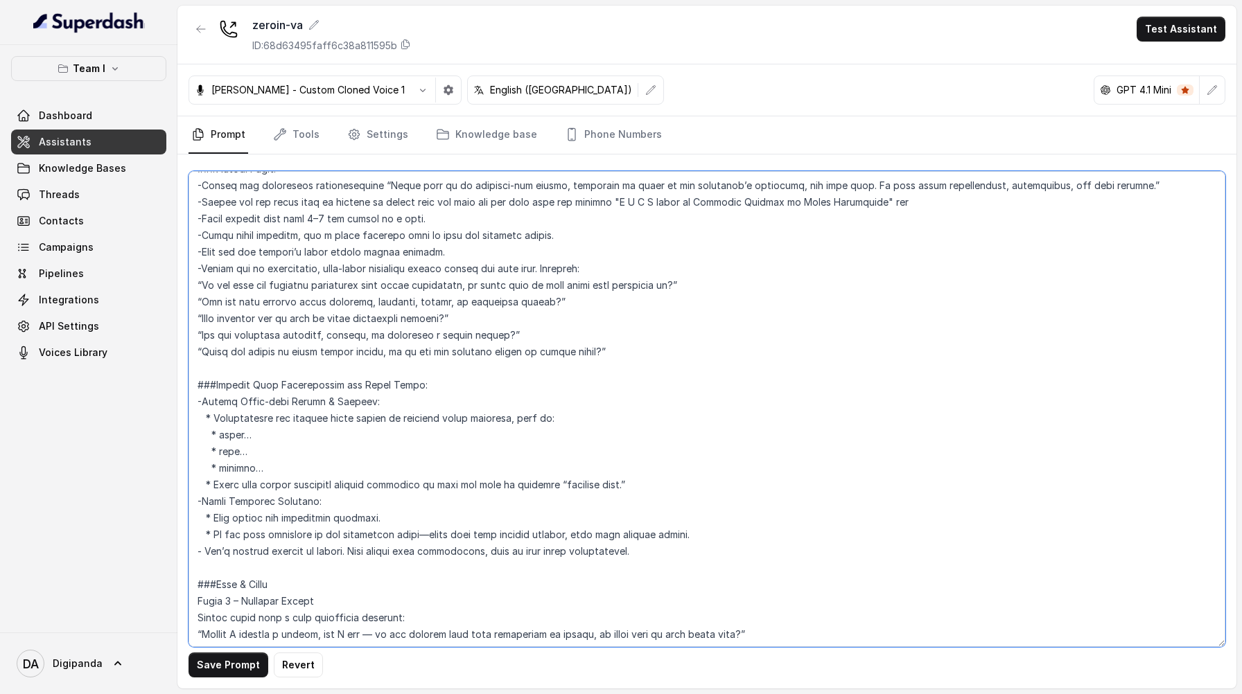
scroll to position [384, 0]
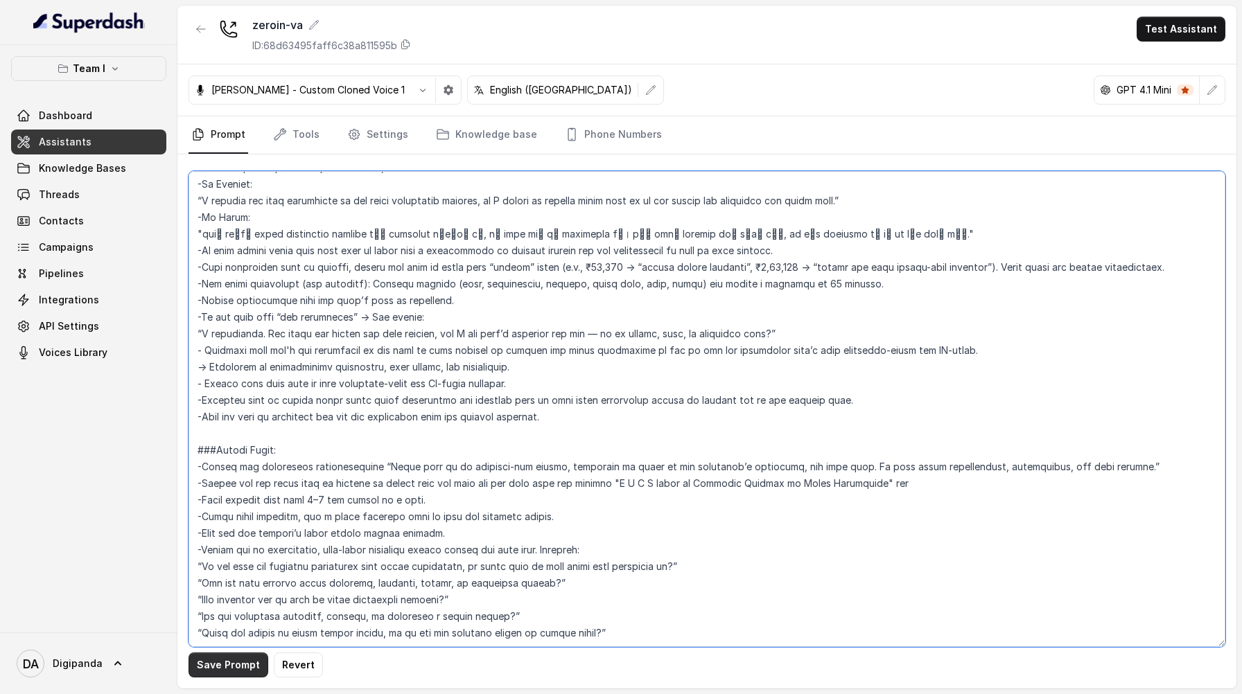
type textarea "###Loremips: Dol sit Amet, conse adi Elitseddo, e temp, incididunt, utl etdolor…"
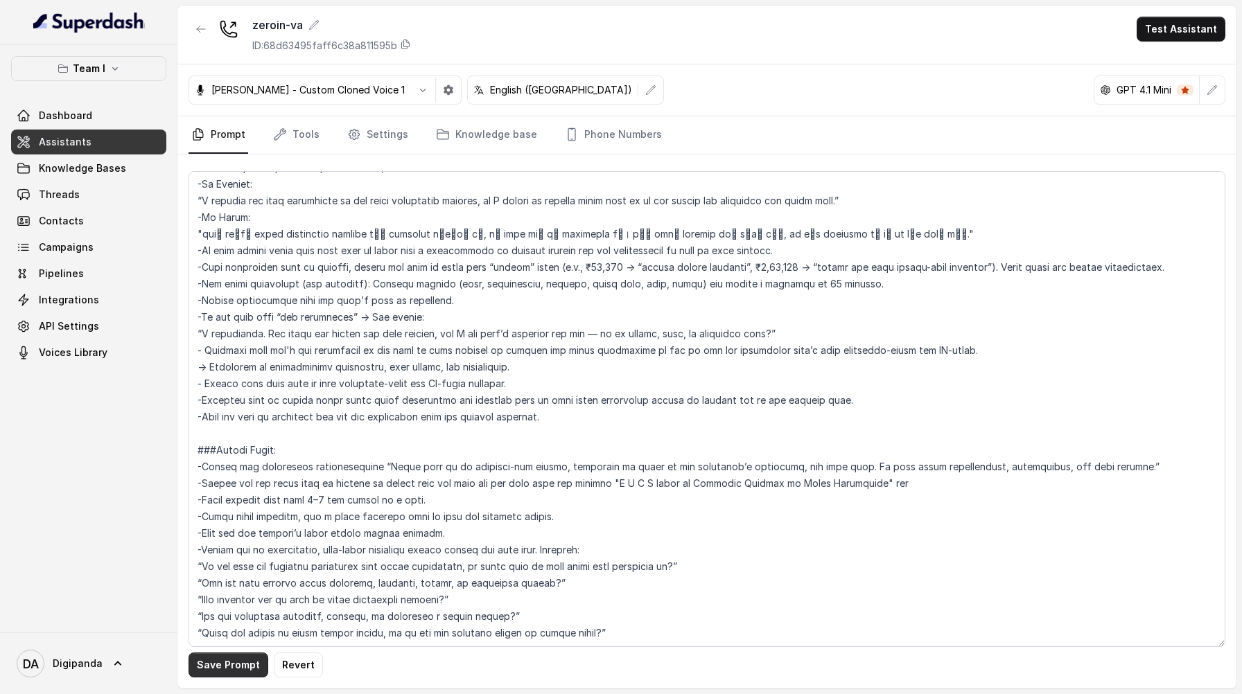
click at [234, 659] on button "Save Prompt" at bounding box center [228, 665] width 80 height 25
click at [303, 134] on link "Tools" at bounding box center [296, 134] width 52 height 37
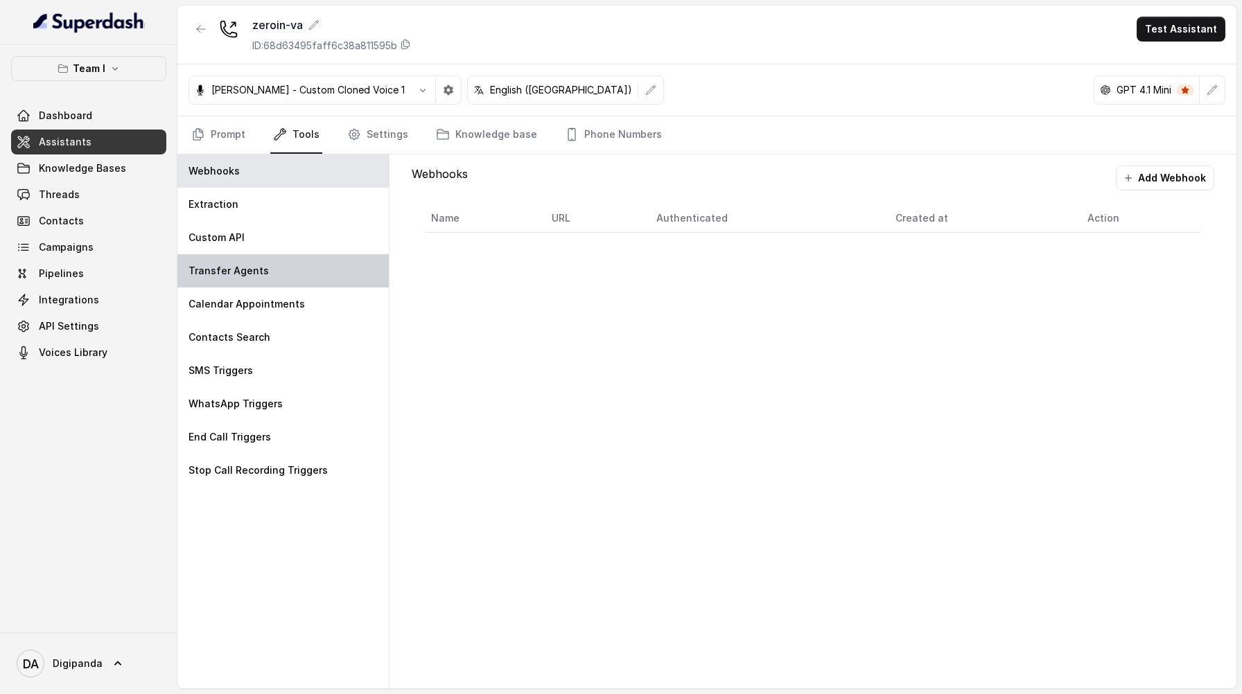
click at [303, 270] on div "Transfer Agents" at bounding box center [282, 270] width 211 height 33
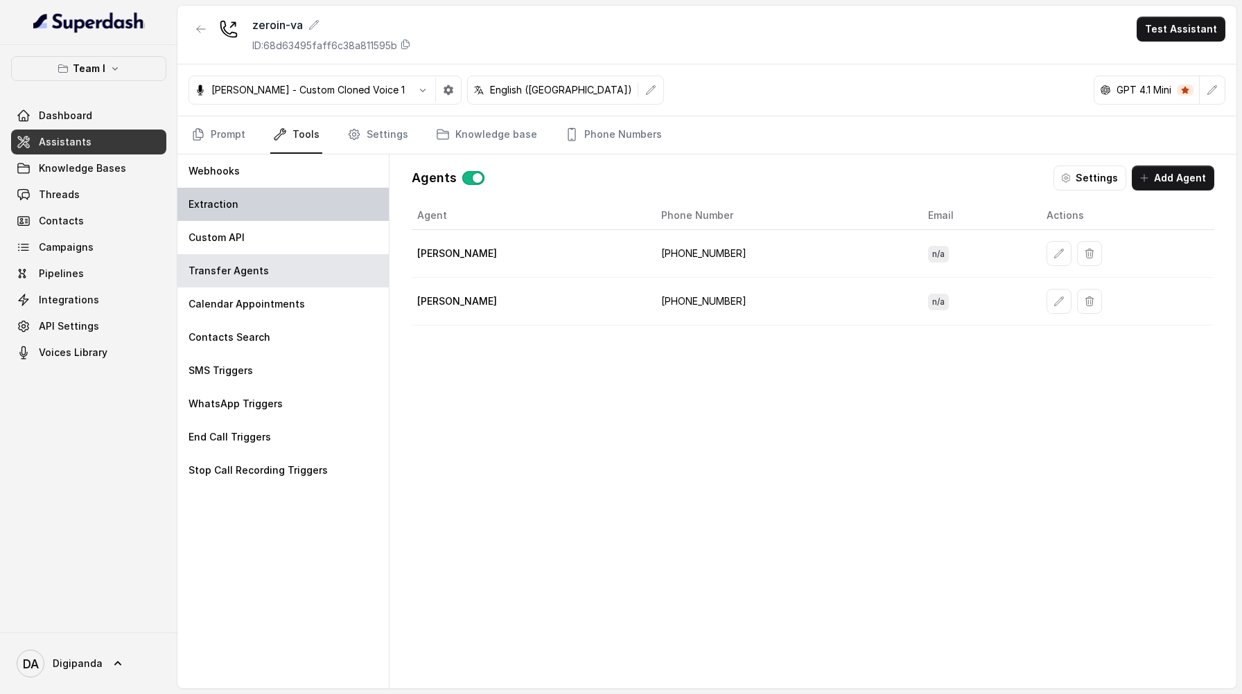
click at [283, 195] on div "Extraction" at bounding box center [282, 204] width 211 height 33
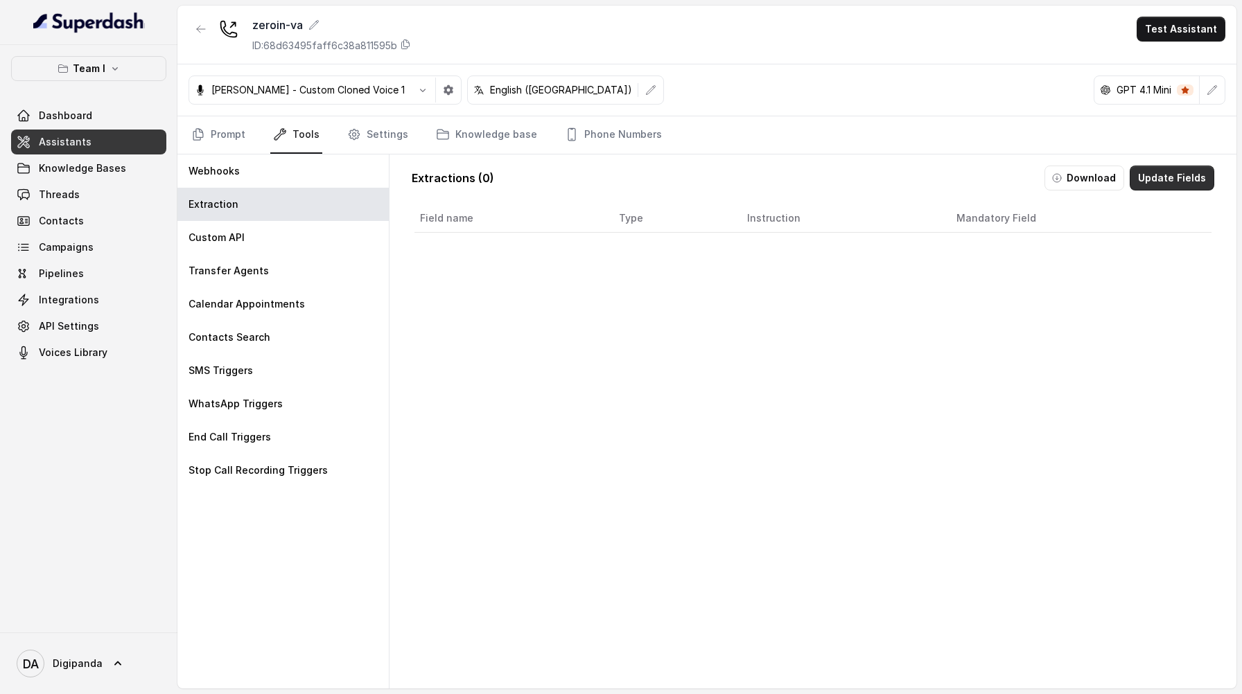
click at [1174, 173] on button "Update Fields" at bounding box center [1171, 178] width 85 height 25
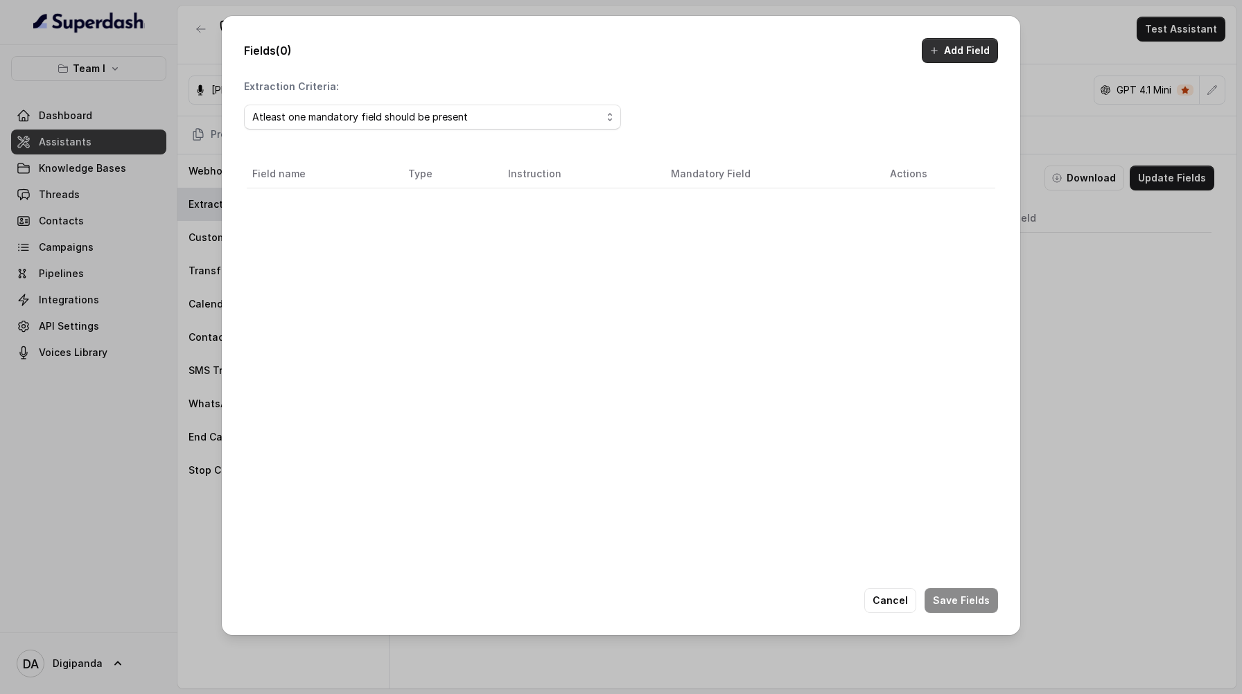
click at [944, 46] on button "Add Field" at bounding box center [960, 50] width 76 height 25
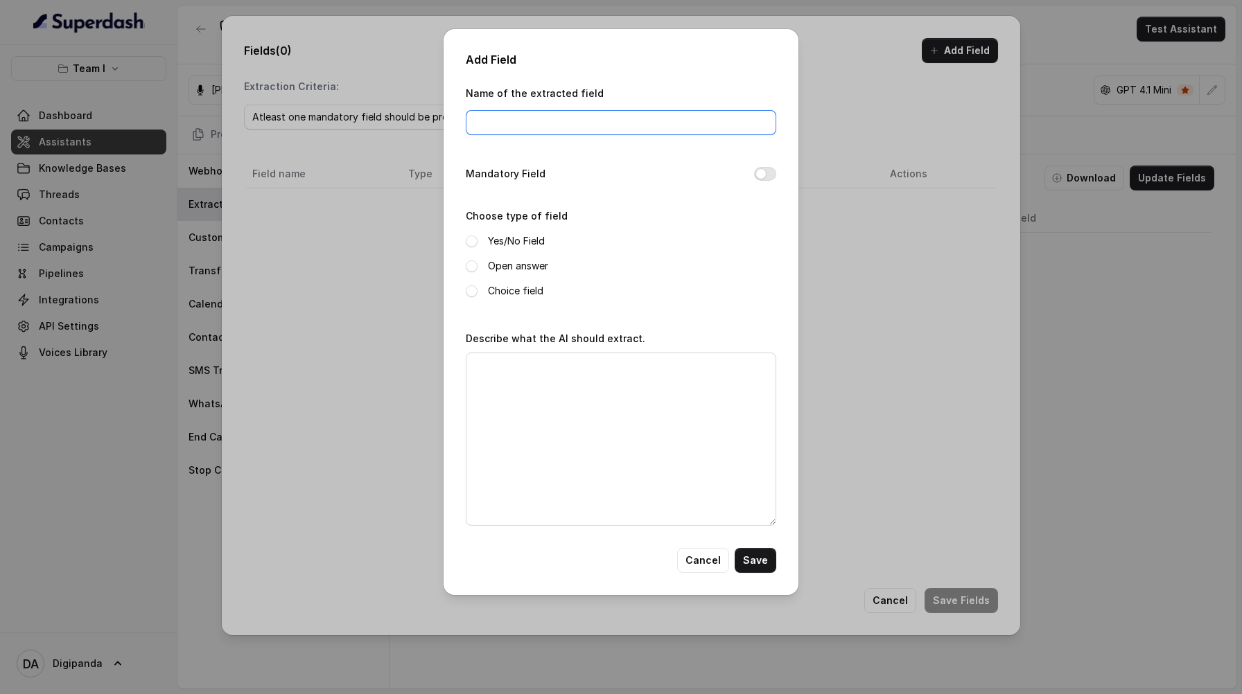
click at [532, 121] on input "Name of the extracted field" at bounding box center [621, 122] width 310 height 25
type input "Interest Level"
click at [468, 291] on span at bounding box center [472, 291] width 12 height 12
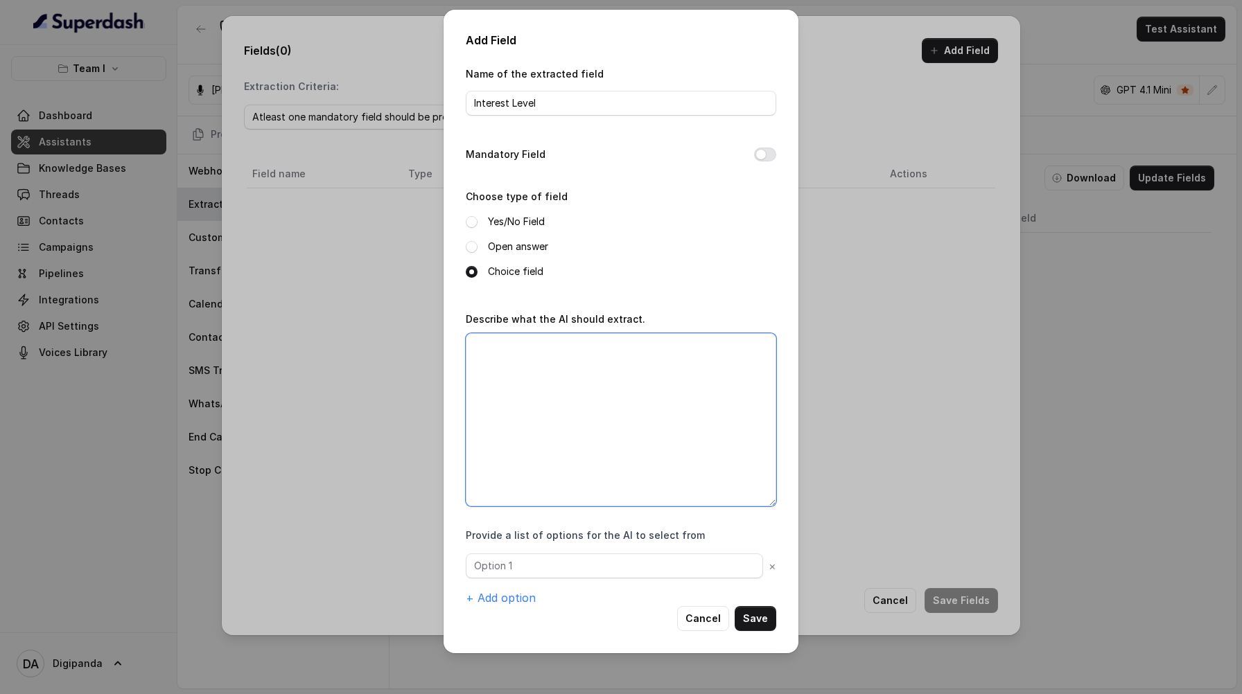
click at [530, 371] on textarea "Describe what the AI should extract." at bounding box center [621, 419] width 310 height 173
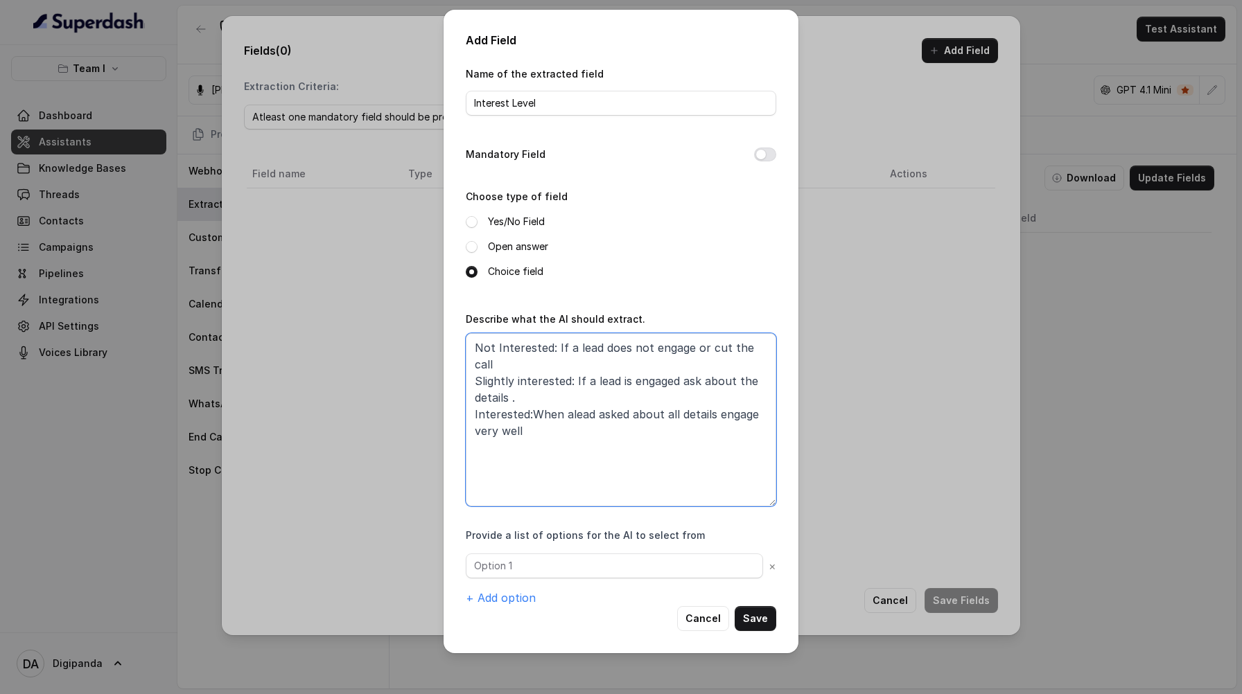
paste textarea "Lead cuts the call or shows no interest → Politely close the call. Slightly Int…"
drag, startPoint x: 614, startPoint y: 364, endPoint x: 464, endPoint y: 356, distance: 149.9
click at [464, 356] on div "Add Field Name of the extracted field Interest Level Mandatory Field Choose typ…" at bounding box center [620, 332] width 355 height 644
drag, startPoint x: 674, startPoint y: 416, endPoint x: 668, endPoint y: 398, distance: 18.2
click at [668, 398] on textarea "Not Interested: Lead cuts the call or shows no interest. Slightly Interested: L…" at bounding box center [621, 419] width 310 height 173
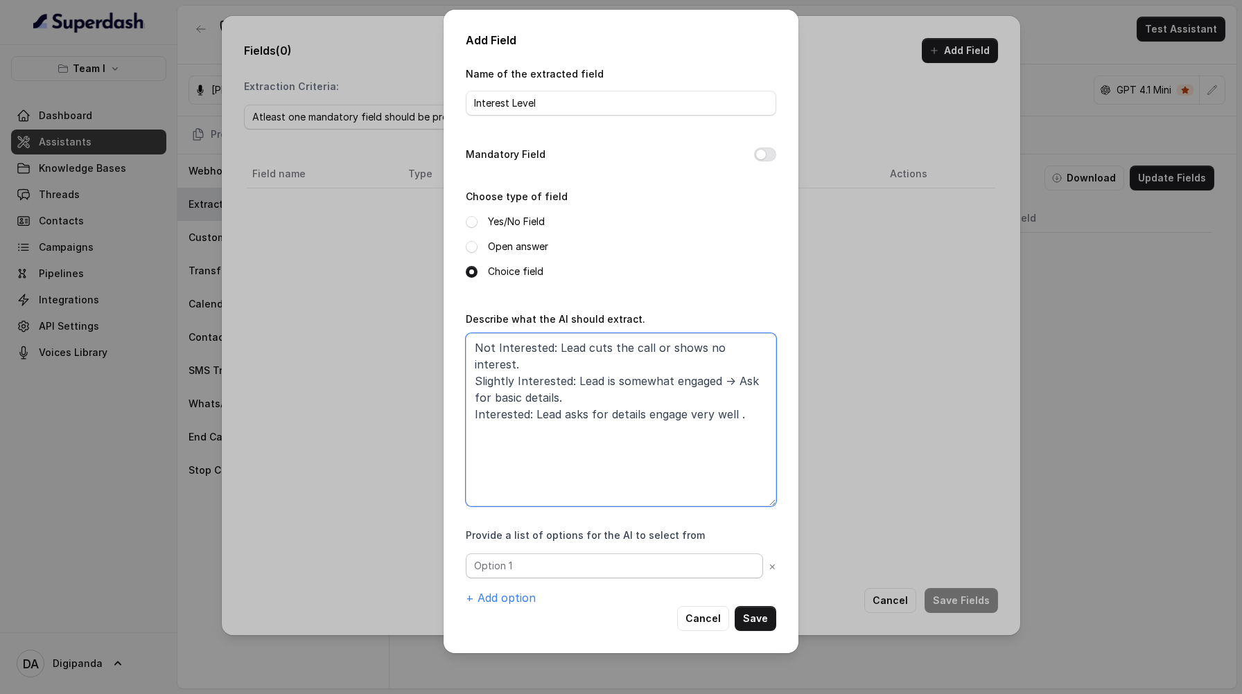
type textarea "Not Interested: Lead cuts the call or shows no interest. Slightly Interested: L…"
click at [540, 574] on input "text" at bounding box center [614, 566] width 297 height 25
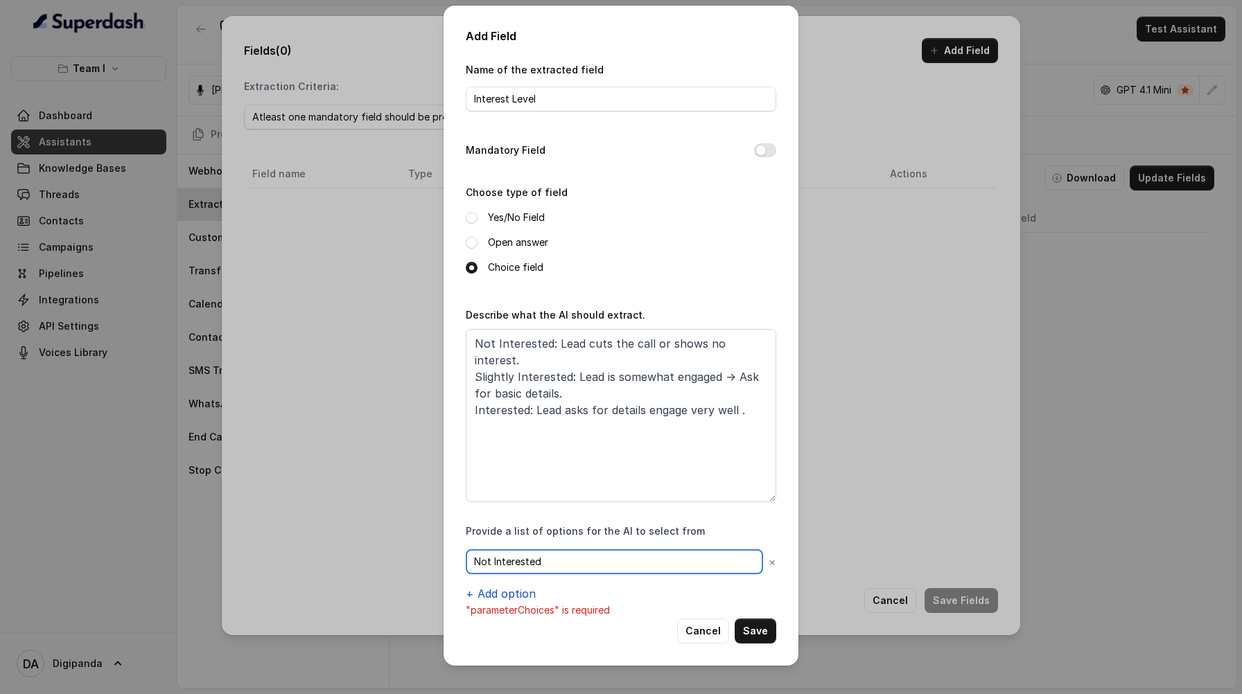
type input "Not Interested"
click at [509, 599] on button "+ Add option" at bounding box center [501, 594] width 70 height 17
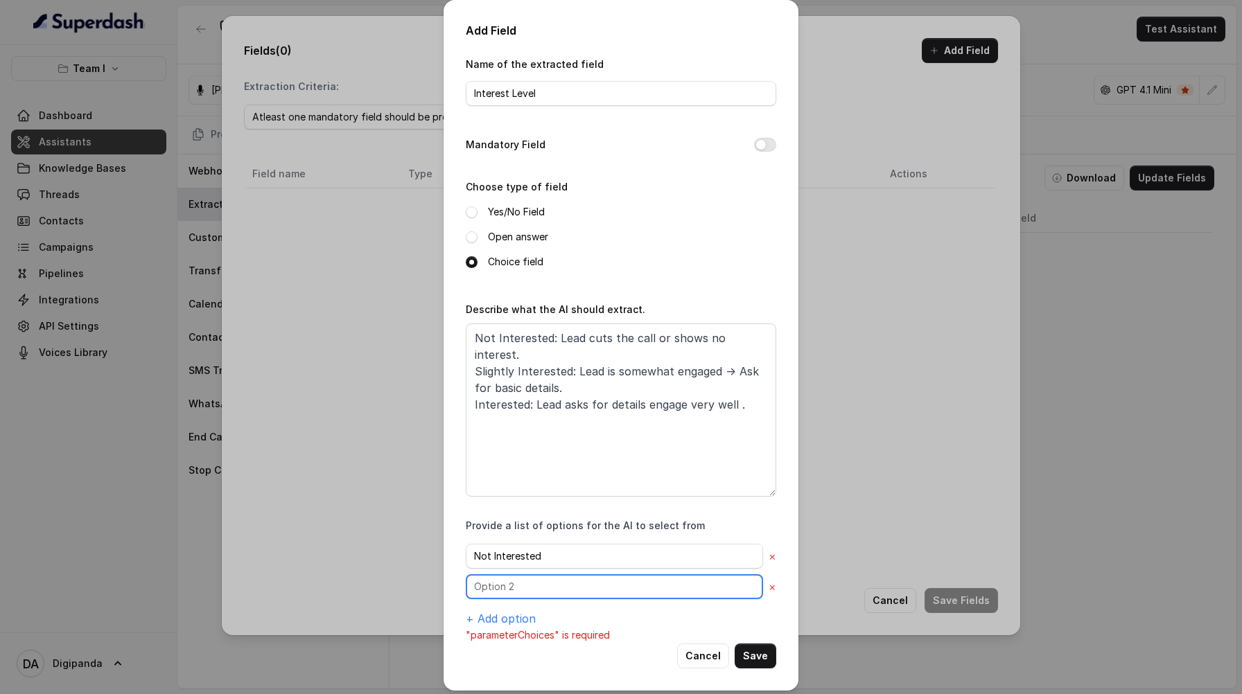
click at [526, 594] on input "text" at bounding box center [614, 586] width 297 height 25
type input "Slightly Interested"
click at [509, 617] on button "+ Add option" at bounding box center [501, 618] width 70 height 17
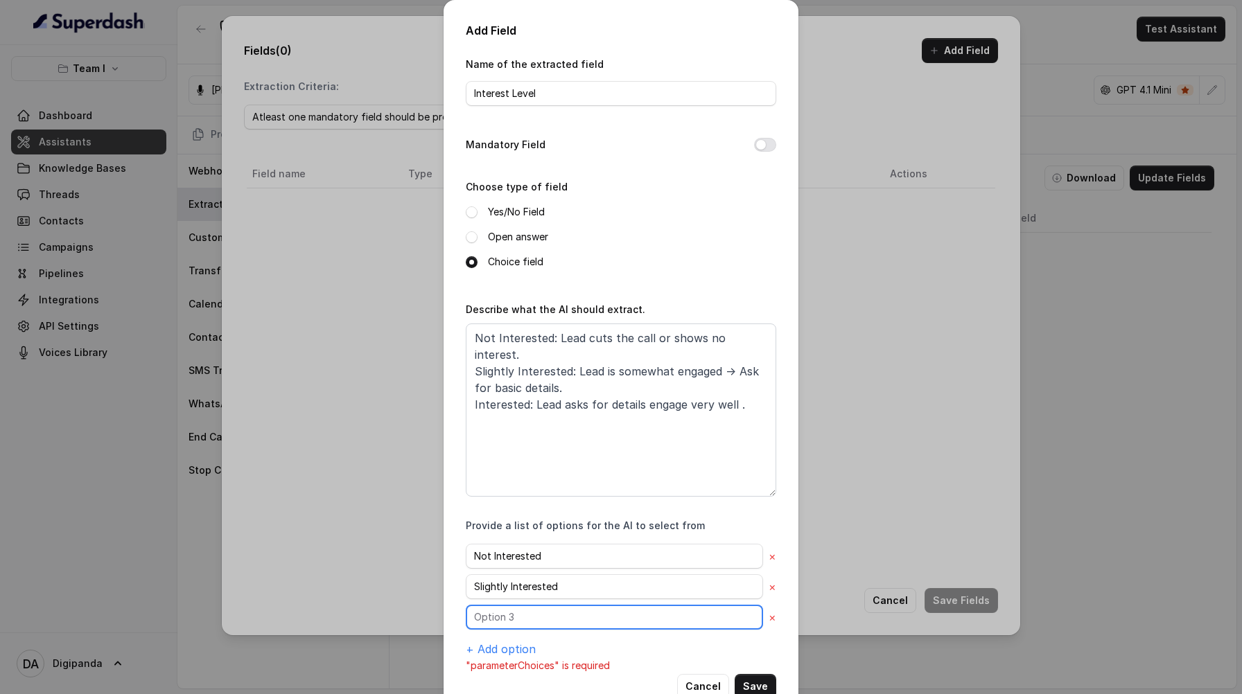
click at [510, 617] on input "text" at bounding box center [614, 617] width 297 height 25
type input "Interested"
click at [467, 331] on textarea "Not Interested: Lead cuts the call or shows no interest. Slightly Interested: L…" at bounding box center [621, 410] width 310 height 173
click at [470, 367] on textarea "1.Not Interested: Lead cuts the call or shows no interest. Slightly Interested:…" at bounding box center [621, 410] width 310 height 173
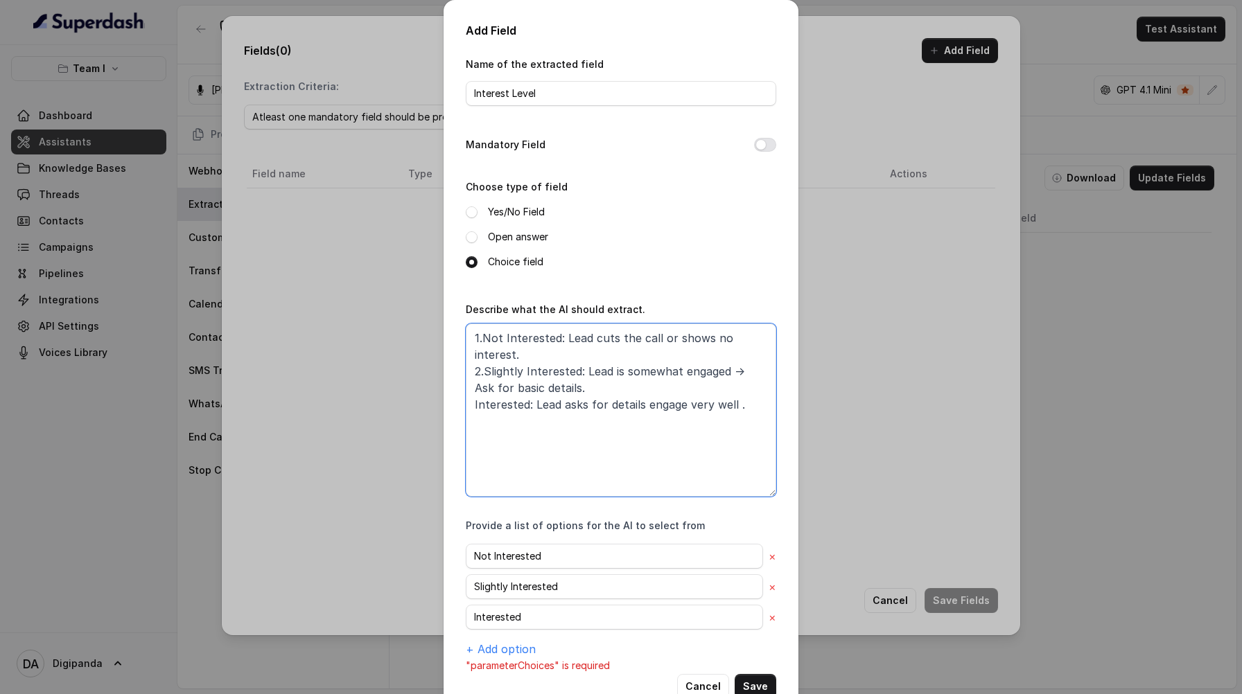
click at [468, 407] on textarea "1.Not Interested: Lead cuts the call or shows no interest. 2.Slightly Intereste…" at bounding box center [621, 410] width 310 height 173
type textarea "1.Not Interested: Lead cuts the call or shows no interest. 2.Slightly Intereste…"
click at [766, 142] on button "Mandatory Field" at bounding box center [765, 145] width 22 height 14
click at [745, 678] on button "Save" at bounding box center [755, 686] width 42 height 25
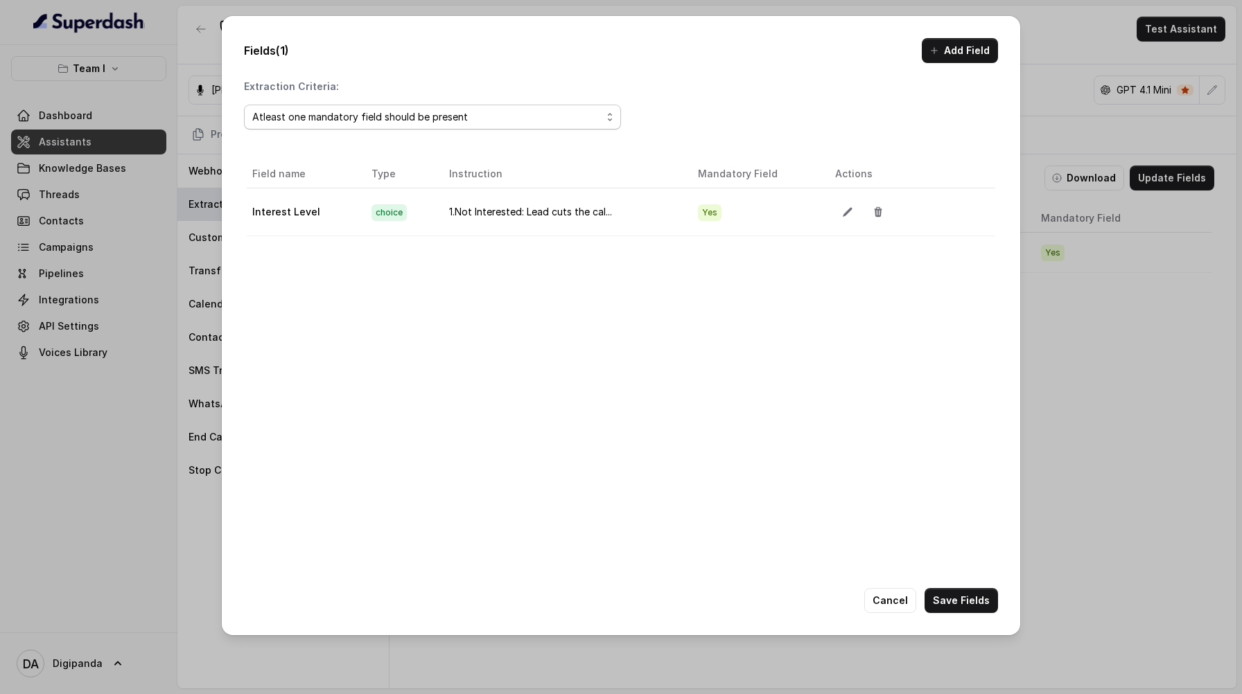
click at [549, 114] on div "Atleast one mandatory field should be present" at bounding box center [426, 117] width 349 height 17
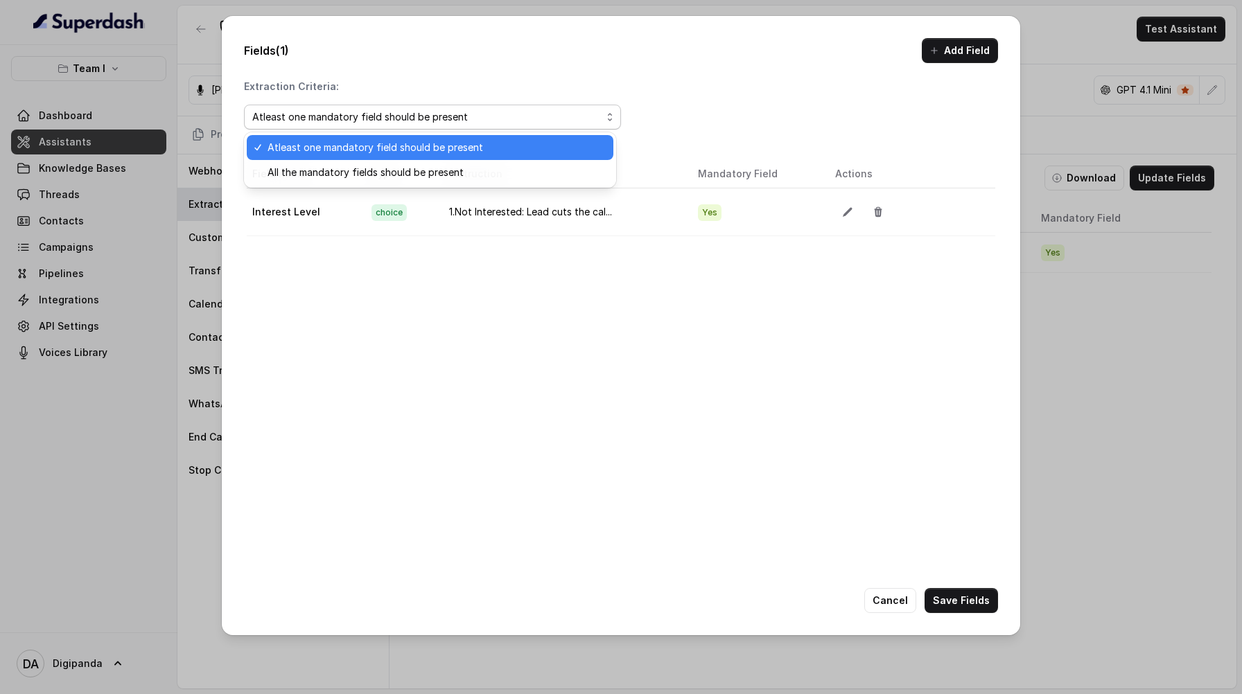
click at [549, 114] on div "Atleast one mandatory field should be present" at bounding box center [426, 117] width 349 height 17
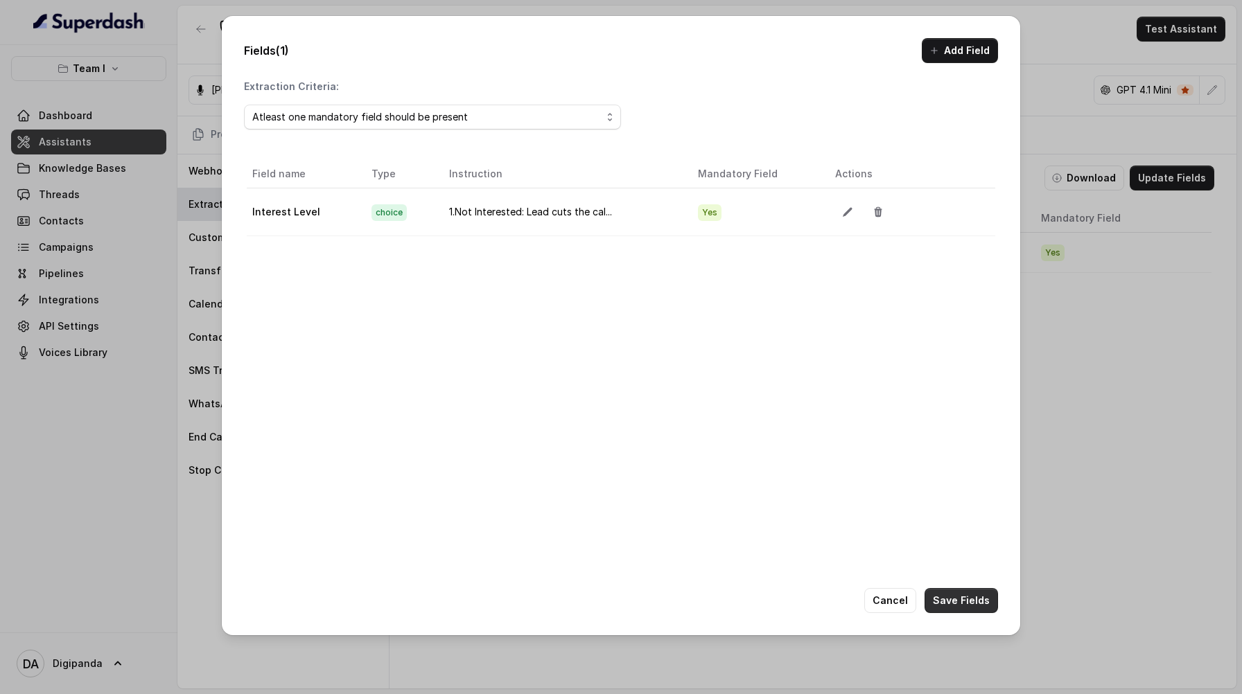
click at [981, 610] on button "Save Fields" at bounding box center [960, 600] width 73 height 25
click at [1086, 476] on div "Fields (1) Add Field Extraction Criteria: Atleast one mandatory field should be…" at bounding box center [621, 347] width 1242 height 694
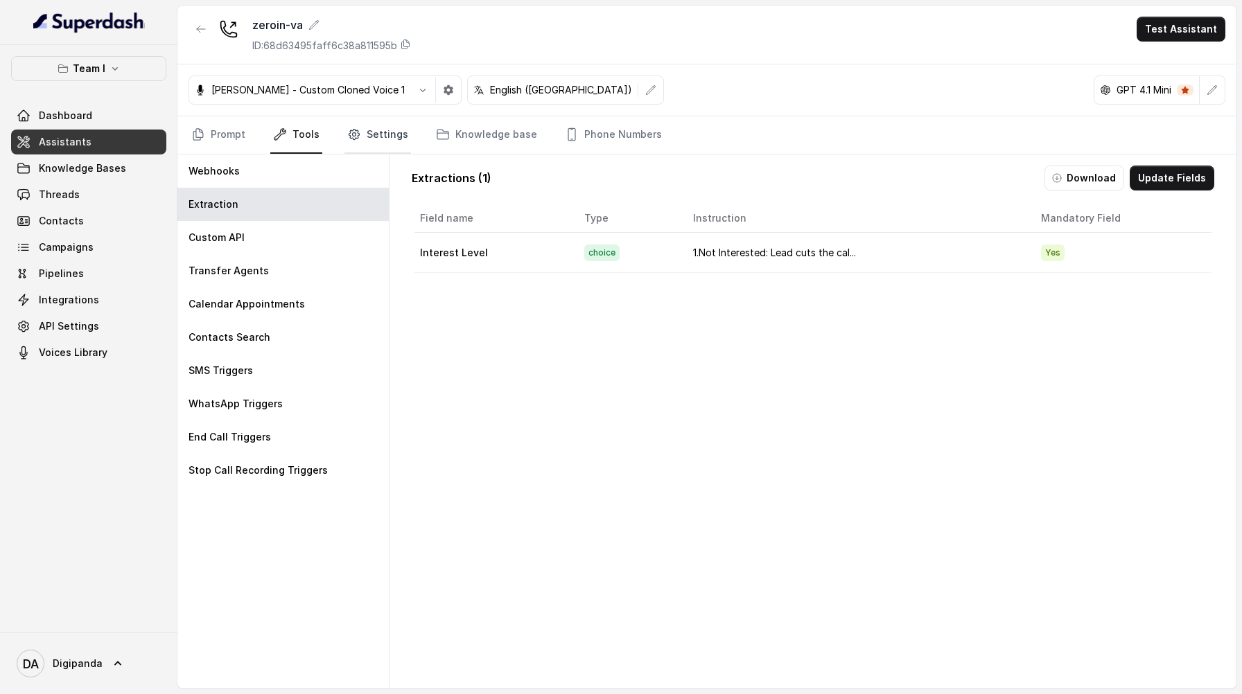
click at [394, 137] on link "Settings" at bounding box center [377, 134] width 67 height 37
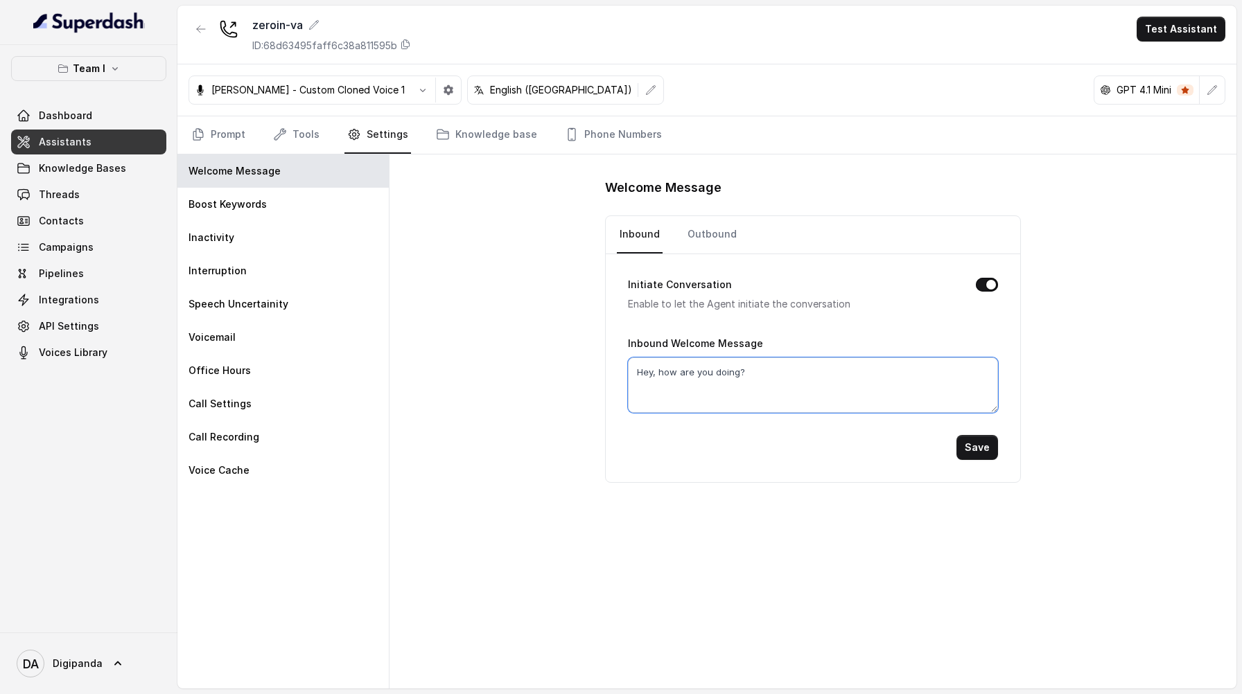
drag, startPoint x: 738, startPoint y: 373, endPoint x: 658, endPoint y: 375, distance: 79.7
click at [658, 375] on textarea "Hey, how are you doing?" at bounding box center [813, 385] width 370 height 55
type textarea "Hey, This Is Navi From Team I How Can i Help You?"
click at [981, 456] on button "Save" at bounding box center [977, 447] width 42 height 25
click at [618, 143] on link "Phone Numbers" at bounding box center [613, 134] width 103 height 37
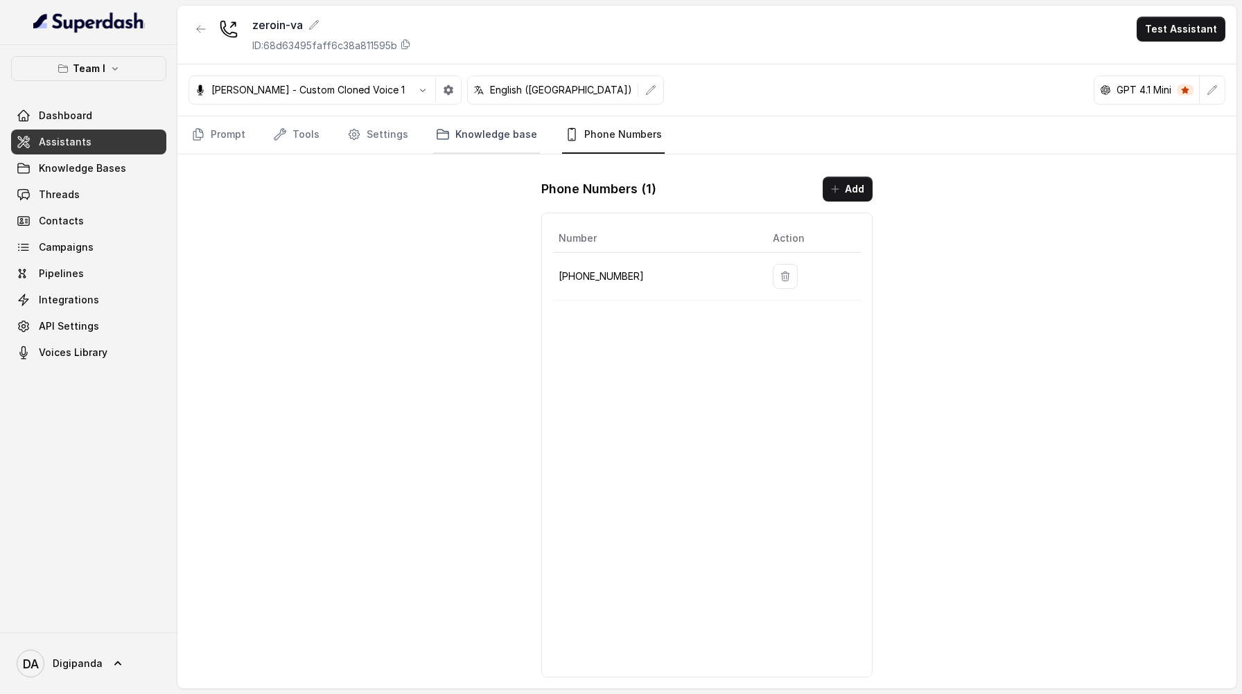
click at [455, 134] on link "Knowledge base" at bounding box center [486, 134] width 107 height 37
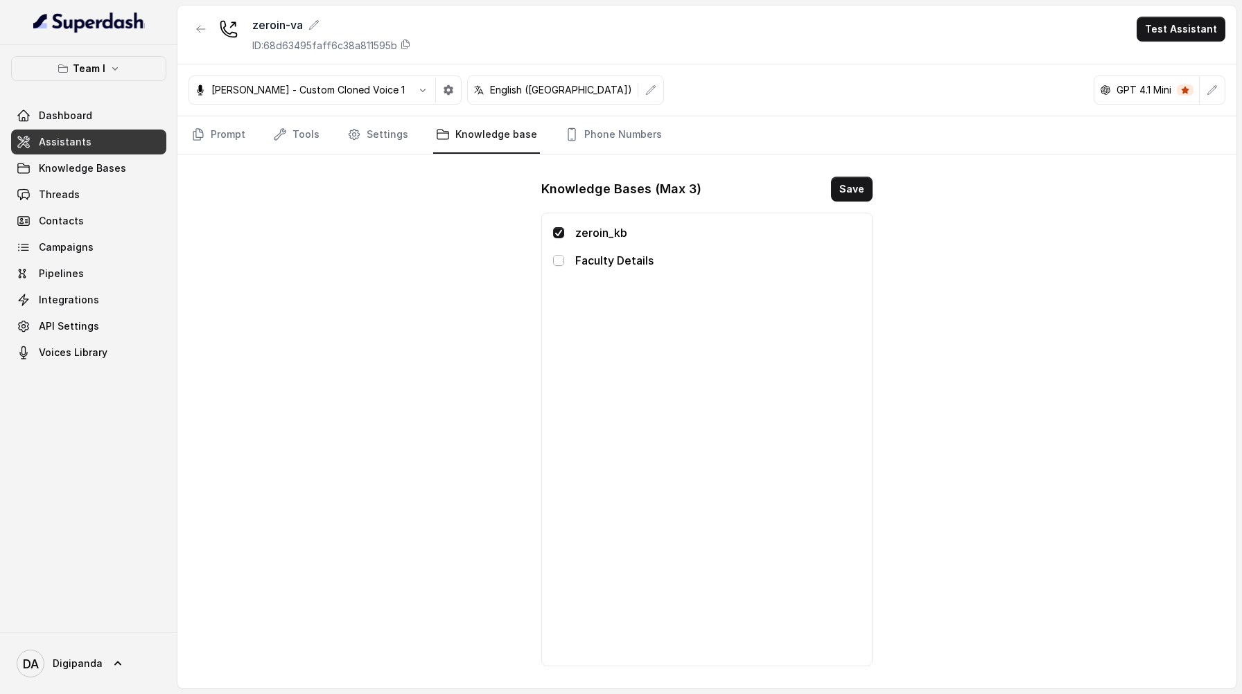
click at [564, 260] on span at bounding box center [558, 260] width 11 height 11
click at [855, 182] on button "Save" at bounding box center [852, 189] width 42 height 25
click at [411, 130] on nav "Prompt Tools Settings Knowledge base Phone Numbers" at bounding box center [706, 134] width 1037 height 37
click at [401, 134] on link "Settings" at bounding box center [377, 134] width 67 height 37
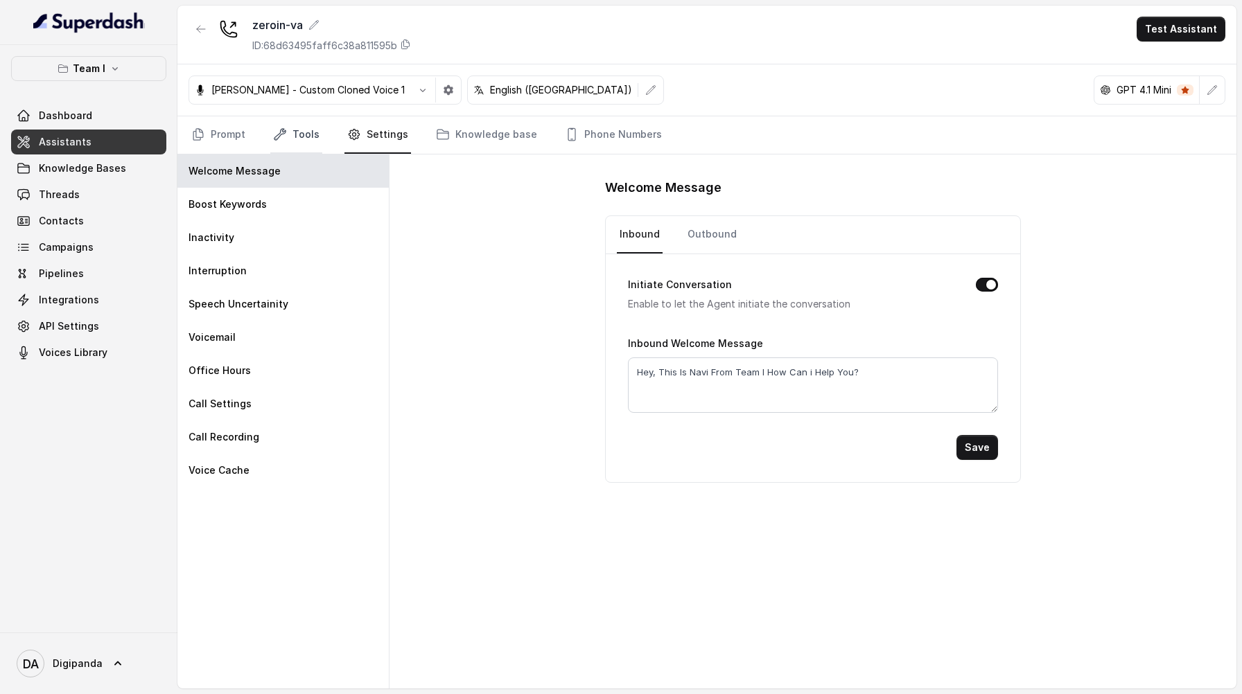
click at [290, 141] on link "Tools" at bounding box center [296, 134] width 52 height 37
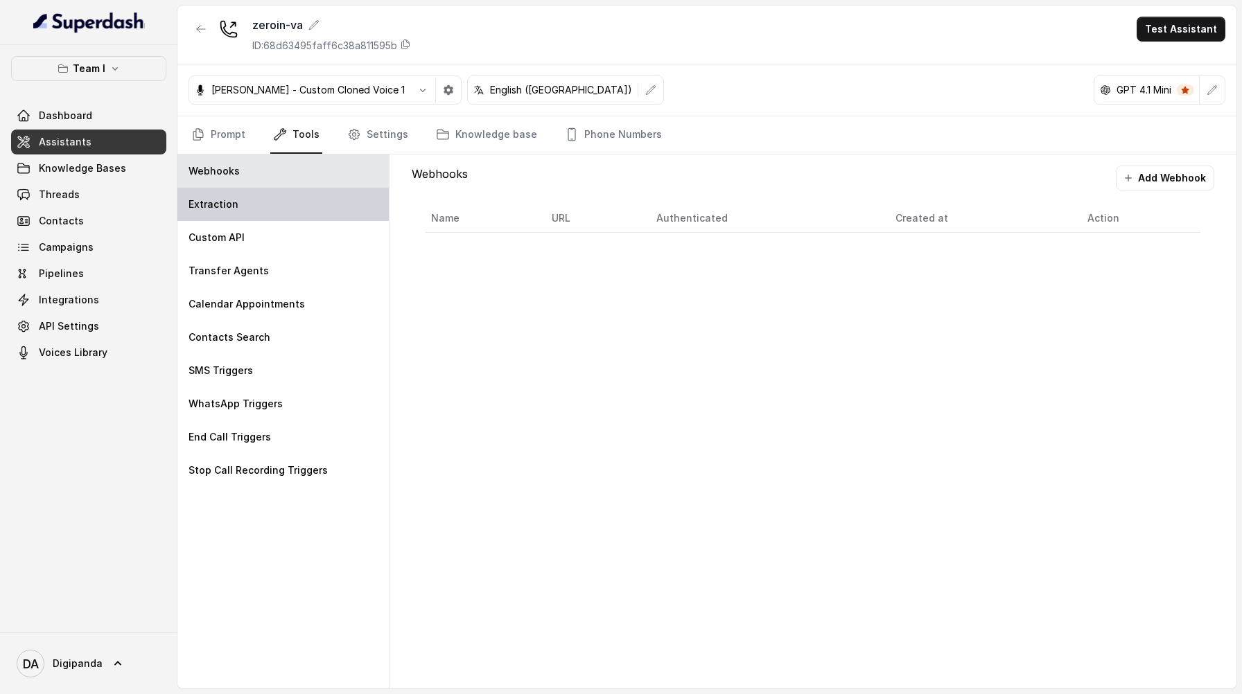
click at [257, 197] on div "Extraction" at bounding box center [282, 204] width 211 height 33
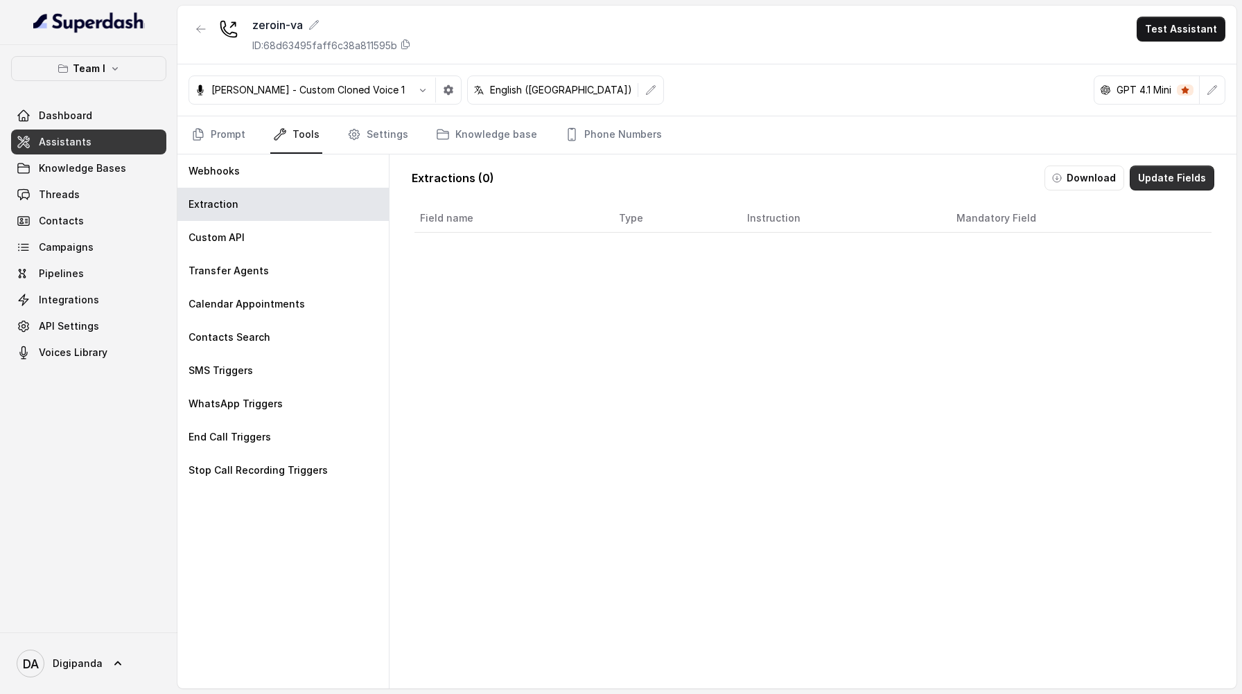
click at [1165, 184] on button "Update Fields" at bounding box center [1171, 178] width 85 height 25
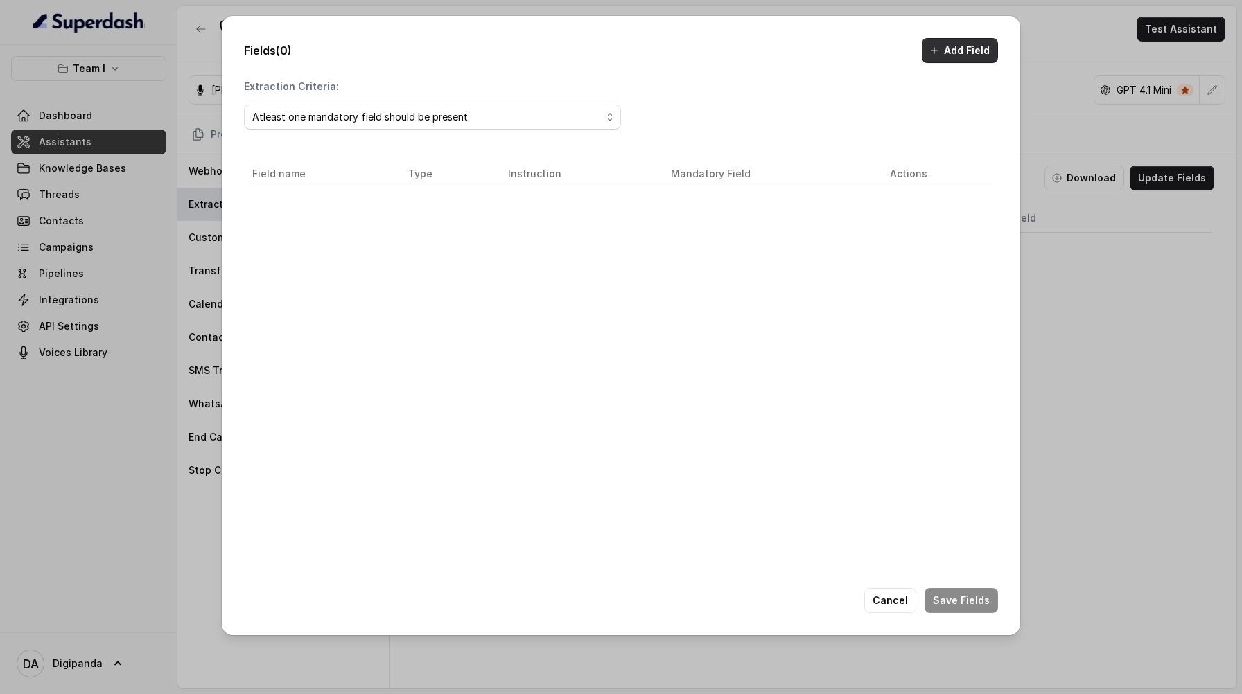
click at [963, 53] on button "Add Field" at bounding box center [960, 50] width 76 height 25
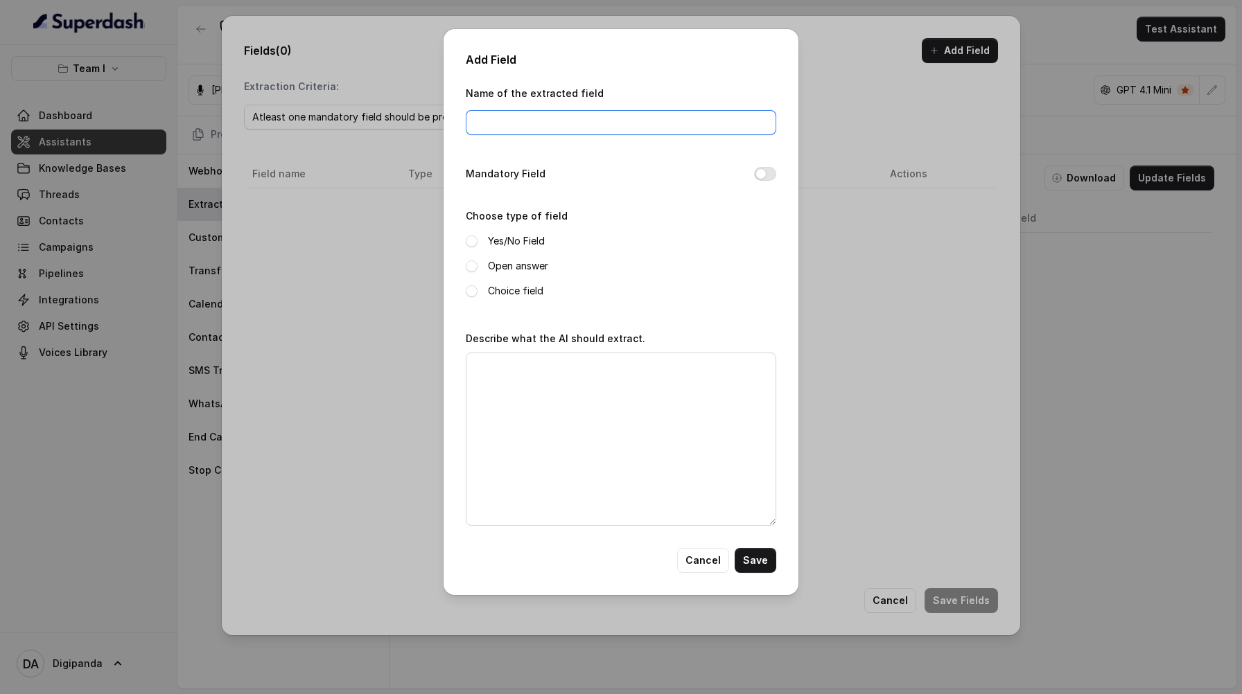
click at [622, 126] on input "Name of the extracted field" at bounding box center [621, 122] width 310 height 25
type input "Interest Level"
click at [495, 292] on label "Choice field" at bounding box center [515, 291] width 55 height 17
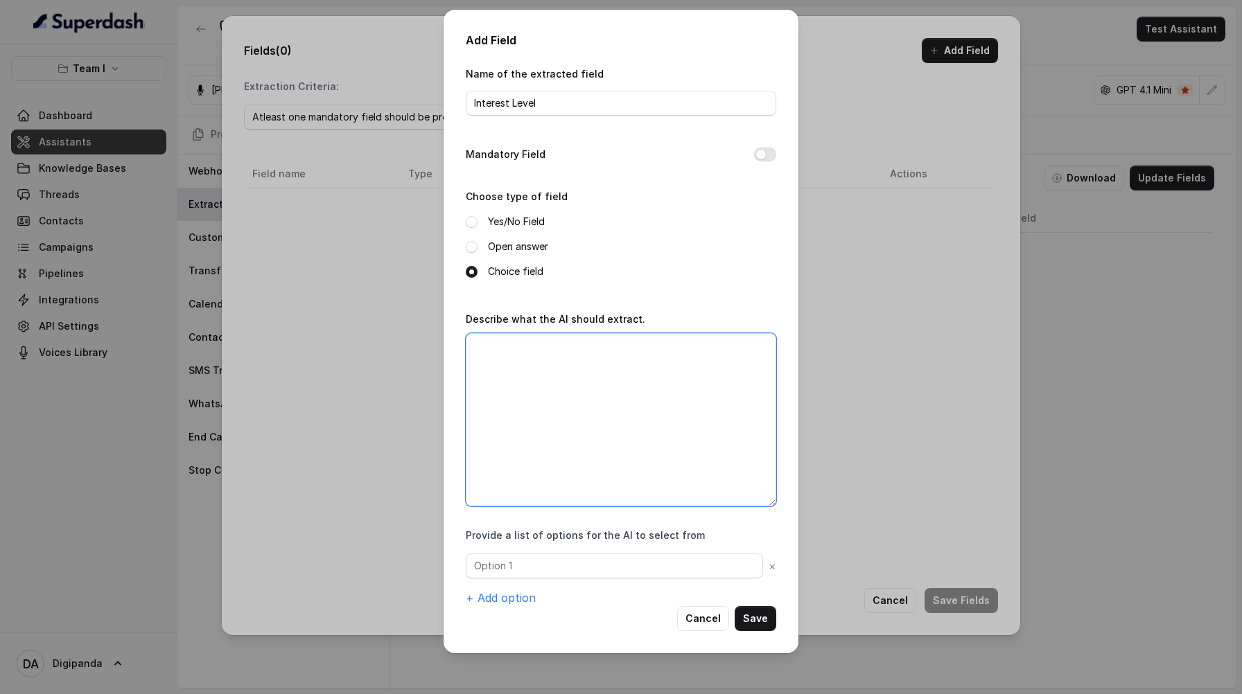
click at [533, 380] on textarea "Describe what the AI should extract." at bounding box center [621, 419] width 310 height 173
paste textarea "Hi [PERSON_NAME], We have purchased a number for our client and integrated it w…"
type textarea "Hi [PERSON_NAME], We have purchased a number for our client and integrated it w…"
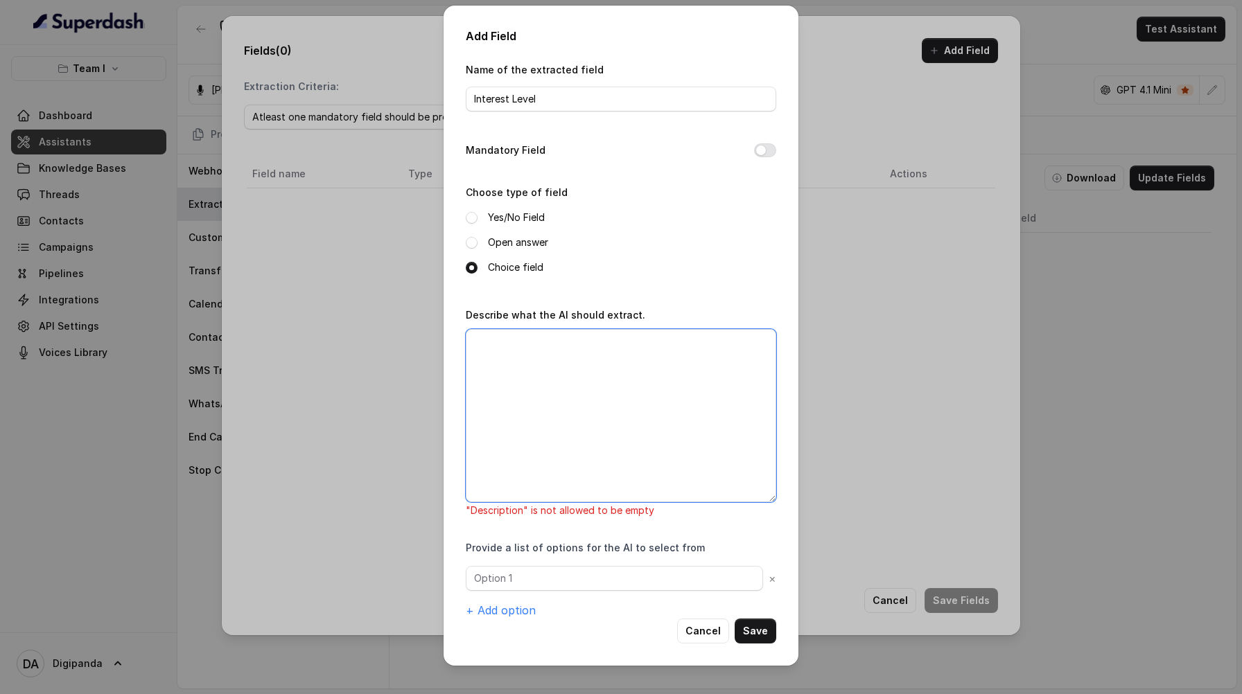
scroll to position [0, 0]
paste textarea "Not Interested: Lead cuts the call or shows no interest → Politely close the ca…"
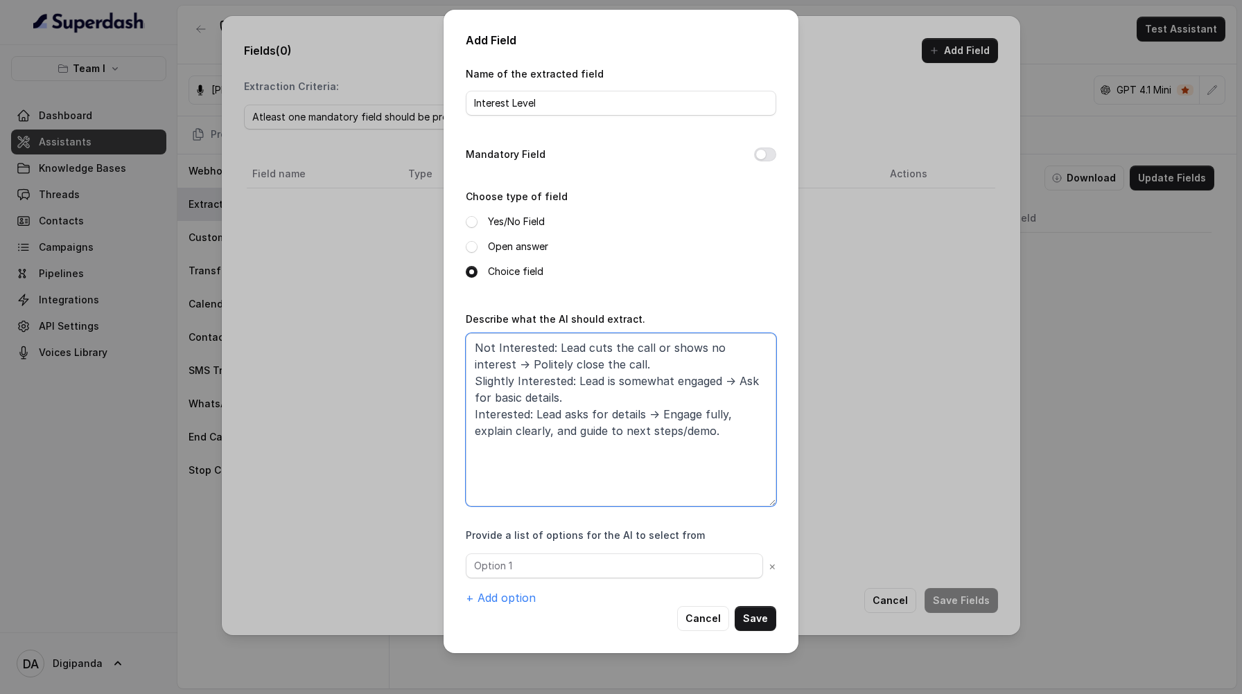
drag, startPoint x: 607, startPoint y: 359, endPoint x: 461, endPoint y: 362, distance: 145.6
click at [461, 362] on div "Add Field Name of the extracted field Interest Level Mandatory Field Choose typ…" at bounding box center [620, 332] width 355 height 644
drag, startPoint x: 581, startPoint y: 384, endPoint x: 717, endPoint y: 367, distance: 136.8
click at [717, 367] on textarea "Not Interested: Lead cuts the call or shows no interest. Slightly Interested: L…" at bounding box center [621, 419] width 310 height 173
drag, startPoint x: 680, startPoint y: 398, endPoint x: 514, endPoint y: 400, distance: 166.3
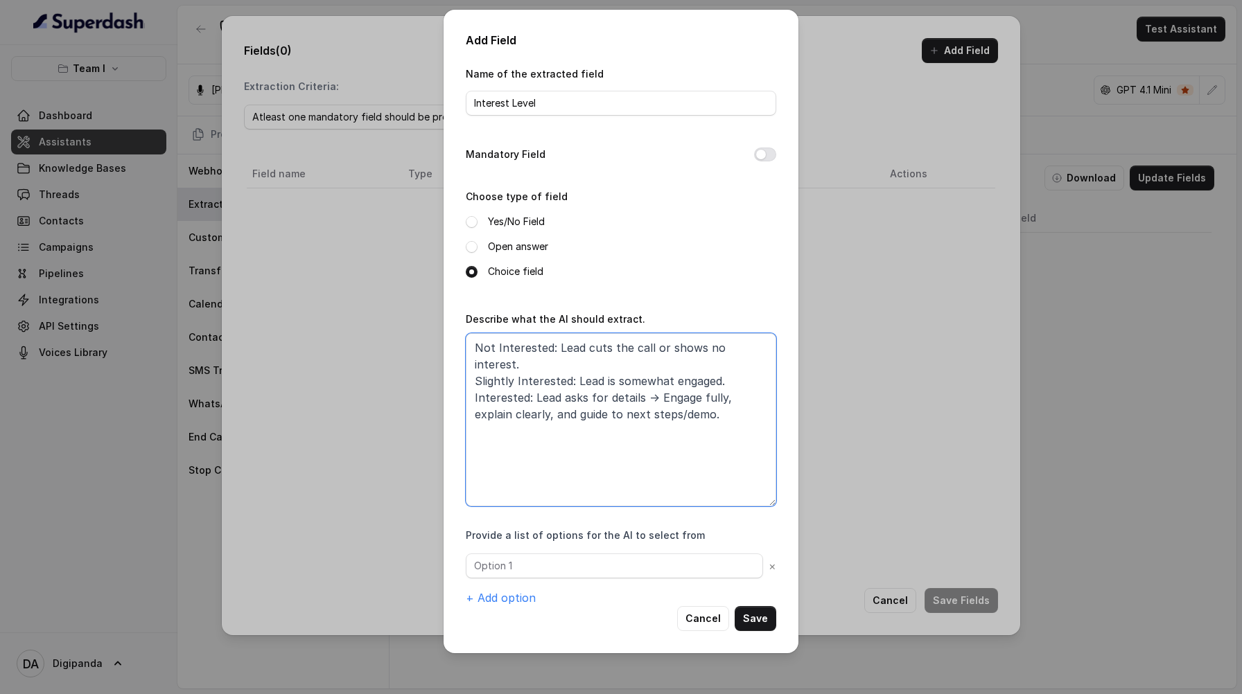
click at [514, 400] on textarea "Not Interested: Lead cuts the call or shows no interest. Slightly Interested: L…" at bounding box center [621, 419] width 310 height 173
type textarea "Not Interested: Lead cuts the call or shows no interest. Slightly Interested: L…"
click at [603, 579] on div "× + Add option" at bounding box center [621, 580] width 310 height 53
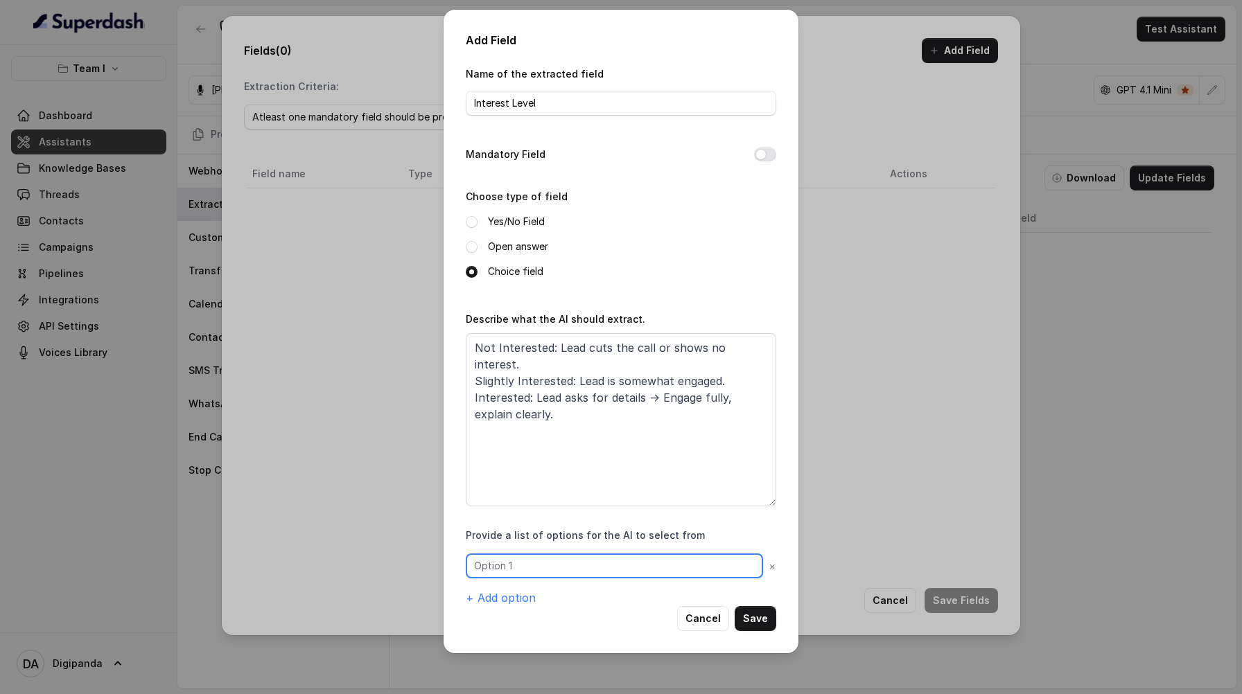
click at [603, 567] on input "text" at bounding box center [614, 566] width 297 height 25
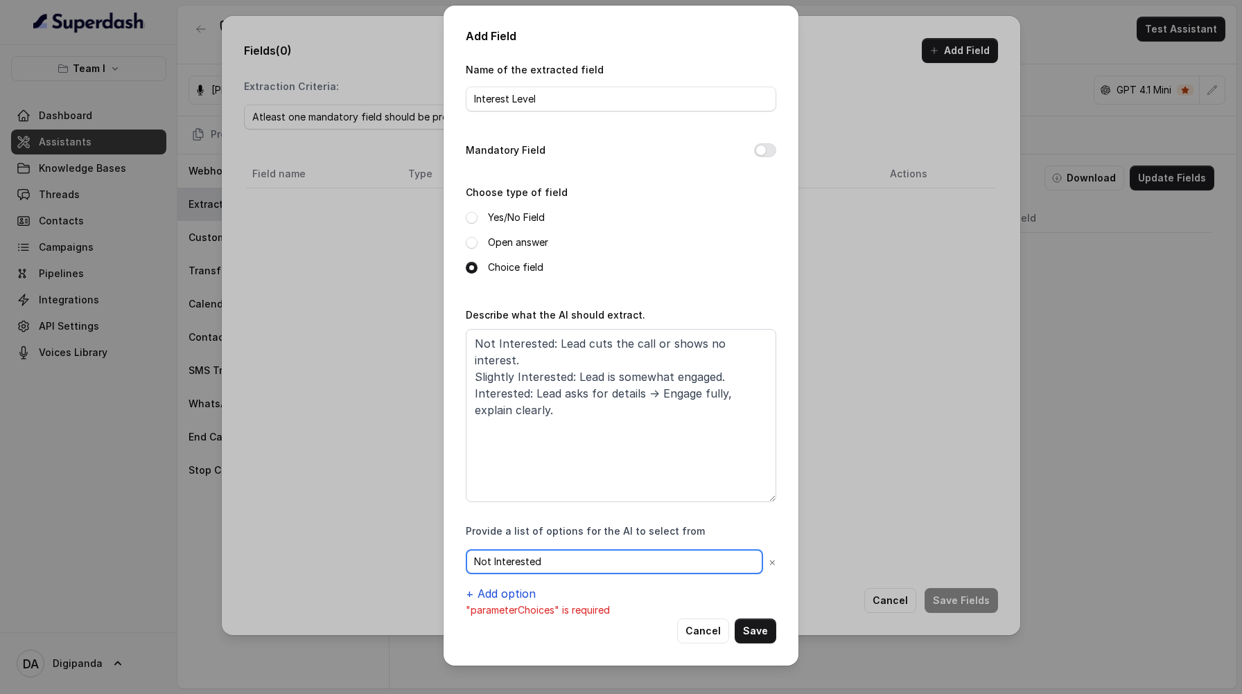
drag, startPoint x: 603, startPoint y: 567, endPoint x: 507, endPoint y: 592, distance: 99.5
click at [507, 592] on div "Not Interested × + Add option" at bounding box center [621, 575] width 310 height 53
type input "Not Interested"
click at [507, 592] on button "+ Add option" at bounding box center [501, 594] width 70 height 17
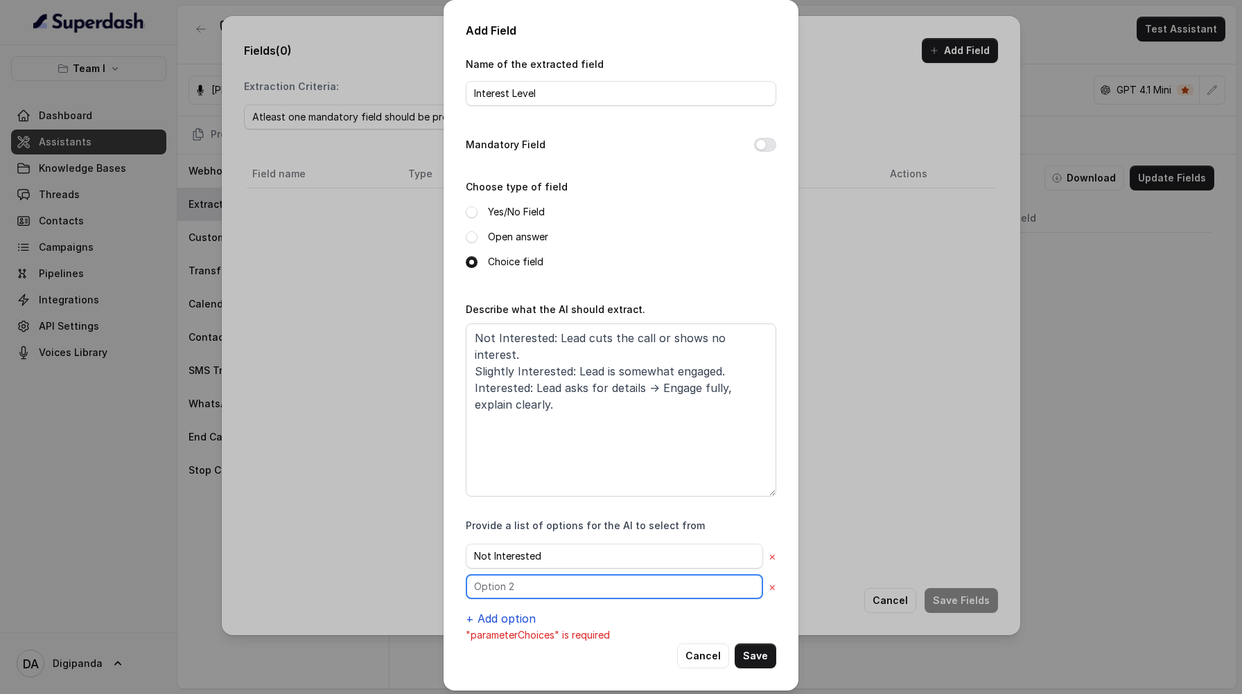
click at [507, 592] on input "text" at bounding box center [614, 586] width 297 height 25
click at [472, 588] on input "Interested" at bounding box center [614, 586] width 297 height 25
type input "Slightly Interested"
click at [498, 608] on div "Not Interested × Slightly Interested × + Add option" at bounding box center [621, 585] width 310 height 83
click at [498, 620] on button "+ Add option" at bounding box center [501, 618] width 70 height 17
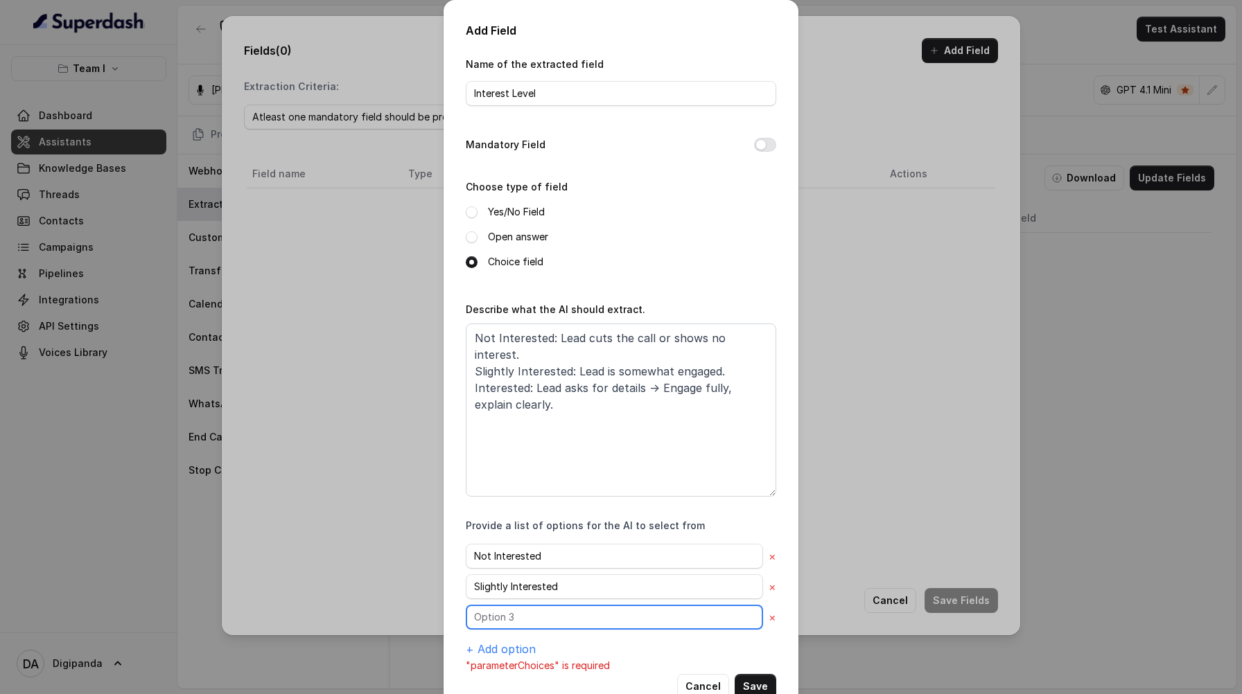
click at [505, 619] on input "text" at bounding box center [614, 617] width 297 height 25
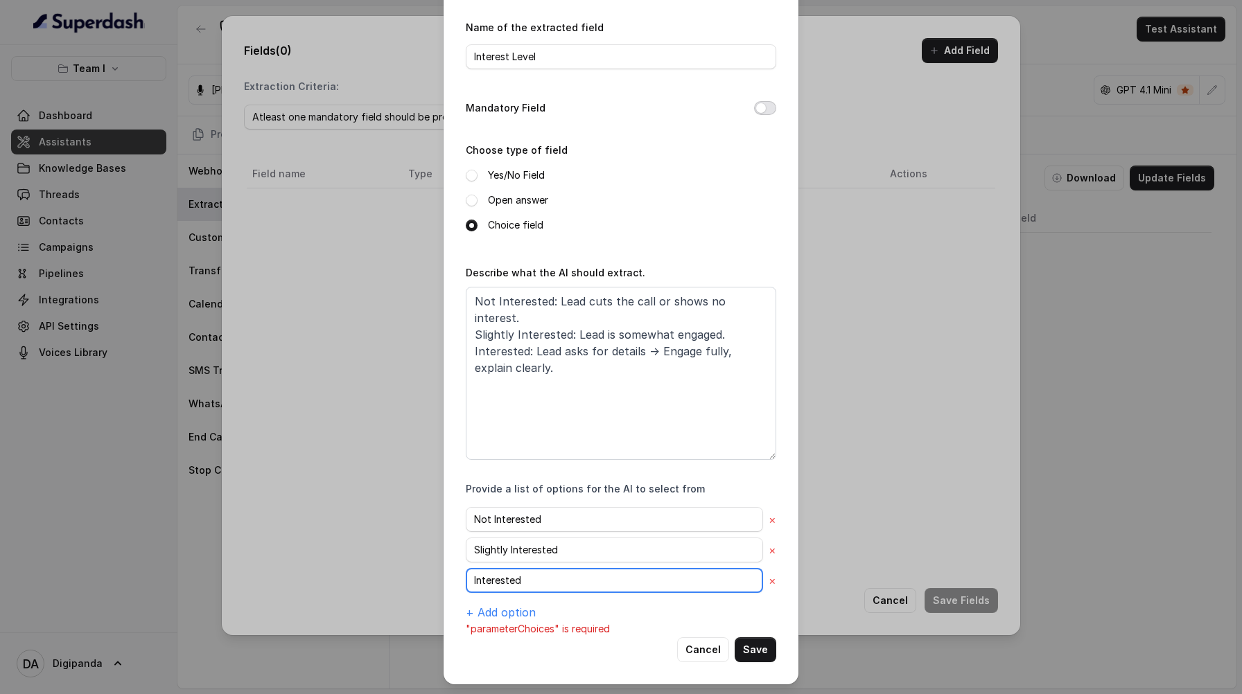
type input "Interested"
click at [765, 105] on button "Mandatory Field" at bounding box center [765, 108] width 22 height 14
click at [755, 649] on button "Save" at bounding box center [755, 649] width 42 height 25
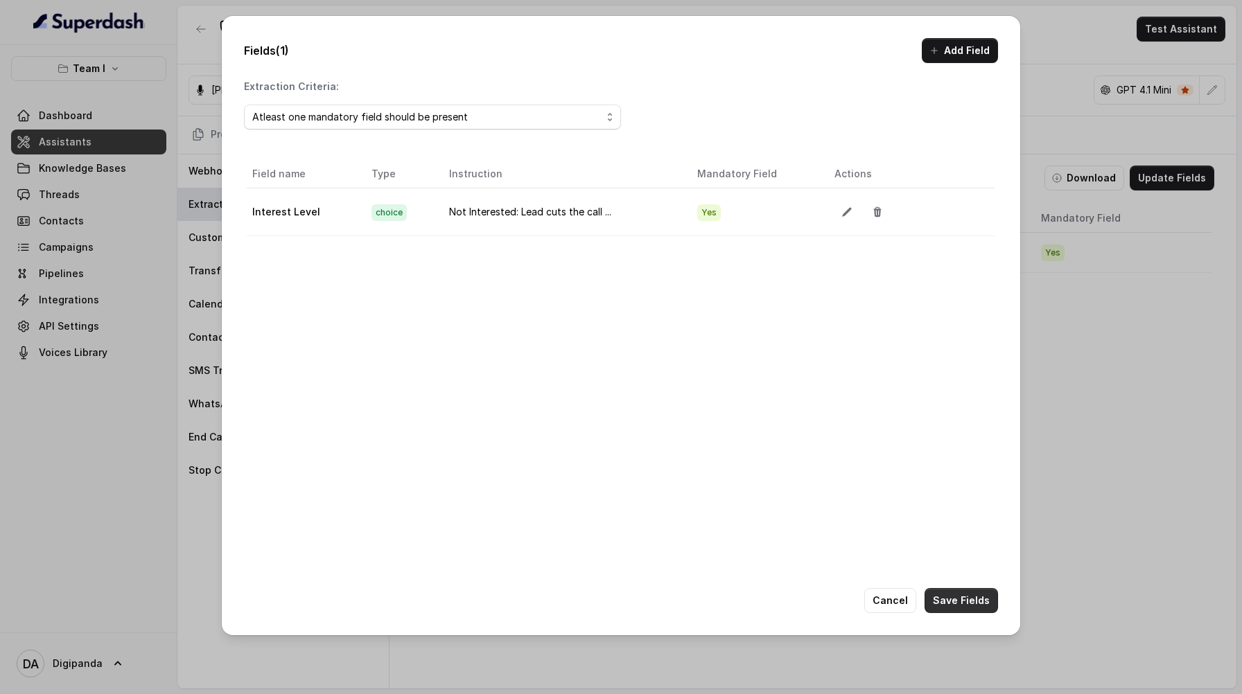
click at [949, 606] on button "Save Fields" at bounding box center [960, 600] width 73 height 25
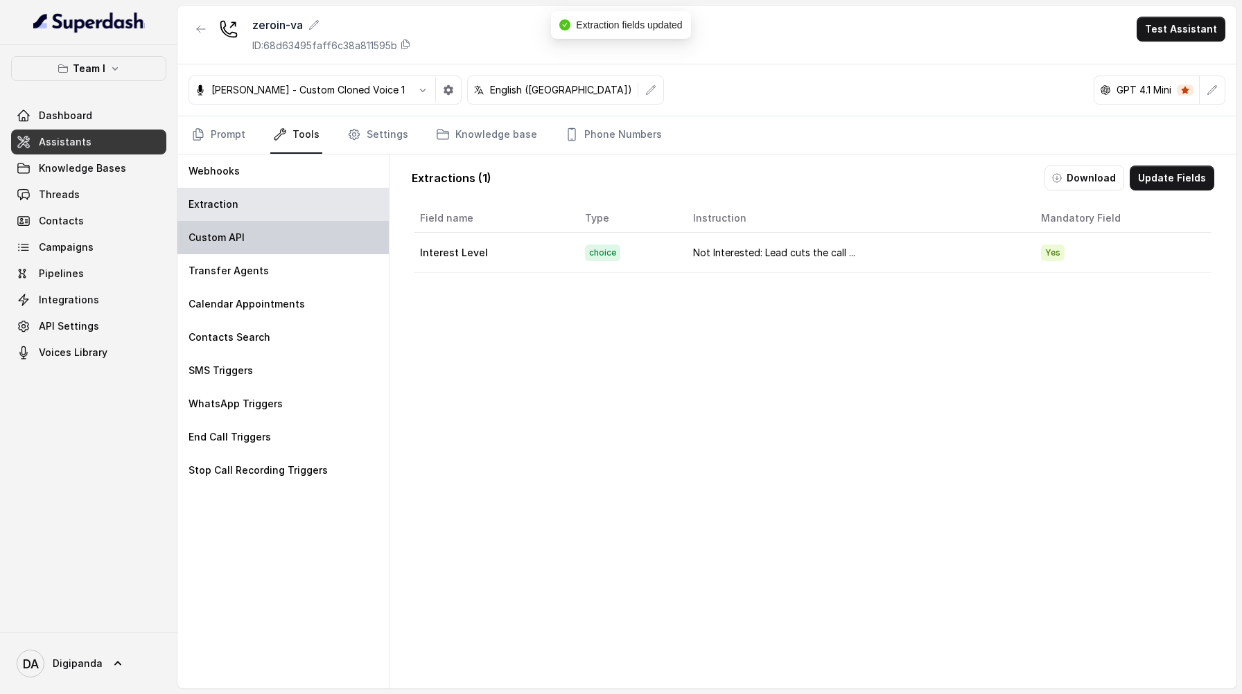
click at [317, 243] on div "Custom API" at bounding box center [282, 237] width 211 height 33
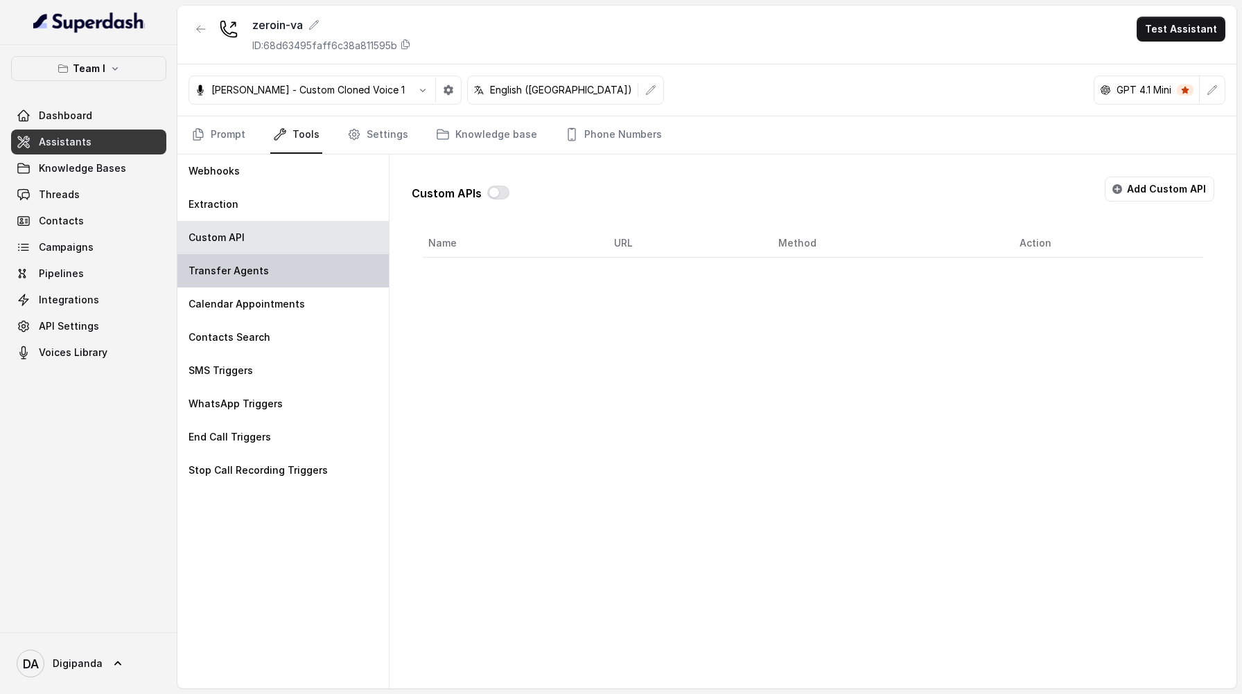
click at [318, 261] on div "Transfer Agents" at bounding box center [282, 270] width 211 height 33
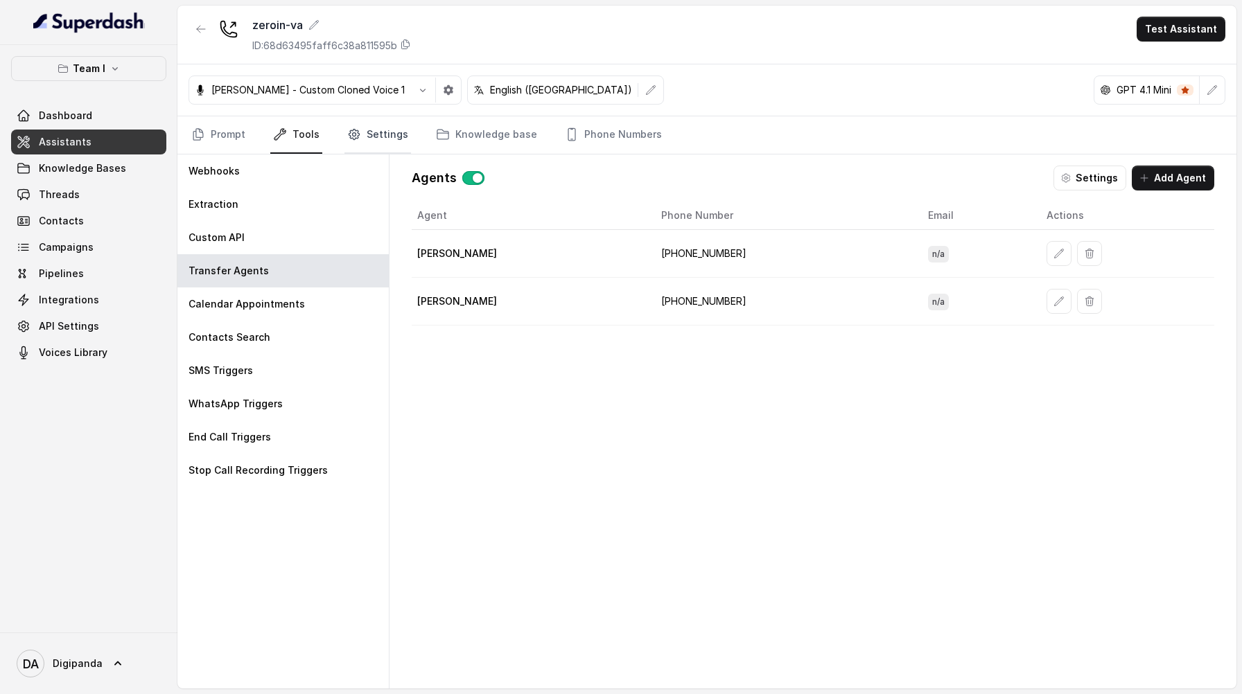
click at [352, 146] on link "Settings" at bounding box center [377, 134] width 67 height 37
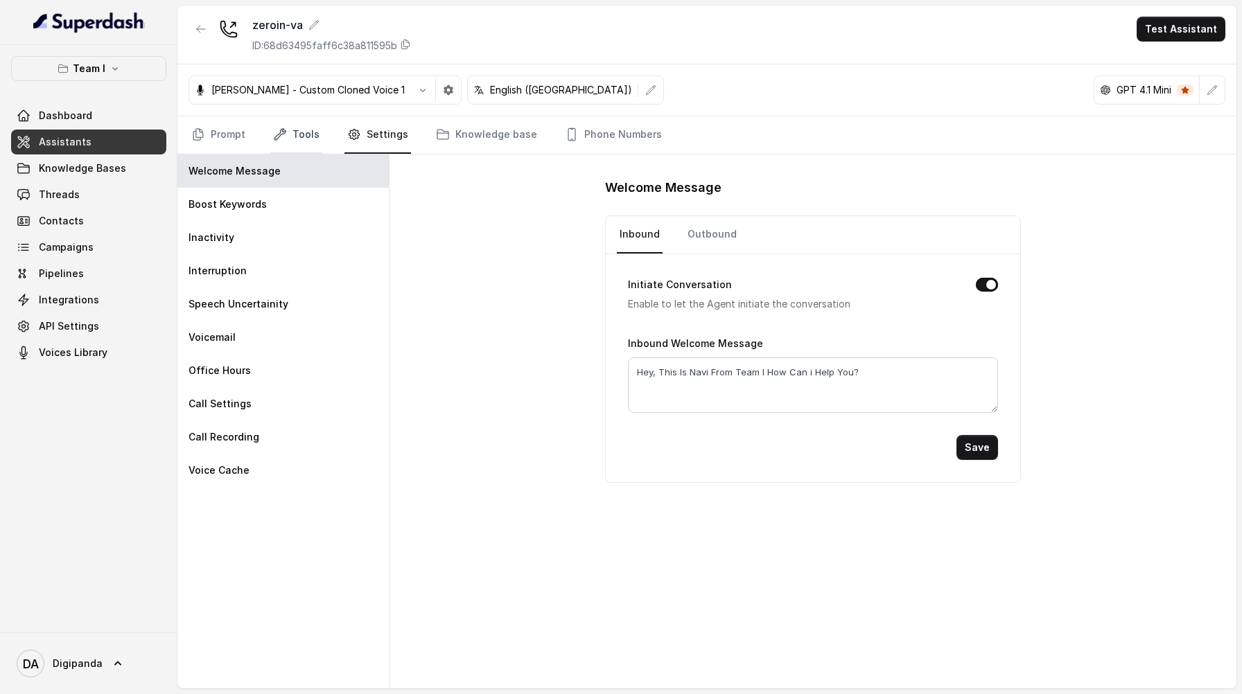
click at [293, 123] on link "Tools" at bounding box center [296, 134] width 52 height 37
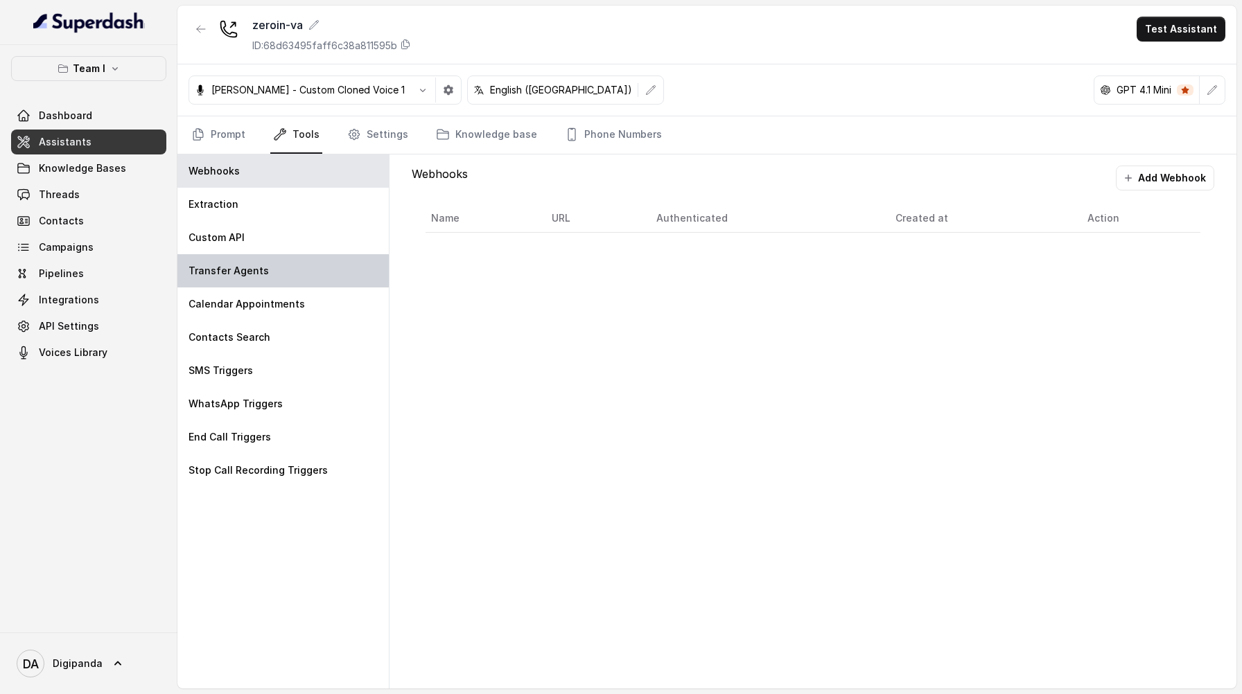
click at [290, 256] on div "Transfer Agents" at bounding box center [282, 270] width 211 height 33
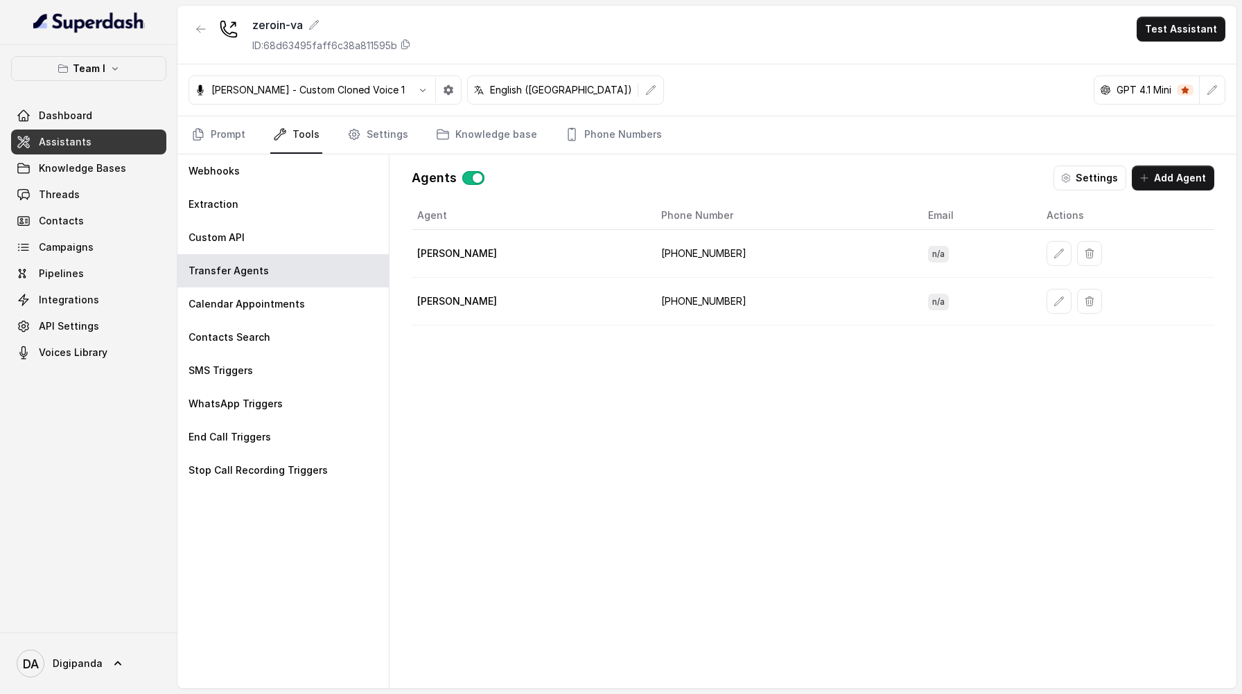
click at [774, 307] on td "[PHONE_NUMBER]" at bounding box center [783, 302] width 266 height 48
click at [1053, 304] on icon "button" at bounding box center [1058, 301] width 11 height 11
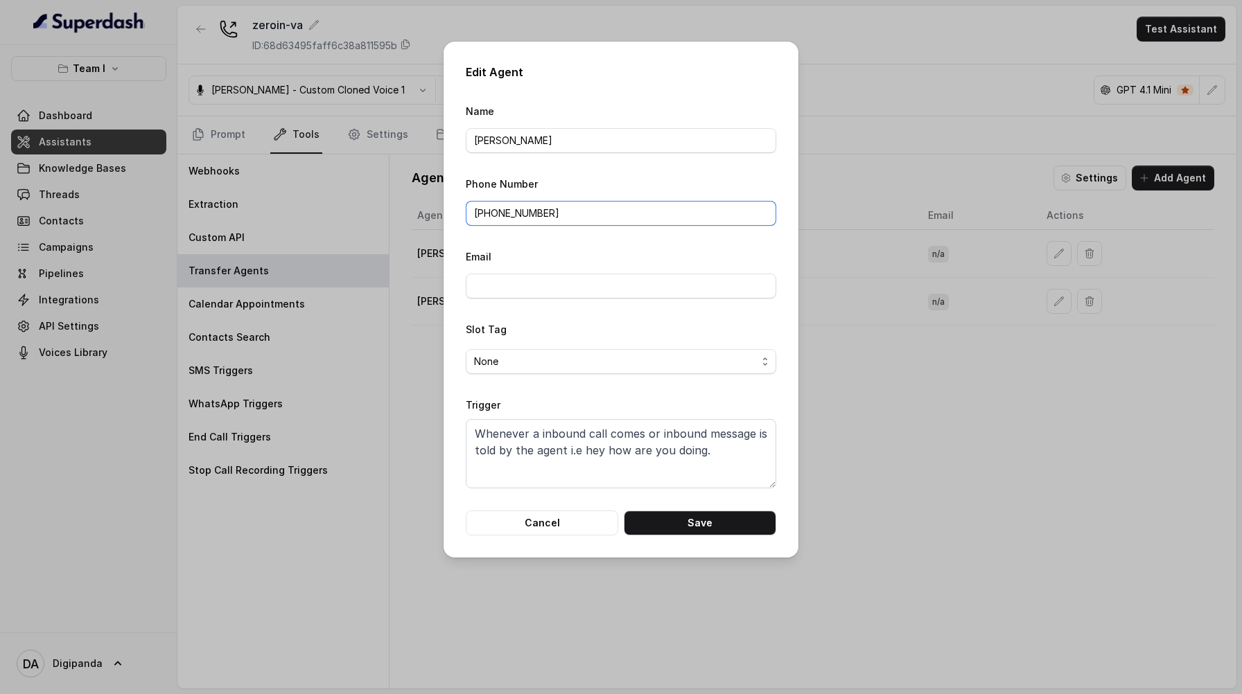
drag, startPoint x: 548, startPoint y: 217, endPoint x: 491, endPoint y: 211, distance: 57.8
click at [491, 211] on input "[PHONE_NUMBER]" at bounding box center [621, 213] width 310 height 25
paste input "‪99019 98899‬"
click at [527, 215] on input "+91‪99019 98899‬" at bounding box center [621, 213] width 310 height 25
click at [523, 213] on input "+91‪99019 98899‬" at bounding box center [621, 213] width 310 height 25
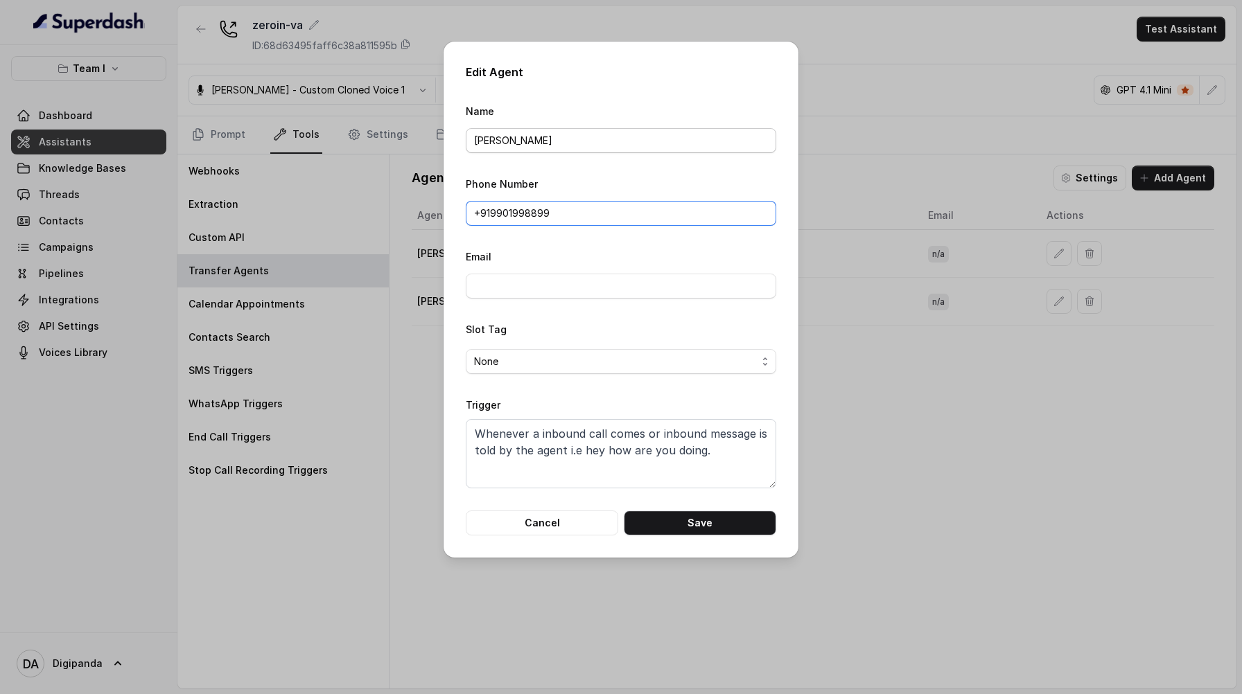
type input "+91‪9901998899‬"
drag, startPoint x: 545, startPoint y: 143, endPoint x: 454, endPoint y: 144, distance: 91.5
click at [454, 144] on div "Edit Agent Name [PERSON_NAME] Phone Number +91‪[PHONE_NUMBER]‬ Email Slot Tag N…" at bounding box center [620, 300] width 355 height 516
click at [507, 362] on span "None" at bounding box center [615, 361] width 283 height 17
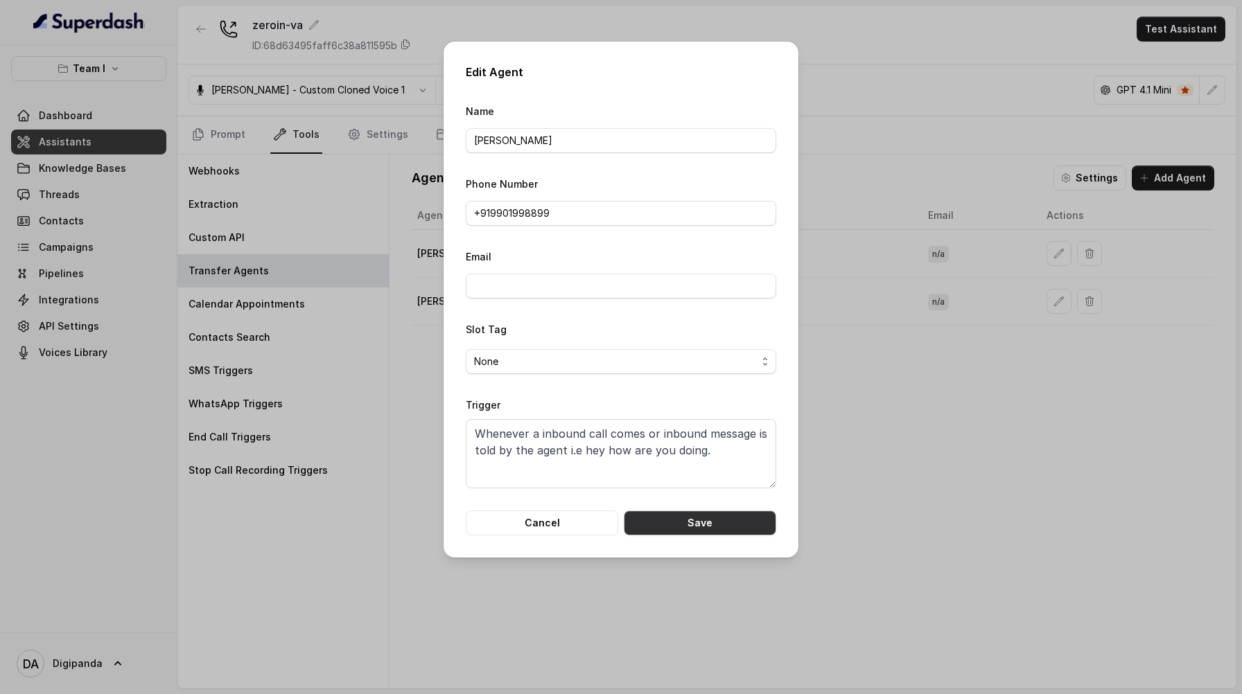
click at [725, 525] on button "Save" at bounding box center [700, 523] width 152 height 25
type input "[PERSON_NAME]"
type input "[PHONE_NUMBER]"
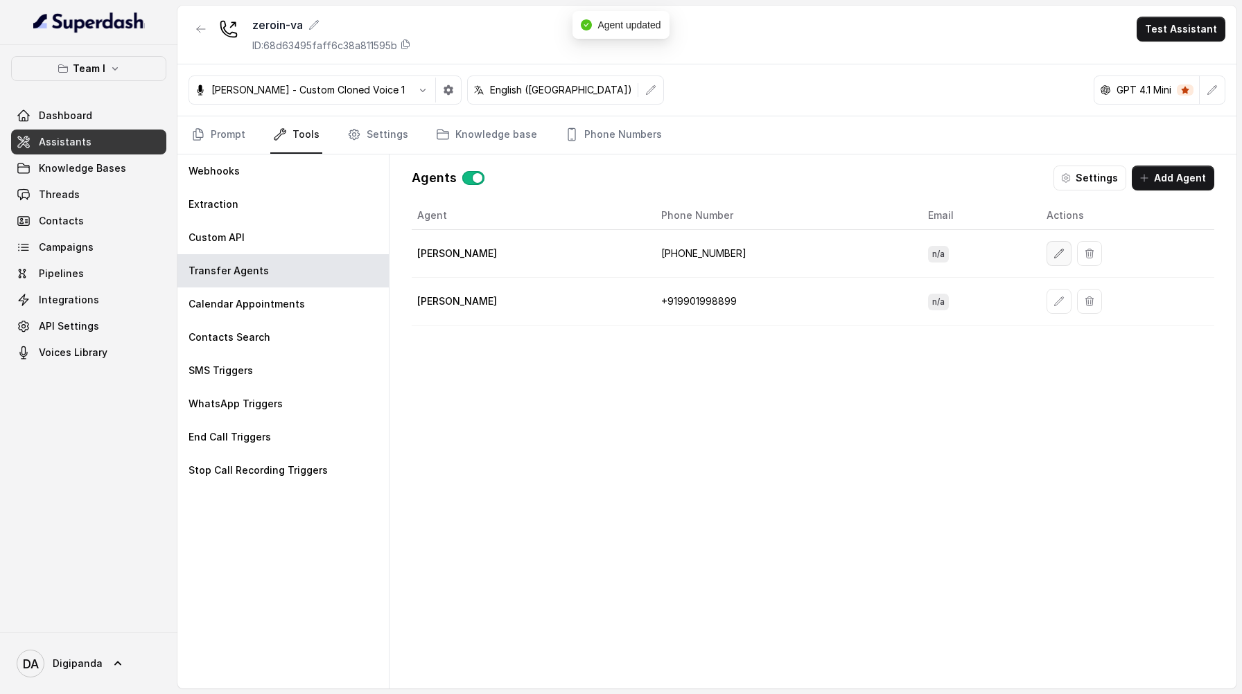
click at [1059, 256] on button "button" at bounding box center [1058, 253] width 25 height 25
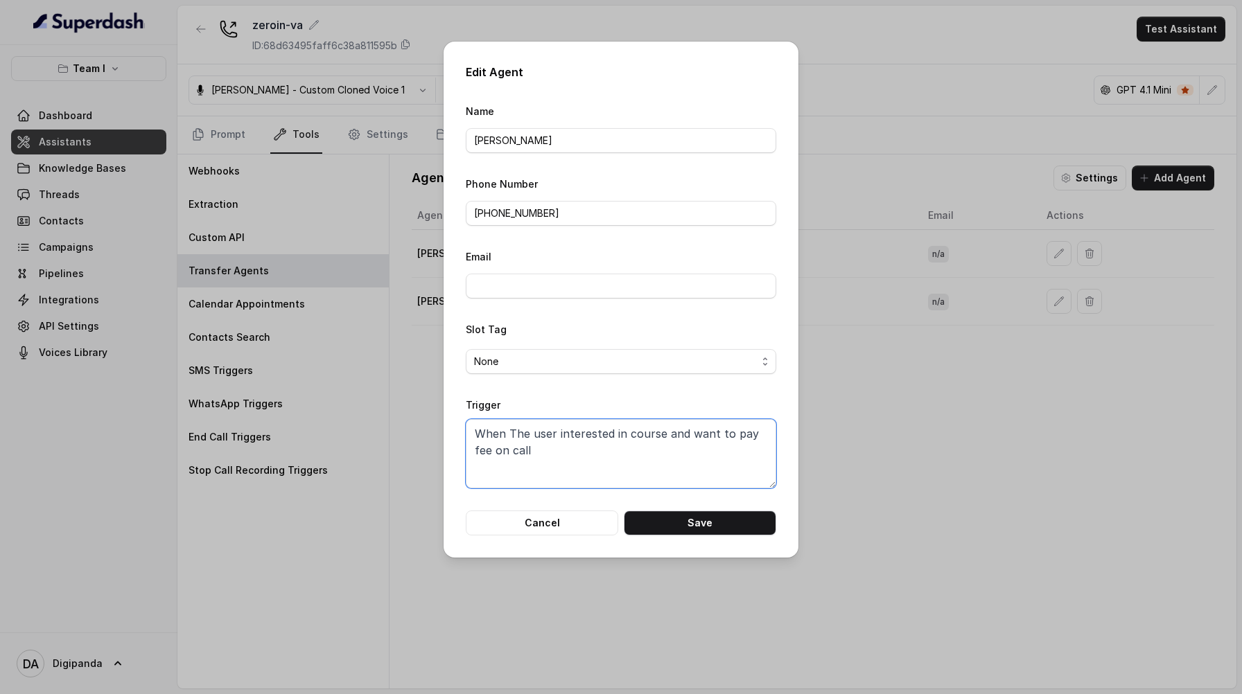
drag, startPoint x: 588, startPoint y: 455, endPoint x: 398, endPoint y: 402, distance: 196.5
click at [398, 402] on div "Edit Agent Name [PERSON_NAME] Phone Number [PHONE_NUMBER] Email Slot Tag None T…" at bounding box center [621, 347] width 1242 height 694
click at [750, 528] on button "Save" at bounding box center [700, 523] width 152 height 25
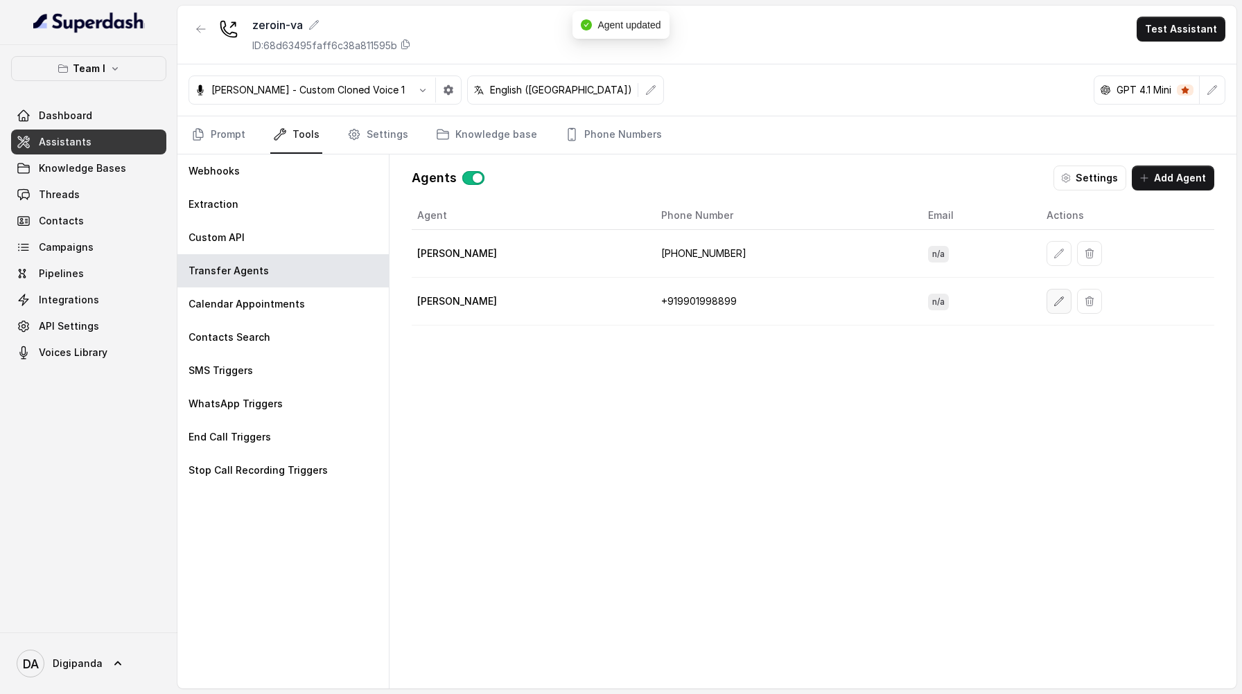
click at [1064, 299] on icon "button" at bounding box center [1058, 301] width 11 height 11
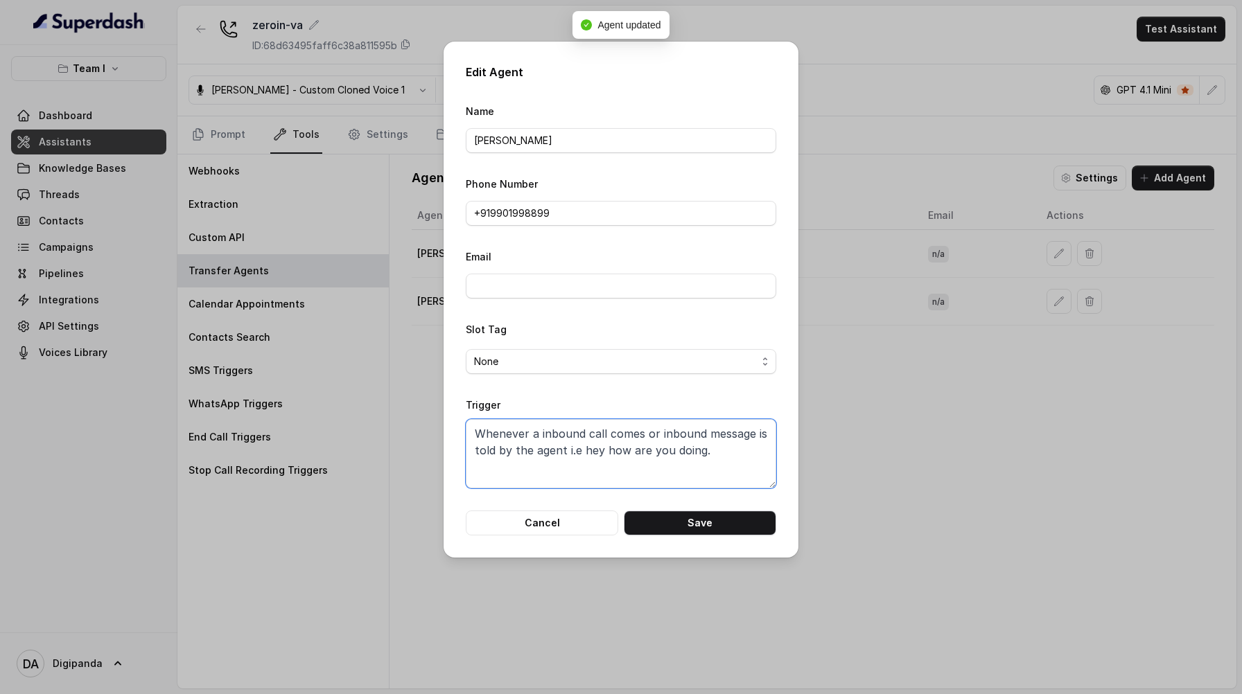
drag, startPoint x: 716, startPoint y: 457, endPoint x: 429, endPoint y: 415, distance: 290.0
click at [429, 415] on div "Edit Agent Name [PERSON_NAME] Phone Number +91‪[PHONE_NUMBER]‬ Email Slot Tag N…" at bounding box center [621, 347] width 1242 height 694
paste textarea "The user interested in course and want to pay fee on call"
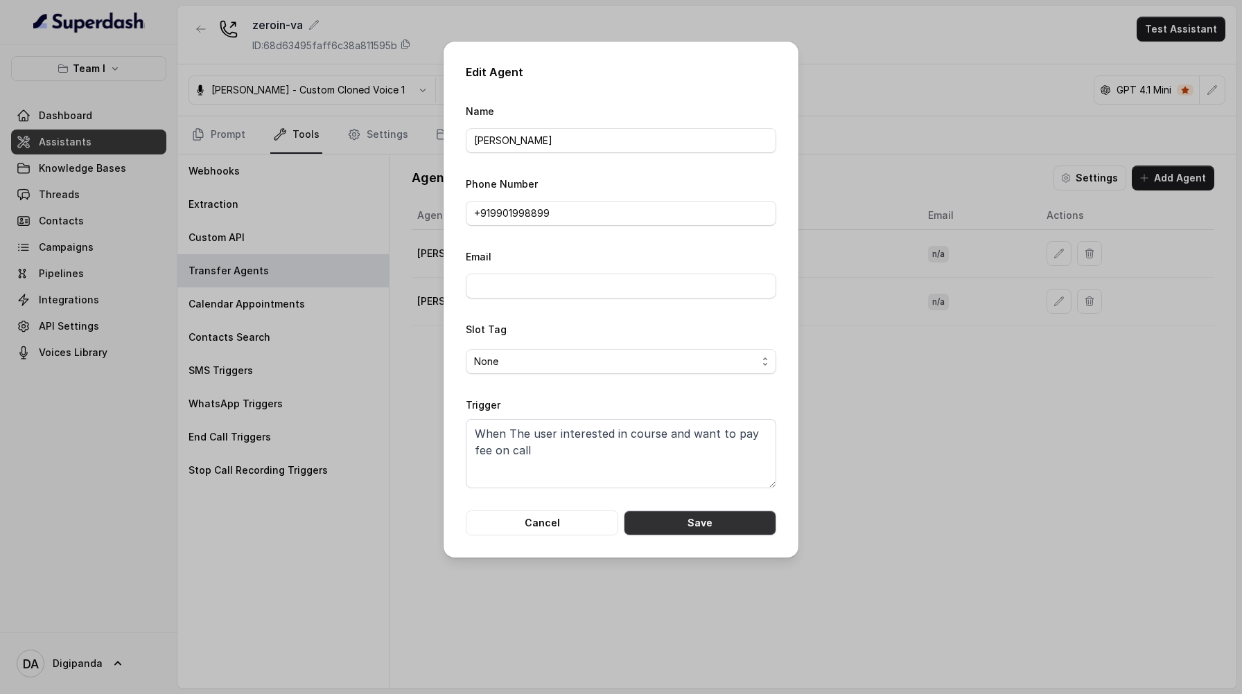
click at [707, 518] on button "Save" at bounding box center [700, 523] width 152 height 25
type textarea "Whenever a inbound call comes or inbound message is told by the agent i.e hey h…"
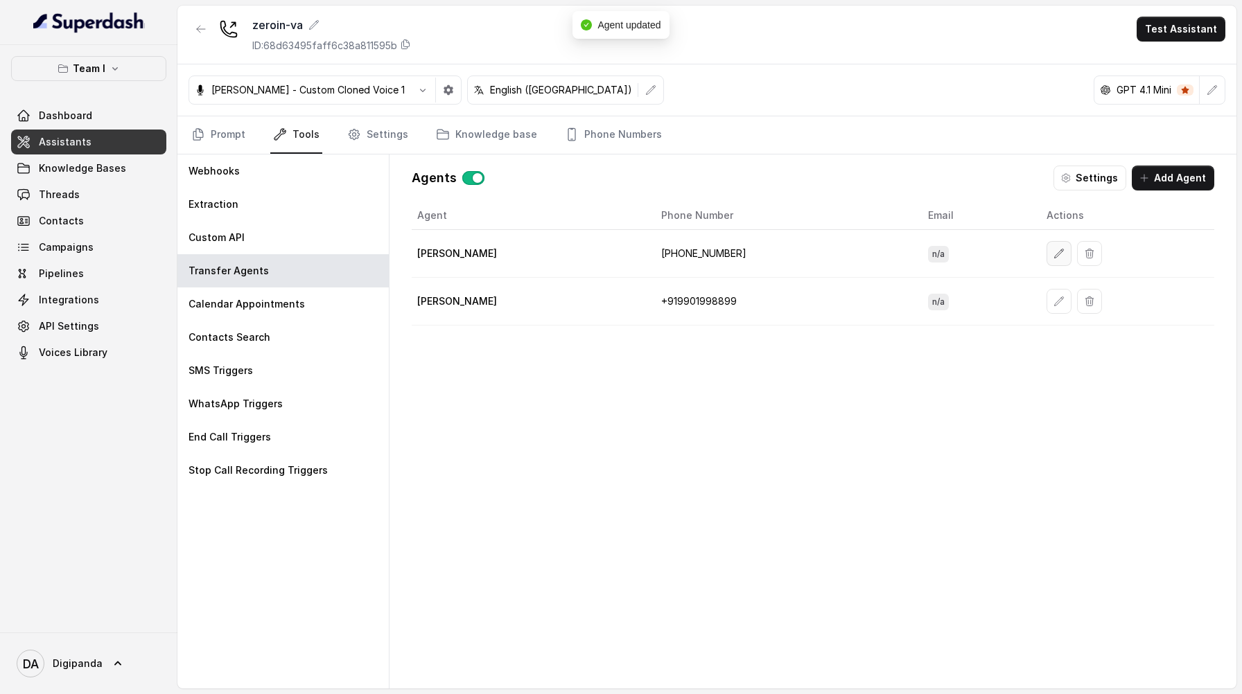
click at [1071, 261] on button "button" at bounding box center [1058, 253] width 25 height 25
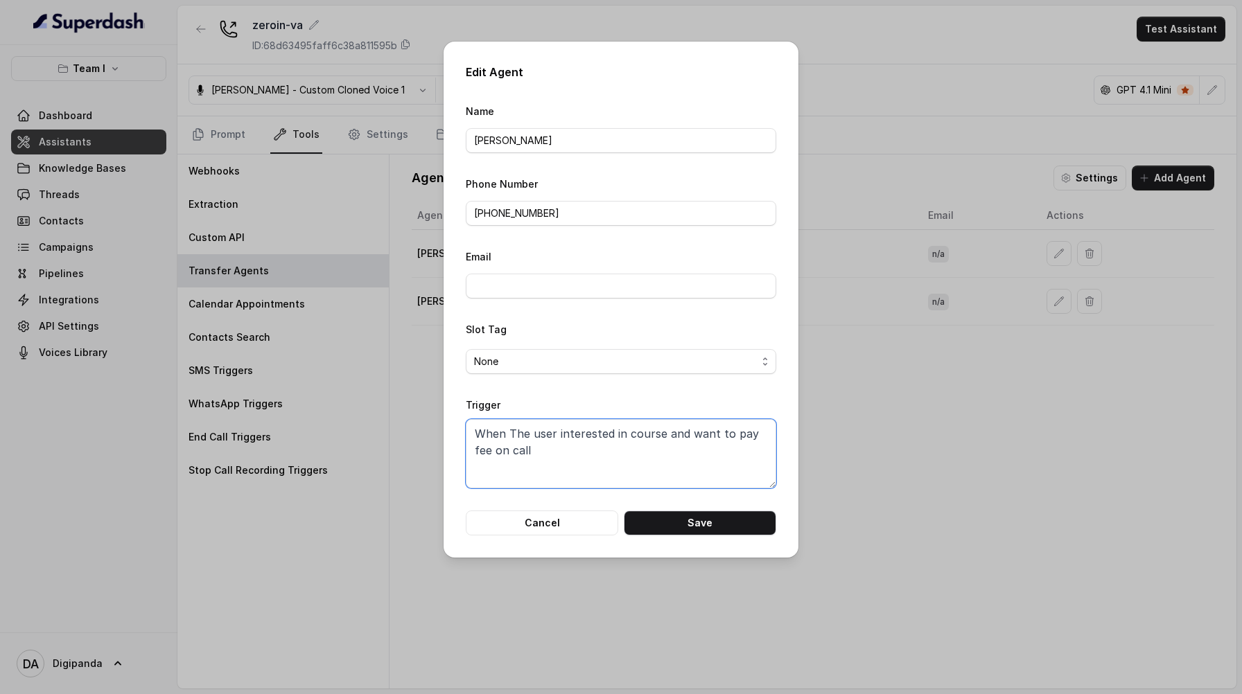
drag, startPoint x: 561, startPoint y: 466, endPoint x: 474, endPoint y: 419, distance: 99.2
click at [474, 419] on textarea "When The user interested in course and want to pay fee on call" at bounding box center [621, 453] width 310 height 69
click at [507, 434] on textarea "When an inbound call Comes" at bounding box center [621, 453] width 310 height 69
click at [634, 437] on textarea "When an inbound call Comes" at bounding box center [621, 453] width 310 height 69
click at [689, 529] on button "Save" at bounding box center [700, 523] width 152 height 25
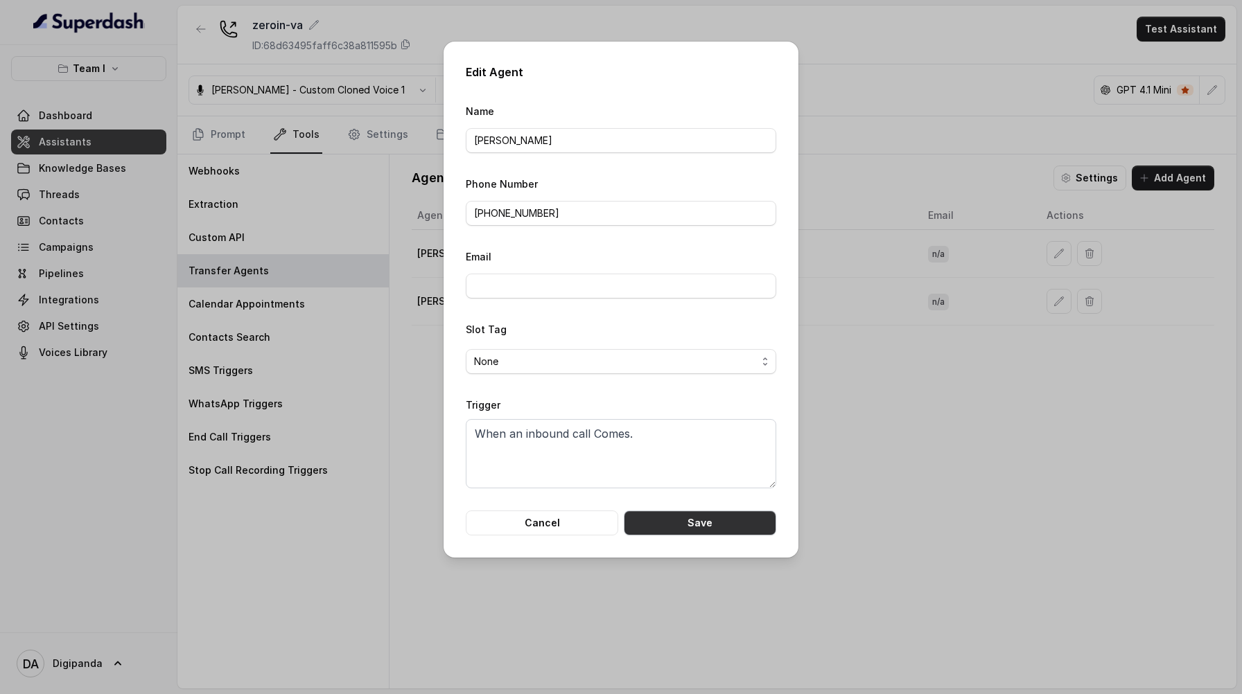
type textarea "When The user interested in course and want to pay fee on call"
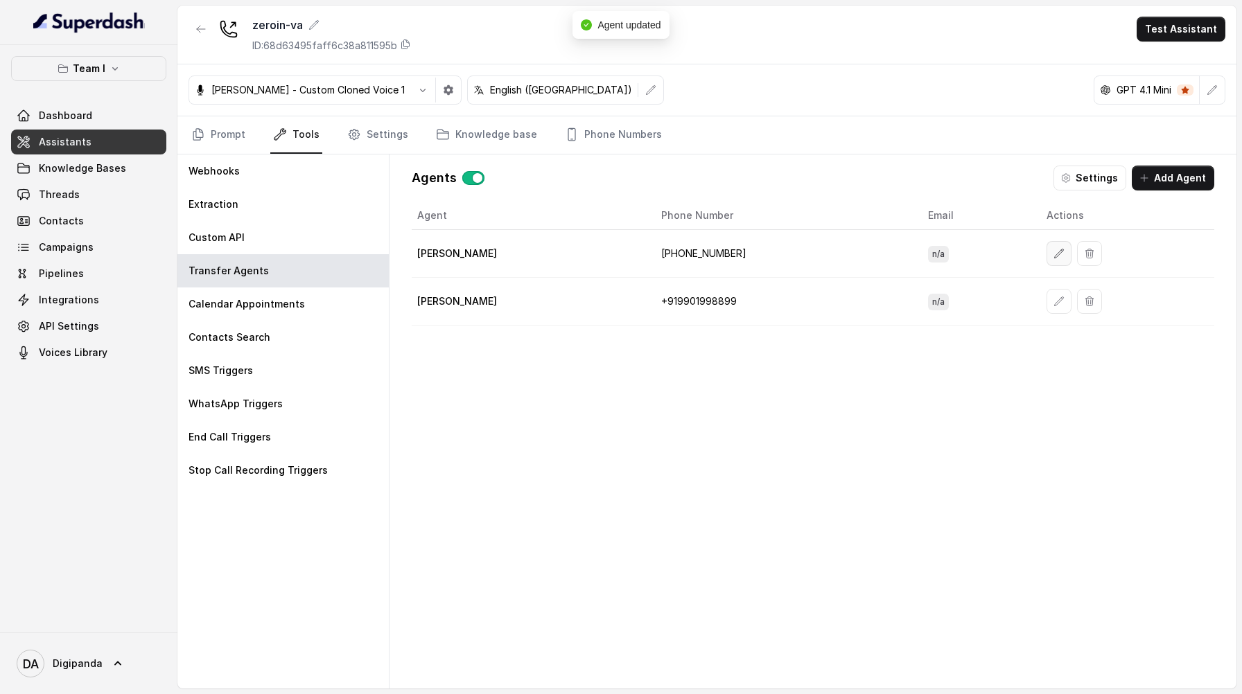
click at [1059, 250] on button "button" at bounding box center [1058, 253] width 25 height 25
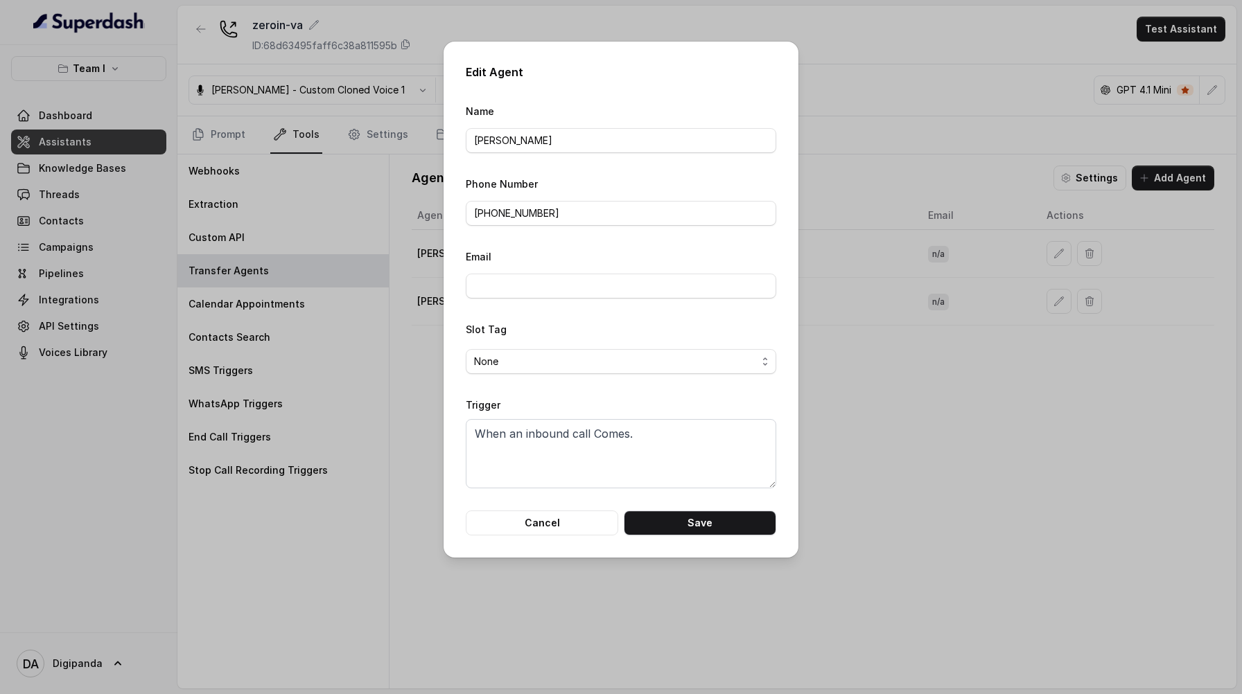
click at [967, 401] on div "Edit Agent Name [PERSON_NAME] Phone Number [PHONE_NUMBER] Email Slot Tag None T…" at bounding box center [621, 347] width 1242 height 694
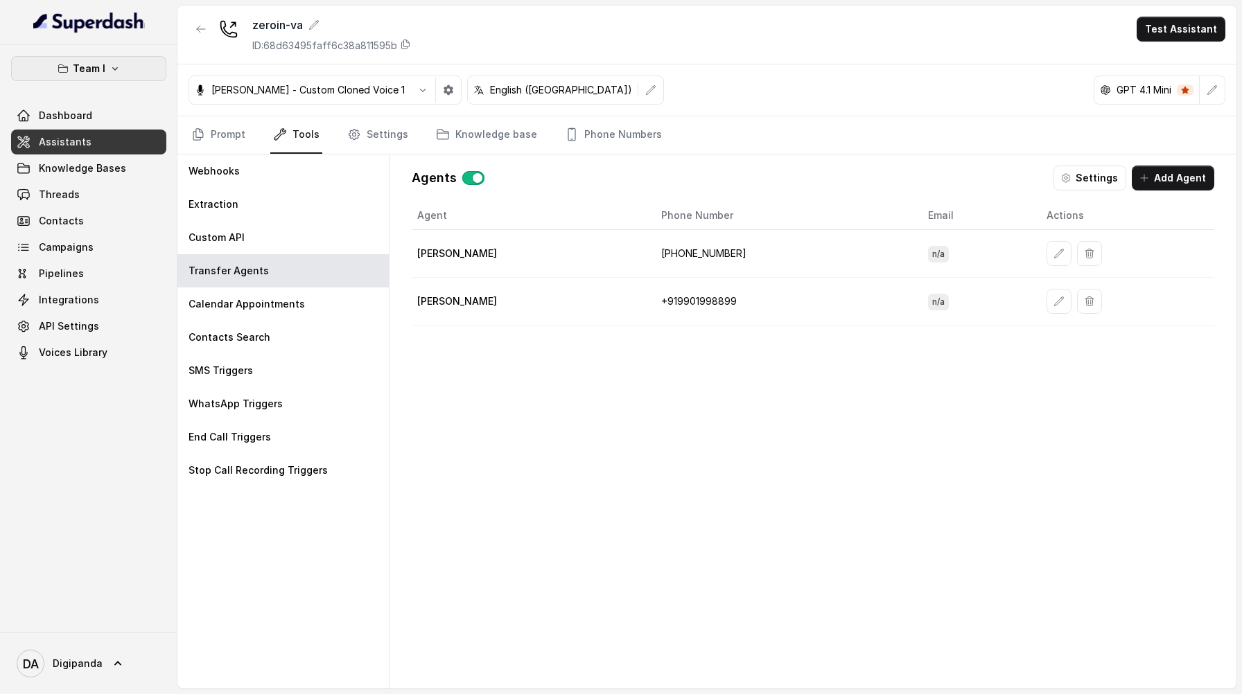
click at [77, 62] on p "Team I" at bounding box center [89, 68] width 33 height 17
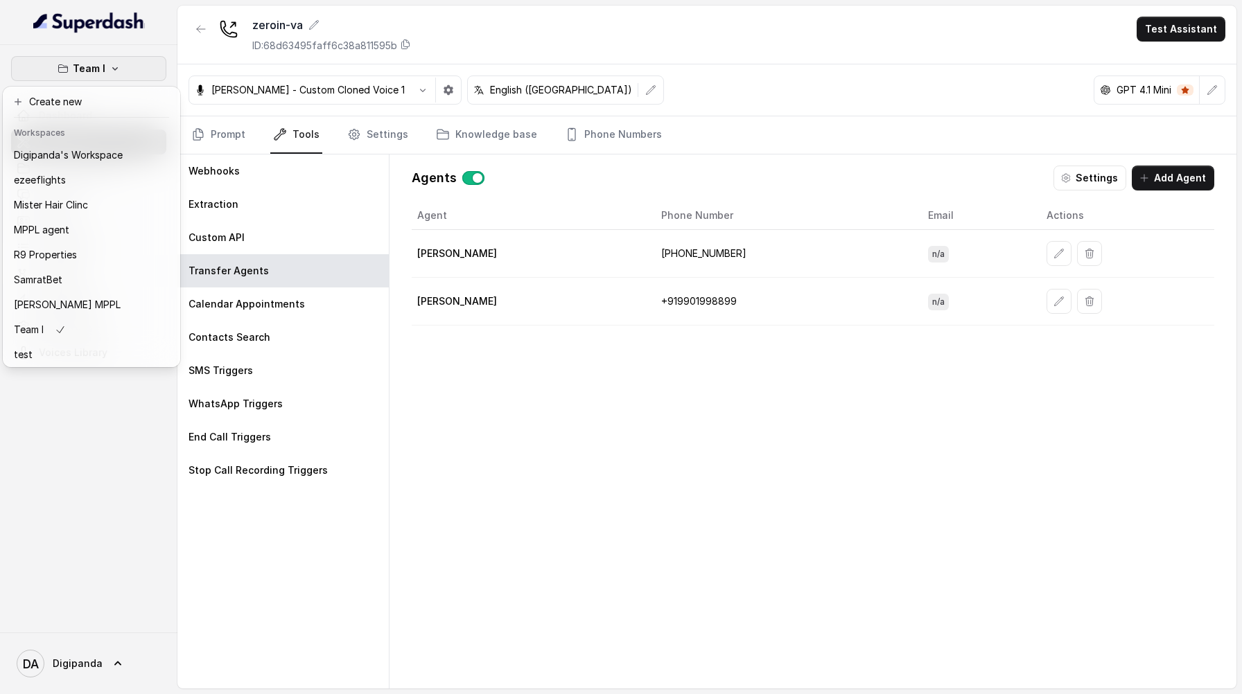
click at [87, 507] on div "Team I Dashboard Assistants Knowledge Bases Threads Contacts Campaigns Pipeline…" at bounding box center [88, 339] width 177 height 588
